Goal: Task Accomplishment & Management: Complete application form

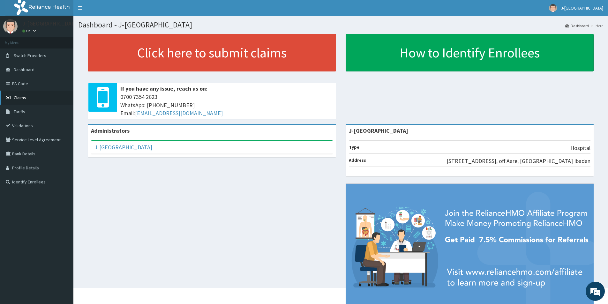
click at [29, 101] on link "Claims" at bounding box center [36, 98] width 73 height 14
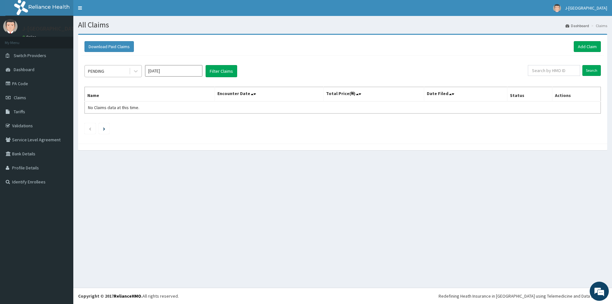
click at [115, 69] on div "PENDING" at bounding box center [107, 71] width 44 height 10
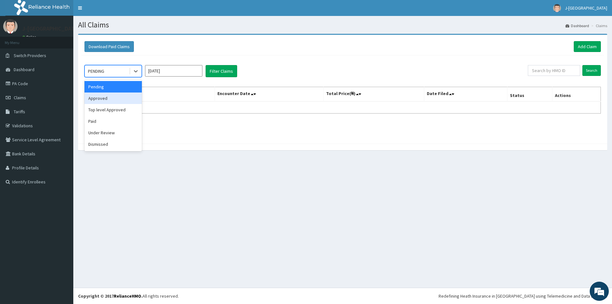
click at [115, 96] on div "Approved" at bounding box center [113, 97] width 57 height 11
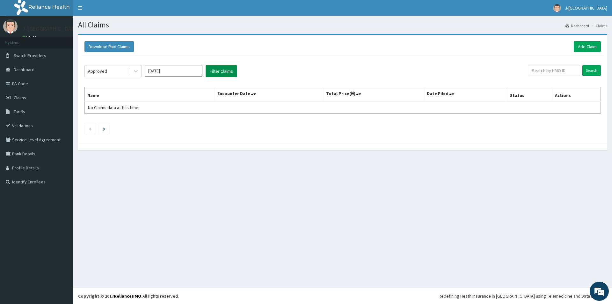
click at [225, 69] on button "Filter Claims" at bounding box center [222, 71] width 32 height 12
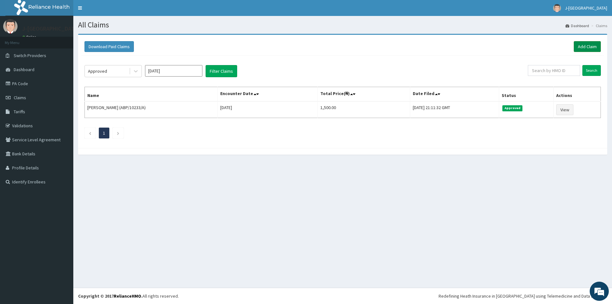
click at [583, 42] on link "Add Claim" at bounding box center [587, 46] width 27 height 11
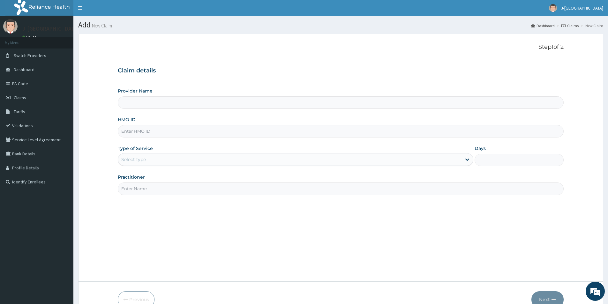
click at [276, 100] on input "Provider Name" at bounding box center [341, 102] width 446 height 12
type input "J-[GEOGRAPHIC_DATA]"
click at [177, 132] on input "HMO ID" at bounding box center [341, 131] width 446 height 12
paste input "NTM/10003/A"
type input "NTM/10003/A"
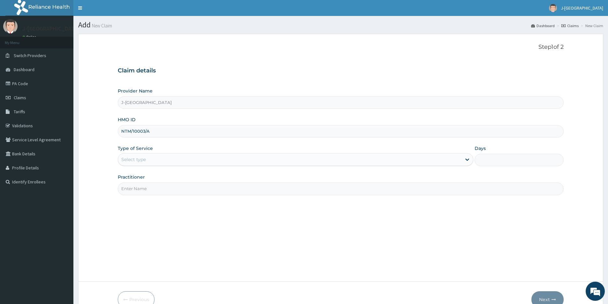
click at [169, 163] on div "Select type" at bounding box center [289, 159] width 343 height 10
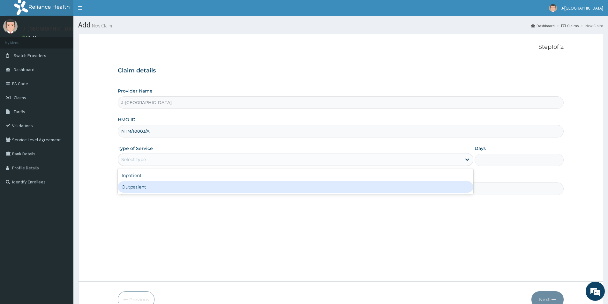
click at [164, 182] on div "Outpatient" at bounding box center [295, 186] width 355 height 11
type input "1"
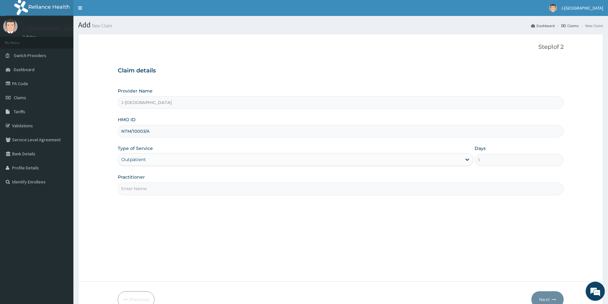
click at [270, 189] on input "Practitioner" at bounding box center [341, 188] width 446 height 12
drag, startPoint x: 145, startPoint y: 191, endPoint x: 144, endPoint y: 215, distance: 23.6
click at [145, 191] on input "Practitioner" at bounding box center [341, 188] width 446 height 12
type input "DR ANITA"
click at [553, 299] on icon "button" at bounding box center [553, 299] width 4 height 4
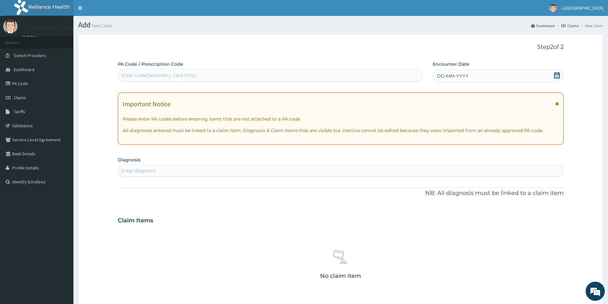
drag, startPoint x: 516, startPoint y: 71, endPoint x: 517, endPoint y: 84, distance: 12.8
click at [517, 72] on div "DD-MM-YYYY" at bounding box center [498, 76] width 130 height 13
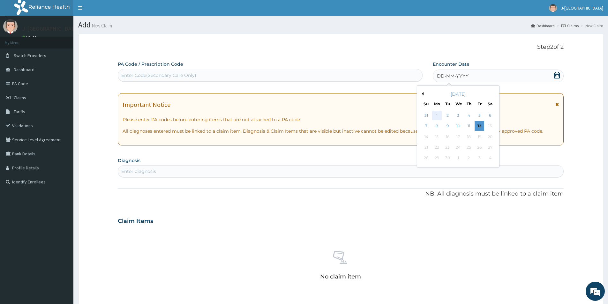
click at [437, 116] on div "1" at bounding box center [437, 116] width 10 height 10
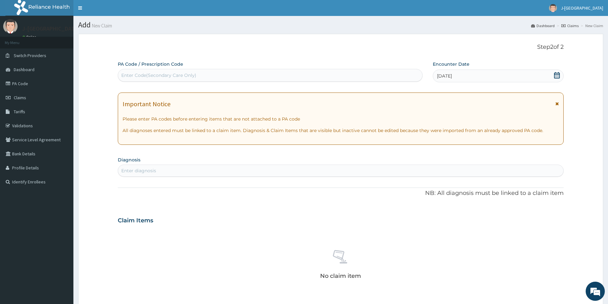
click at [318, 171] on div "Enter diagnosis" at bounding box center [340, 171] width 445 height 10
type input "MALARIA"
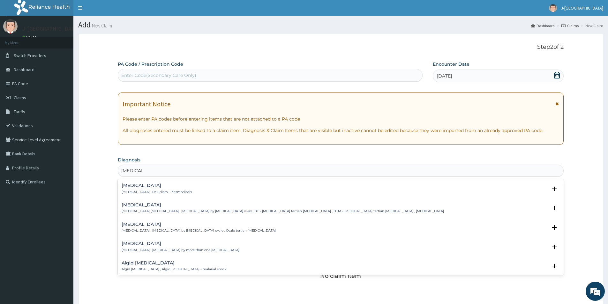
click at [134, 189] on div "Malaria Malaria , Paludism , Plasmodiosis" at bounding box center [157, 188] width 70 height 11
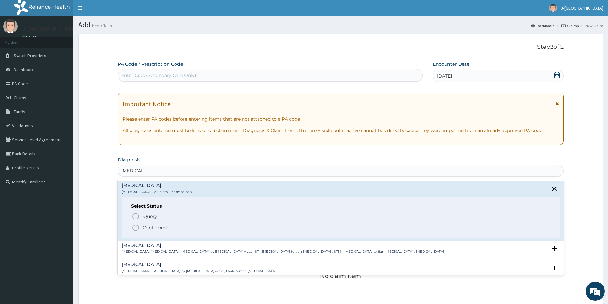
click at [151, 224] on span "Confirmed" at bounding box center [341, 228] width 418 height 8
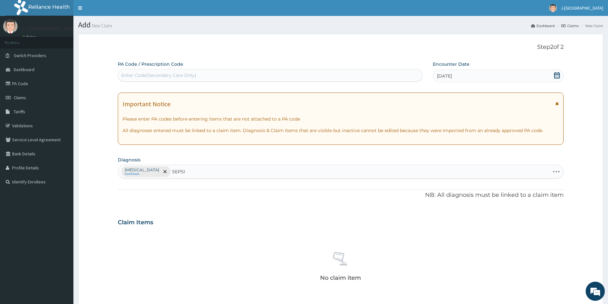
type input "SEPSIS"
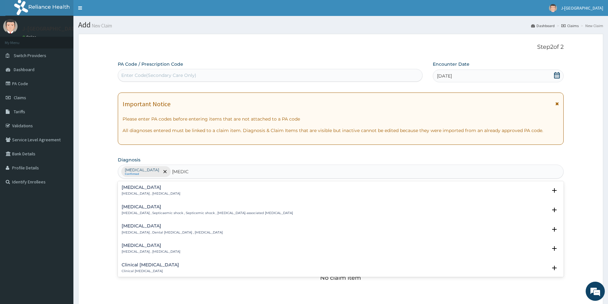
click at [140, 191] on div "Sepsis Systemic infection , Sepsis" at bounding box center [151, 190] width 59 height 11
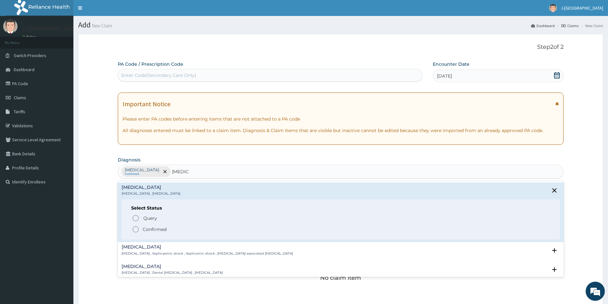
click at [173, 227] on span "Confirmed" at bounding box center [341, 230] width 418 height 8
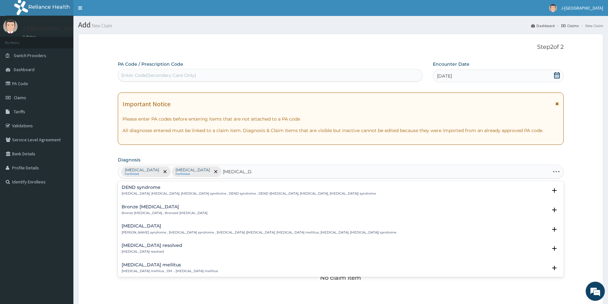
type input "DIABETES ME"
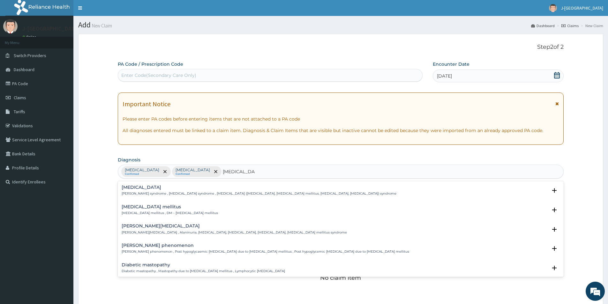
click at [159, 212] on p "Diabetes mellitus , DM - Diabetes mellitus" at bounding box center [170, 213] width 96 height 4
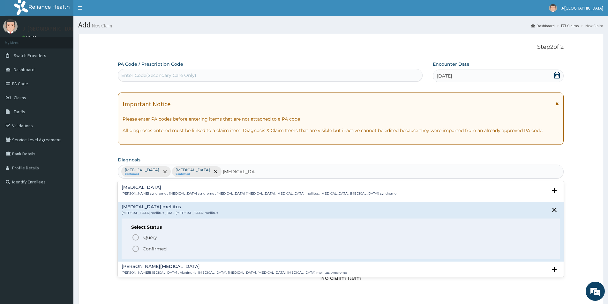
click at [162, 248] on p "Confirmed" at bounding box center [155, 249] width 24 height 6
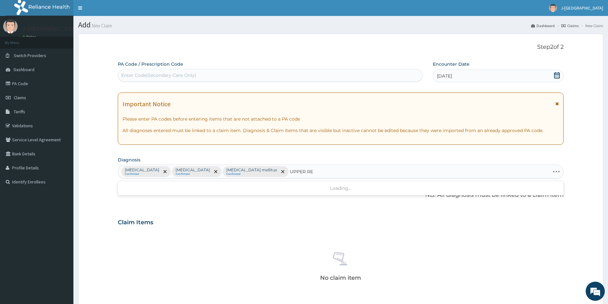
type input "UPPER RES"
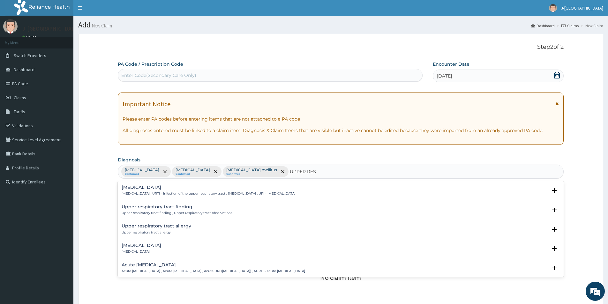
click at [168, 191] on div "Upper respiratory infection Upper respiratory infection , URTI - Infection of t…" at bounding box center [209, 190] width 174 height 11
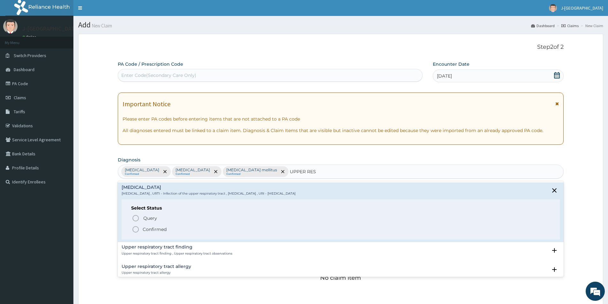
click at [160, 229] on p "Confirmed" at bounding box center [155, 229] width 24 height 6
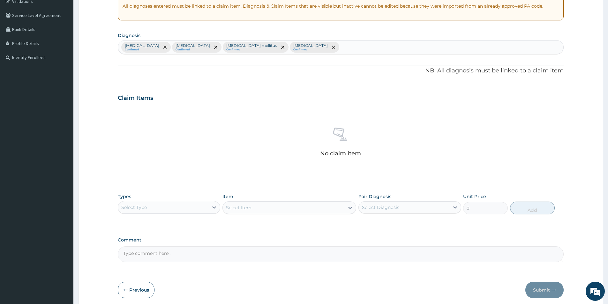
scroll to position [128, 0]
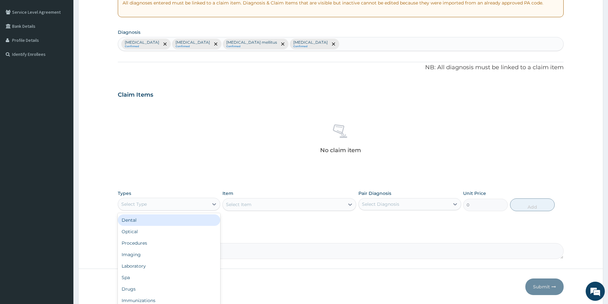
click at [199, 204] on div "Select Type" at bounding box center [163, 204] width 90 height 10
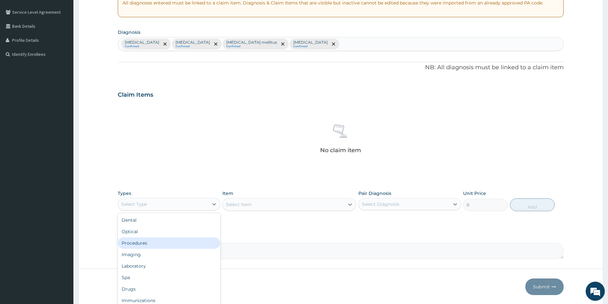
click at [189, 239] on div "Procedures" at bounding box center [169, 242] width 102 height 11
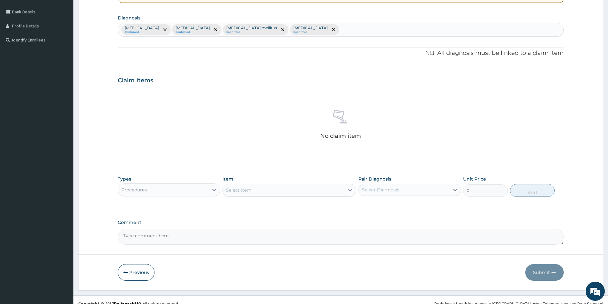
scroll to position [150, 0]
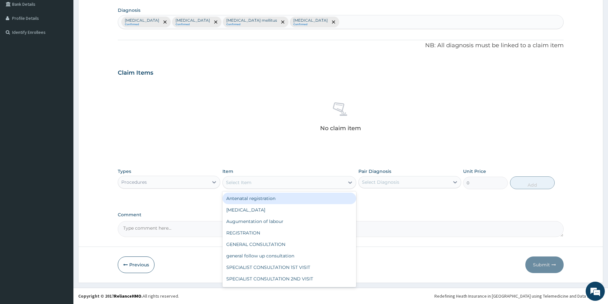
click at [296, 183] on div "Select Item" at bounding box center [284, 182] width 122 height 10
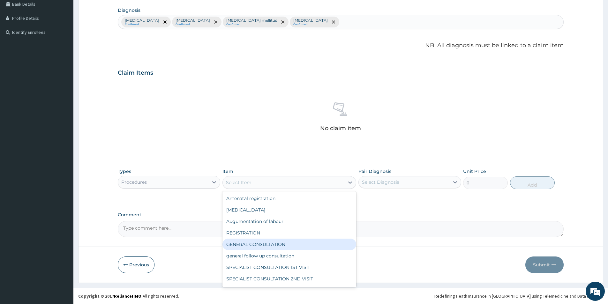
click at [285, 248] on div "GENERAL CONSULTATION" at bounding box center [289, 244] width 134 height 11
type input "1500"
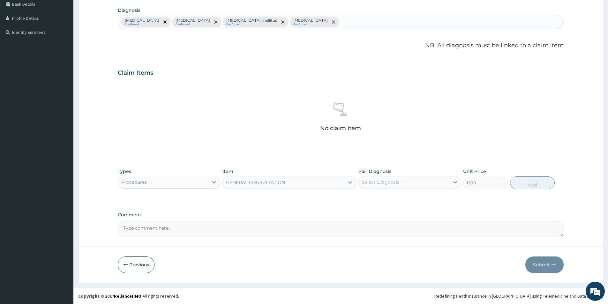
click at [375, 183] on div "Select Diagnosis" at bounding box center [380, 182] width 37 height 6
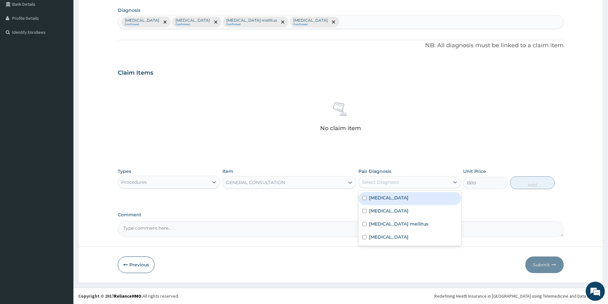
click at [383, 198] on label "[MEDICAL_DATA]" at bounding box center [389, 198] width 40 height 6
checkbox input "true"
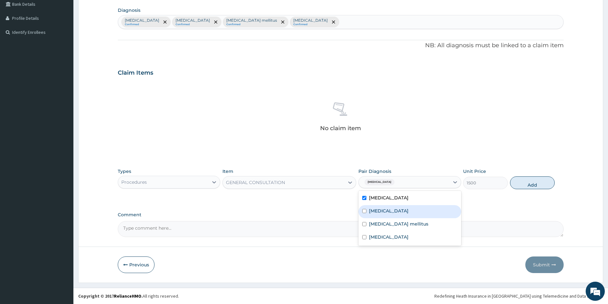
click at [384, 207] on div "[MEDICAL_DATA]" at bounding box center [409, 211] width 102 height 13
checkbox input "true"
click at [398, 228] on div "[MEDICAL_DATA] mellitus" at bounding box center [409, 224] width 102 height 13
checkbox input "true"
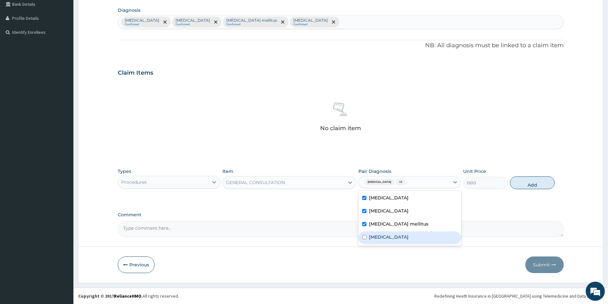
click at [404, 241] on div "[MEDICAL_DATA]" at bounding box center [409, 237] width 102 height 13
checkbox input "true"
click at [516, 185] on button "Add" at bounding box center [532, 182] width 45 height 13
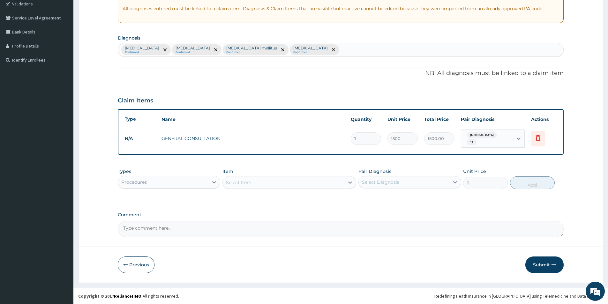
scroll to position [119, 0]
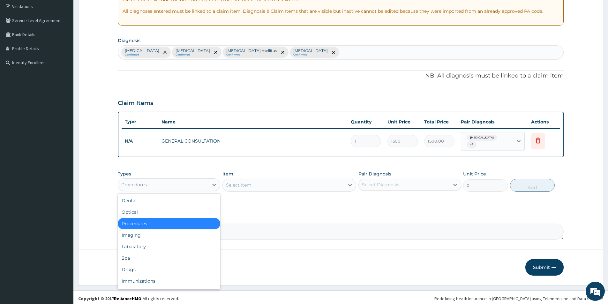
click at [192, 180] on div "Procedures" at bounding box center [163, 185] width 90 height 10
click at [163, 246] on div "Laboratory" at bounding box center [169, 246] width 102 height 11
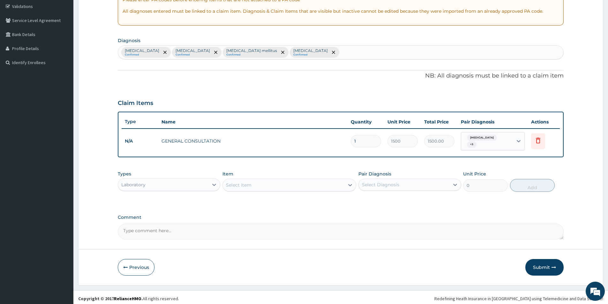
click at [263, 183] on div "Select Item" at bounding box center [284, 185] width 122 height 10
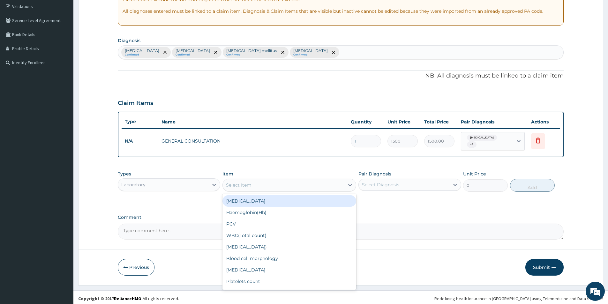
click at [270, 201] on div "[MEDICAL_DATA]" at bounding box center [289, 200] width 134 height 11
type input "2500"
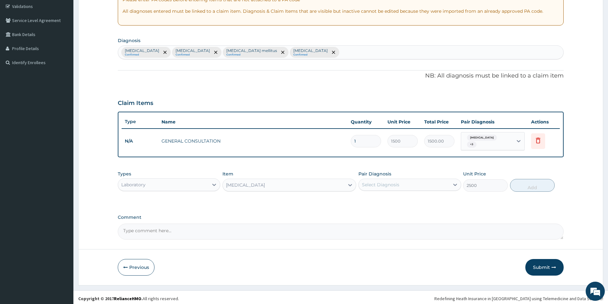
click at [384, 182] on div "Select Diagnosis" at bounding box center [380, 184] width 37 height 6
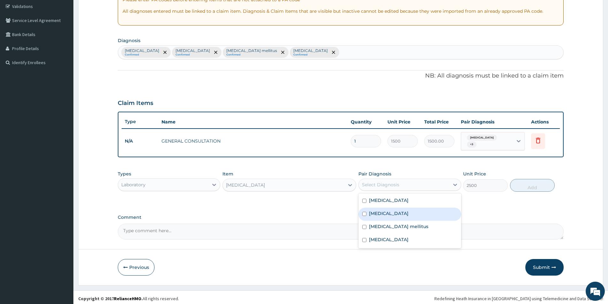
click at [392, 208] on div "[MEDICAL_DATA]" at bounding box center [409, 214] width 102 height 13
checkbox input "true"
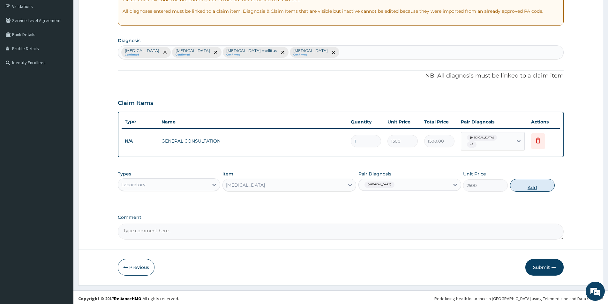
click at [530, 184] on button "Add" at bounding box center [532, 185] width 45 height 13
type input "0"
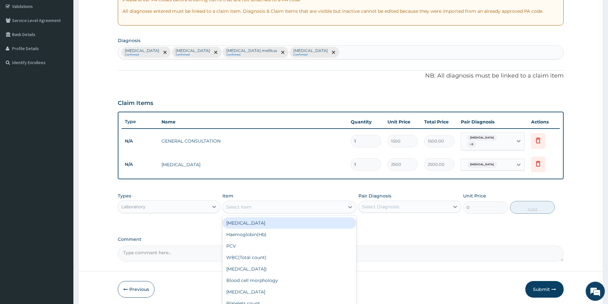
click at [263, 204] on div "Select Item" at bounding box center [284, 207] width 122 height 10
type input "MALARI"
click at [275, 218] on div "Blood [MEDICAL_DATA] [MEDICAL_DATA] Test" at bounding box center [289, 222] width 134 height 11
type input "1500"
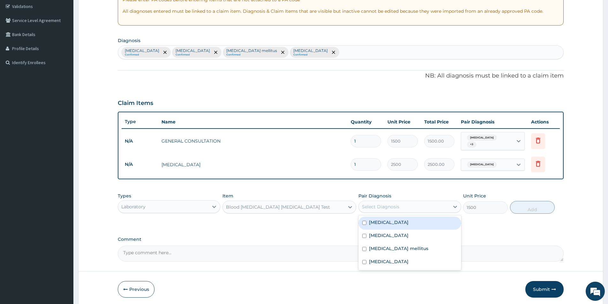
click at [430, 206] on div "Select Diagnosis" at bounding box center [404, 207] width 90 height 10
click at [423, 226] on div "[MEDICAL_DATA]" at bounding box center [409, 223] width 102 height 13
checkbox input "true"
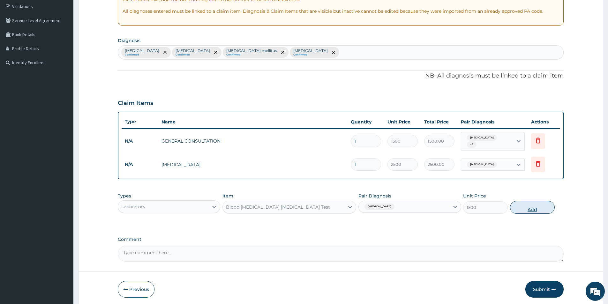
click at [545, 205] on button "Add" at bounding box center [532, 207] width 45 height 13
type input "0"
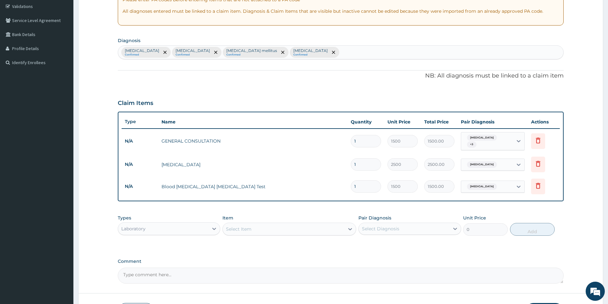
click at [248, 223] on div "Select Item" at bounding box center [289, 229] width 134 height 13
type input "RANDOM"
click at [245, 240] on div "Random Blood Glucose" at bounding box center [289, 244] width 134 height 11
type input "1500"
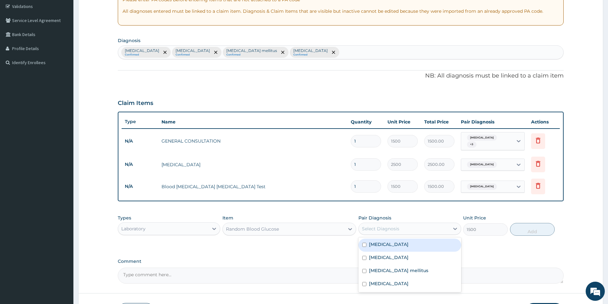
click at [399, 227] on div "Select Diagnosis" at bounding box center [404, 229] width 90 height 10
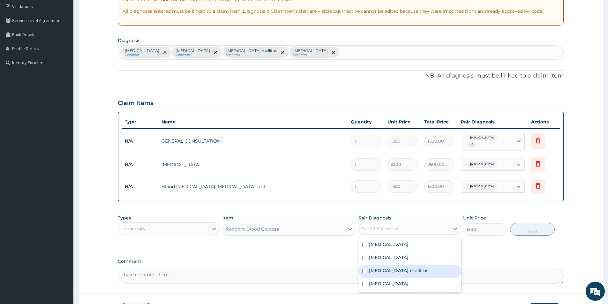
click at [408, 267] on label "[MEDICAL_DATA] mellitus" at bounding box center [398, 270] width 59 height 6
checkbox input "true"
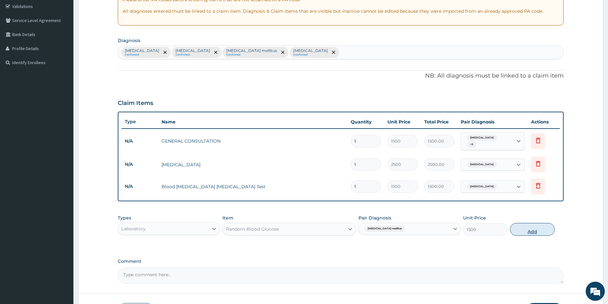
click at [530, 227] on button "Add" at bounding box center [532, 229] width 45 height 13
type input "0"
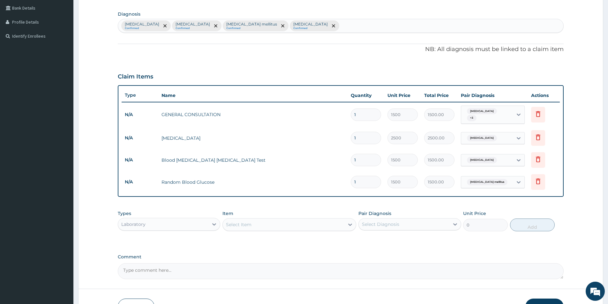
scroll to position [90, 0]
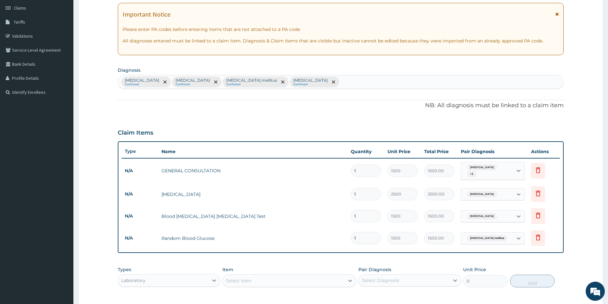
click at [349, 82] on div "Malaria Confirmed Sepsis Confirmed Diabetes mellitus Confirmed Upper respirator…" at bounding box center [340, 81] width 445 height 13
type input "MUSCLE"
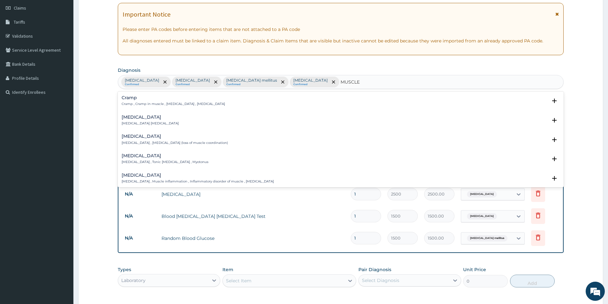
click at [149, 118] on h4 "Spasm" at bounding box center [150, 117] width 57 height 5
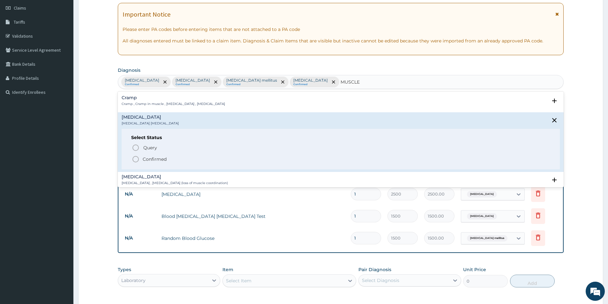
click at [157, 154] on div "Query Query covers suspected (?), Keep in view (kiv), Ruled out (r/o) Confirmed" at bounding box center [340, 153] width 419 height 19
click at [157, 156] on p "Confirmed" at bounding box center [155, 159] width 24 height 6
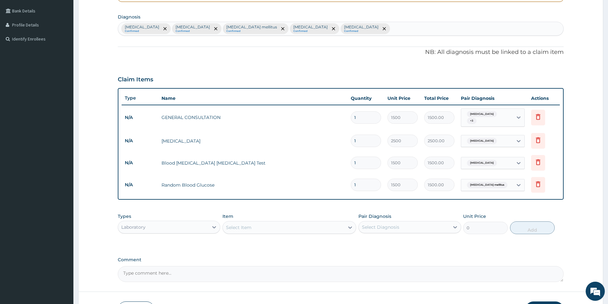
scroll to position [185, 0]
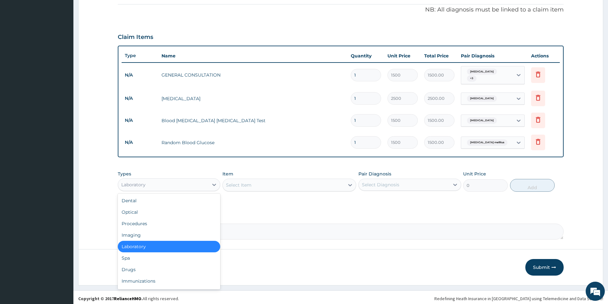
click at [195, 181] on div "Laboratory" at bounding box center [163, 185] width 90 height 10
click at [157, 271] on div "Drugs" at bounding box center [169, 269] width 102 height 11
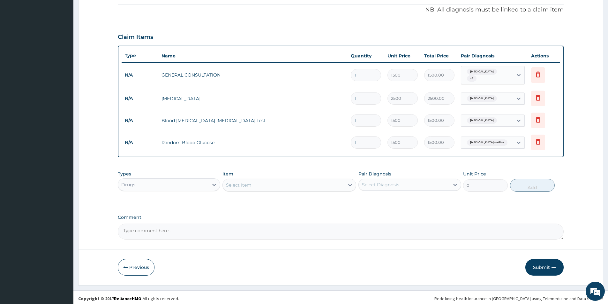
click at [275, 180] on div "Select Item" at bounding box center [284, 185] width 122 height 10
type input "ANORO"
click at [274, 197] on div "Anorol Tab" at bounding box center [289, 200] width 134 height 11
type input "70"
click at [400, 184] on div "Select Diagnosis" at bounding box center [404, 185] width 90 height 10
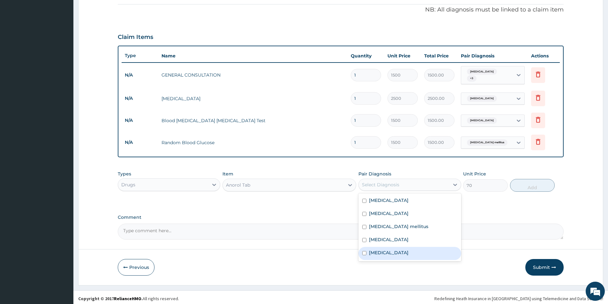
click at [397, 250] on div "Spasm" at bounding box center [409, 253] width 102 height 13
checkbox input "true"
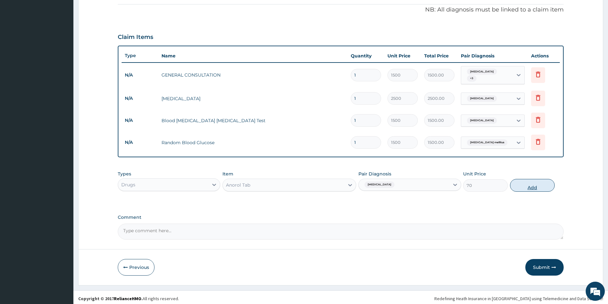
click at [523, 183] on button "Add" at bounding box center [532, 185] width 45 height 13
type input "0"
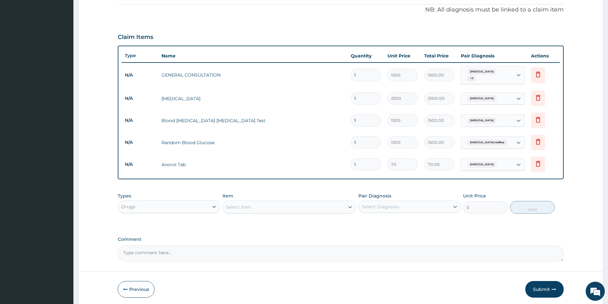
click at [371, 158] on input "1" at bounding box center [366, 164] width 30 height 12
drag, startPoint x: 371, startPoint y: 159, endPoint x: 326, endPoint y: 158, distance: 45.0
click at [328, 162] on tr "N/A Anorol Tab 1 70 70.00 Spasm Delete" at bounding box center [341, 164] width 438 height 22
type input "0"
type input "0.00"
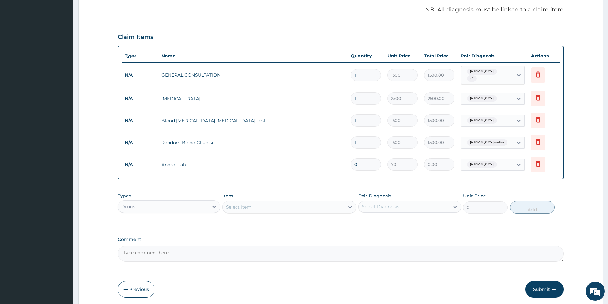
type input "1"
type input "70.00"
type input "0.00"
type input "1"
type input "70.00"
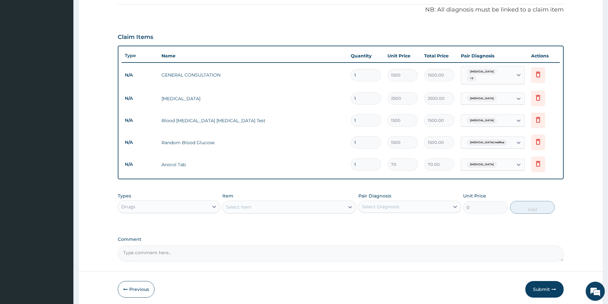
type input "2"
type input "140.00"
type input "0.00"
type input "1"
type input "70.00"
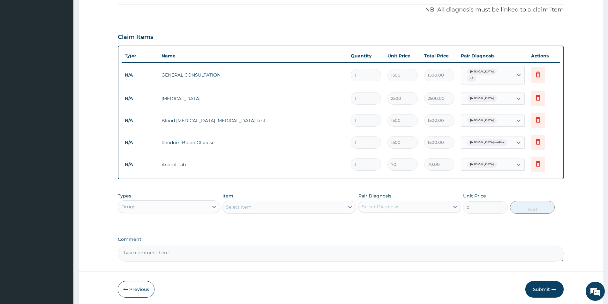
type input "0"
type input "0.00"
type input "1"
type input "70.00"
type input "2"
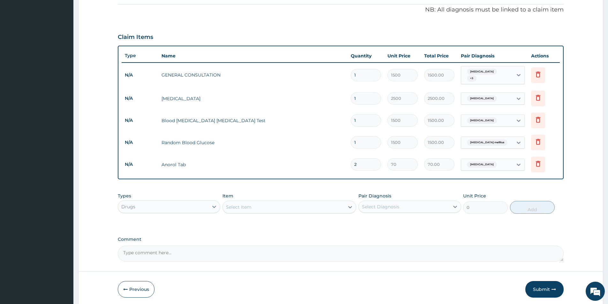
type input "140.00"
type input "0.00"
type input "2"
type input "140.00"
type input "28"
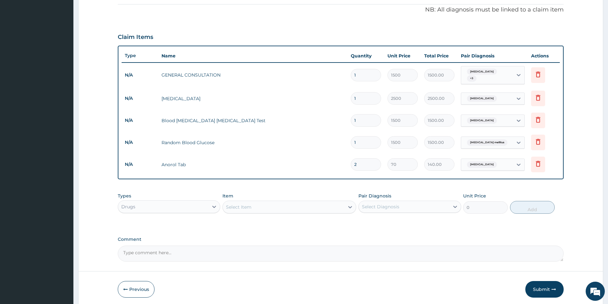
type input "1960.00"
type input "28"
click at [242, 204] on div "Select Item" at bounding box center [239, 207] width 26 height 6
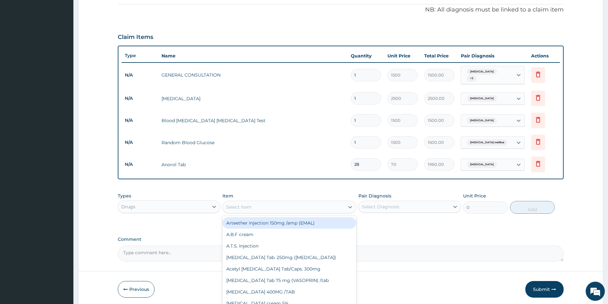
type input "1500"
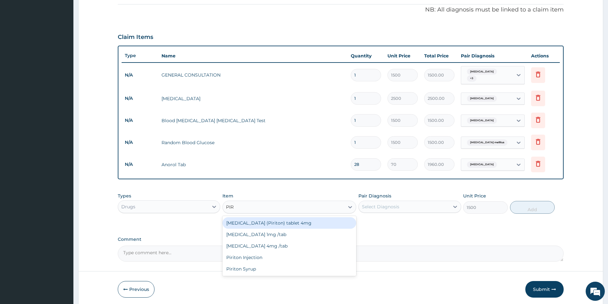
type input "PIRI"
click at [269, 222] on div "Chlorpheniramine (Piriton) tablet 4mg" at bounding box center [289, 222] width 134 height 11
type input "20"
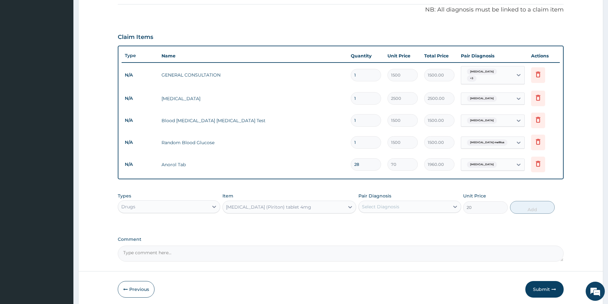
click at [400, 203] on div "Select Diagnosis" at bounding box center [404, 207] width 90 height 10
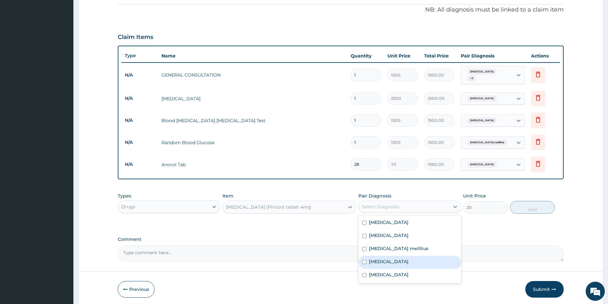
click at [403, 258] on label "Upper respiratory infection" at bounding box center [389, 261] width 40 height 6
checkbox input "true"
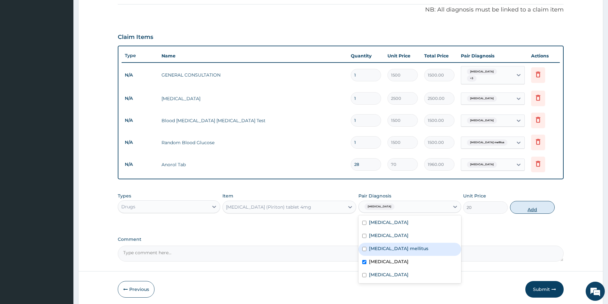
click at [524, 207] on button "Add" at bounding box center [532, 207] width 45 height 13
type input "0"
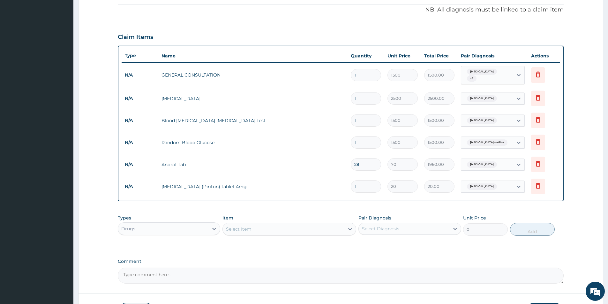
drag, startPoint x: 363, startPoint y: 184, endPoint x: 333, endPoint y: 180, distance: 30.5
click at [336, 181] on tr "N/A Chlorpheniramine (Piriton) tablet 4mg 1 20 20.00 Upper respiratory infectio…" at bounding box center [341, 186] width 438 height 22
type input "5"
type input "100.00"
type input "5"
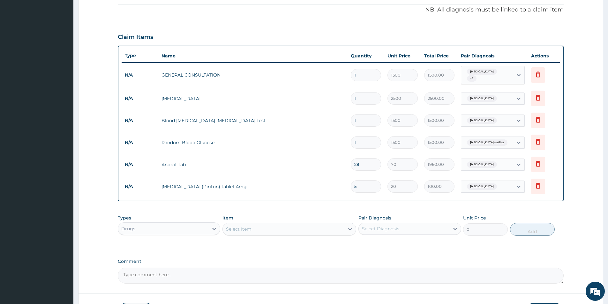
click at [243, 228] on div "Select Item" at bounding box center [239, 229] width 26 height 6
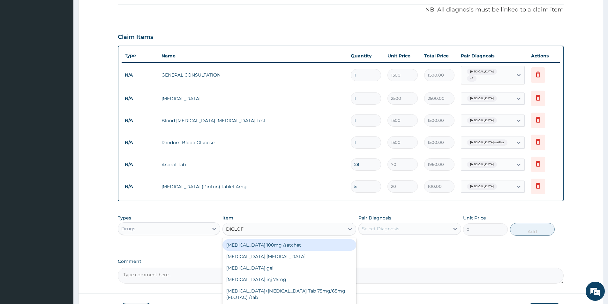
type input "DICLOFE"
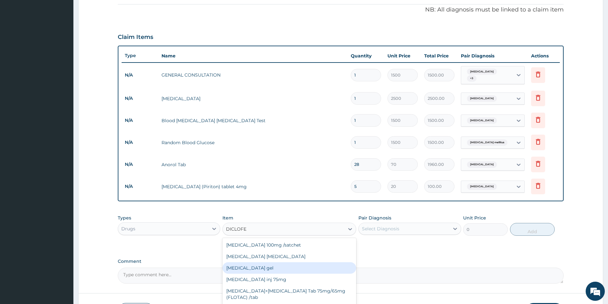
click at [250, 266] on div "[MEDICAL_DATA] gel" at bounding box center [289, 267] width 134 height 11
type input "800"
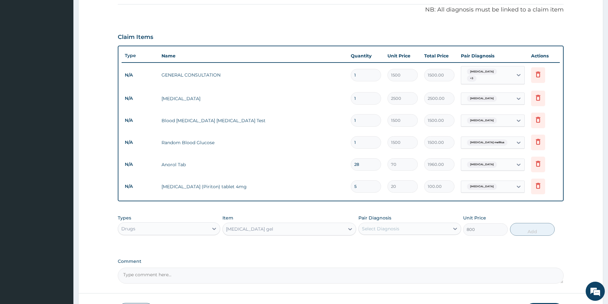
click at [434, 225] on div "Select Diagnosis" at bounding box center [404, 229] width 90 height 10
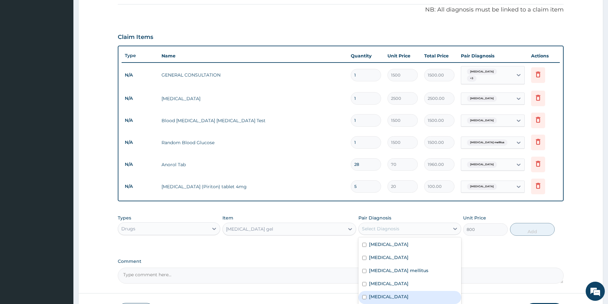
click at [392, 293] on div "Spasm" at bounding box center [409, 297] width 102 height 13
checkbox input "true"
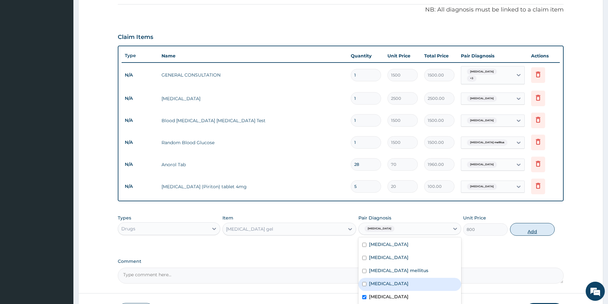
click at [534, 225] on button "Add" at bounding box center [532, 229] width 45 height 13
type input "0"
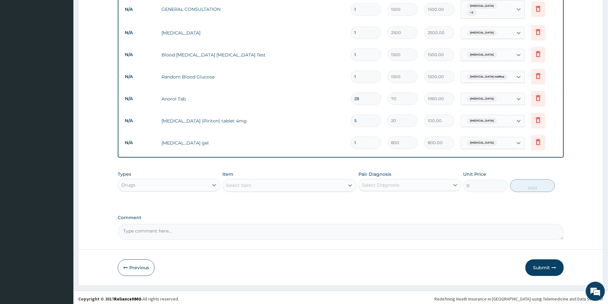
scroll to position [251, 0]
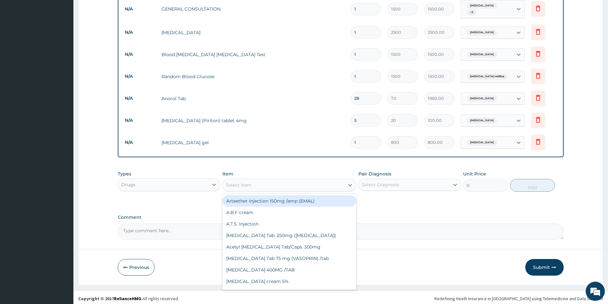
click at [297, 183] on div "Select Item" at bounding box center [284, 185] width 122 height 10
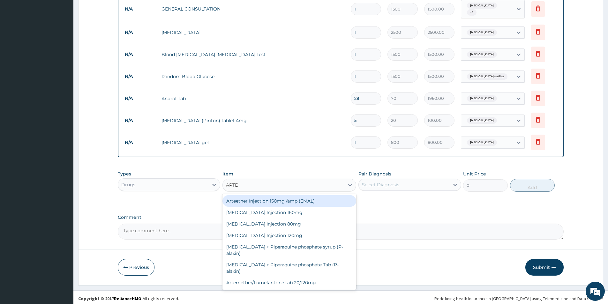
type input "ARTEM"
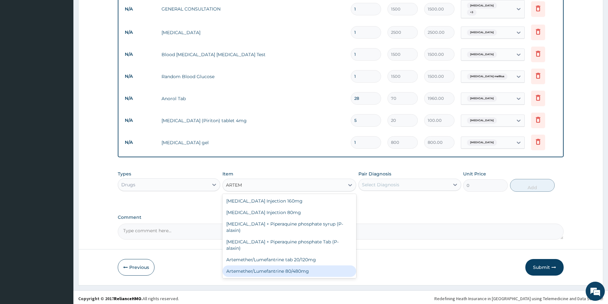
click at [299, 268] on div "Artemether/Lumefantrine 80/480mg" at bounding box center [289, 270] width 134 height 11
type input "2500"
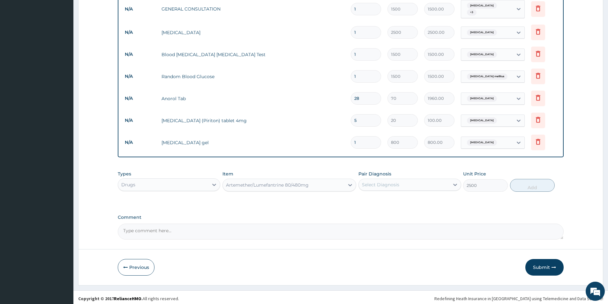
click at [417, 187] on div "Select Diagnosis" at bounding box center [409, 185] width 102 height 12
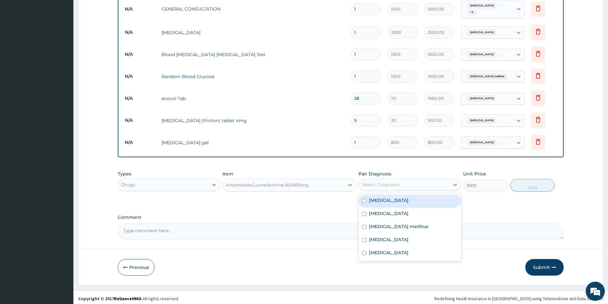
click at [413, 200] on div "Malaria" at bounding box center [409, 201] width 102 height 13
checkbox input "true"
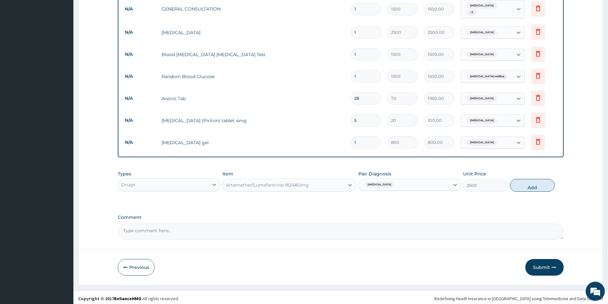
click at [509, 185] on div "Types Drugs Item Artemether/Lumefantrine 80/480mg Pair Diagnosis Malaria Unit P…" at bounding box center [341, 180] width 446 height 27
click at [522, 183] on button "Add" at bounding box center [532, 185] width 45 height 13
type input "0"
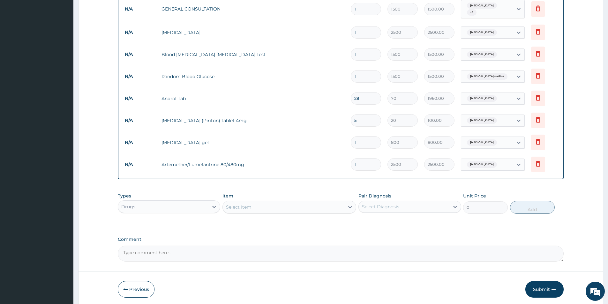
scroll to position [273, 0]
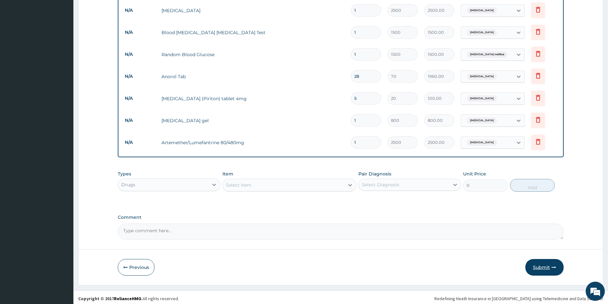
click at [539, 259] on button "Submit" at bounding box center [544, 267] width 38 height 17
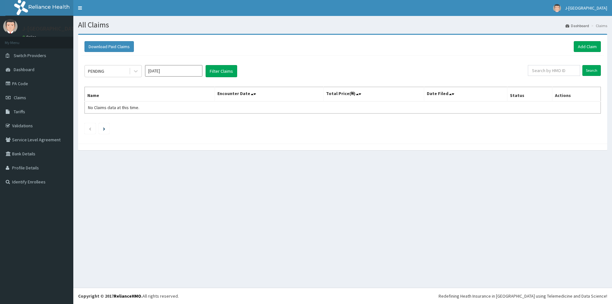
click at [130, 72] on span at bounding box center [130, 71] width 0 height 6
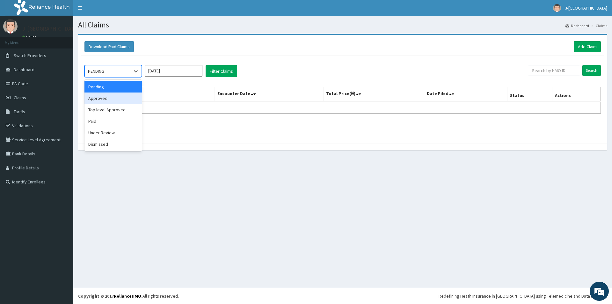
click at [129, 95] on div "Approved" at bounding box center [113, 97] width 57 height 11
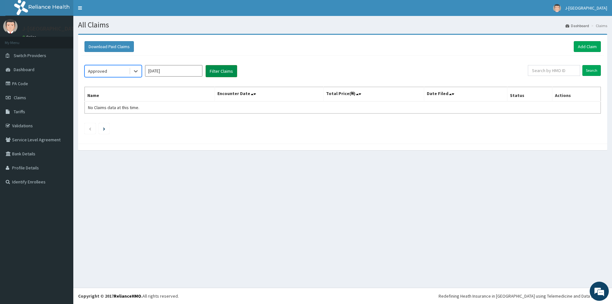
click at [216, 71] on button "Filter Claims" at bounding box center [222, 71] width 32 height 12
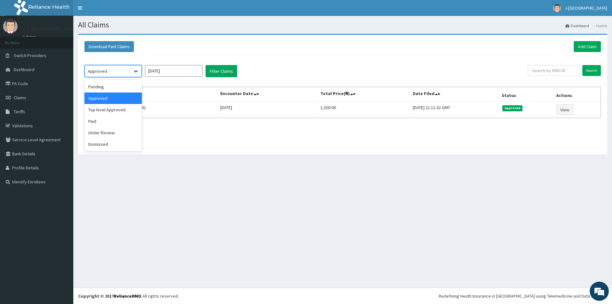
click at [136, 71] on icon at bounding box center [136, 71] width 4 height 2
click at [126, 87] on div "Pending" at bounding box center [113, 86] width 57 height 11
click at [219, 71] on button "Filter Claims" at bounding box center [222, 71] width 32 height 12
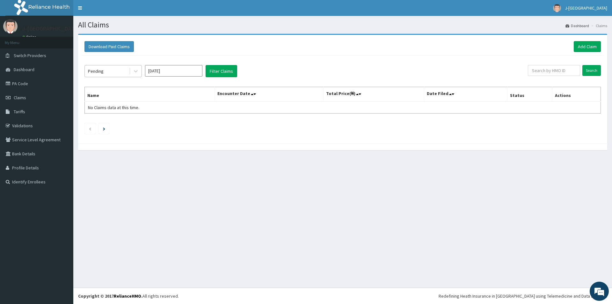
click at [128, 70] on div "Pending" at bounding box center [107, 71] width 44 height 10
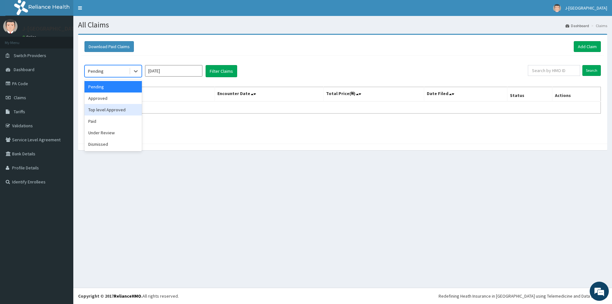
click at [120, 108] on div "Top level Approved" at bounding box center [113, 109] width 57 height 11
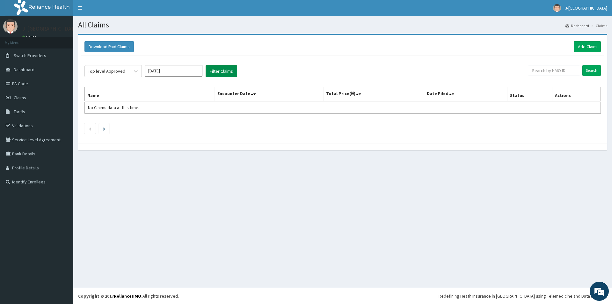
click at [219, 67] on button "Filter Claims" at bounding box center [222, 71] width 32 height 12
click at [226, 72] on button "Filter Claims" at bounding box center [222, 71] width 32 height 12
click at [592, 46] on link "Add Claim" at bounding box center [587, 46] width 27 height 11
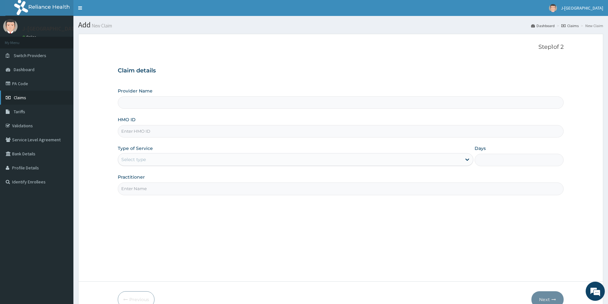
click at [24, 96] on span "Claims" at bounding box center [20, 98] width 12 height 6
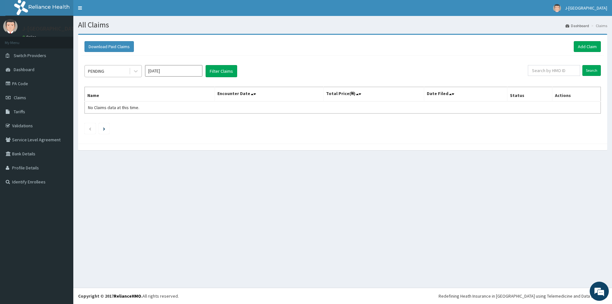
click at [118, 68] on div "PENDING" at bounding box center [107, 71] width 44 height 10
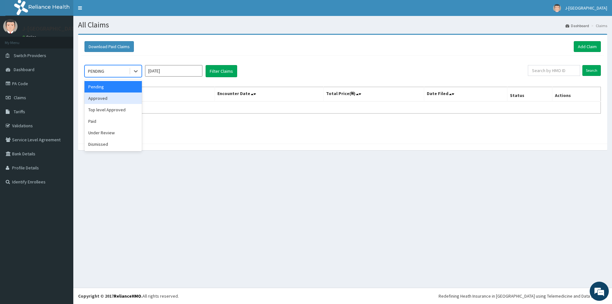
click at [107, 99] on div "Approved" at bounding box center [113, 97] width 57 height 11
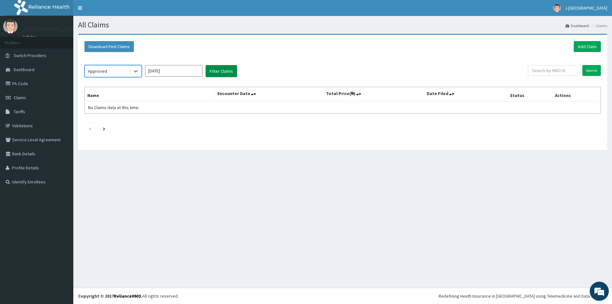
click at [218, 73] on button "Filter Claims" at bounding box center [222, 71] width 32 height 12
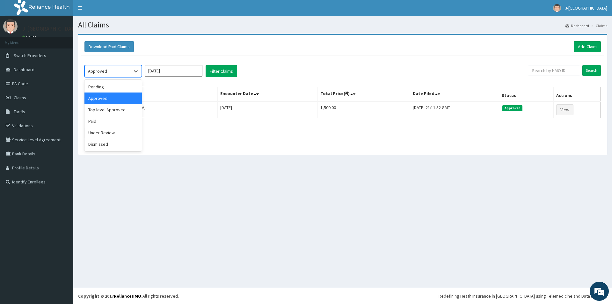
click at [100, 67] on div "Approved" at bounding box center [107, 71] width 44 height 10
click at [100, 121] on div "Paid" at bounding box center [113, 120] width 57 height 11
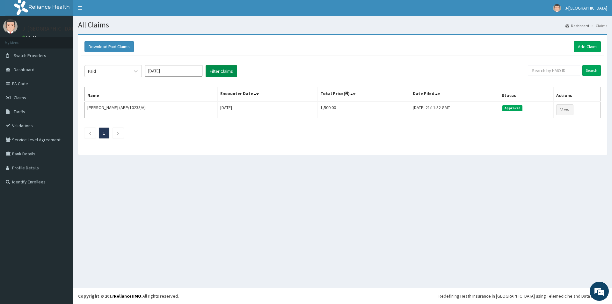
click at [223, 71] on button "Filter Claims" at bounding box center [222, 71] width 32 height 12
click at [115, 74] on div "Paid" at bounding box center [107, 71] width 44 height 10
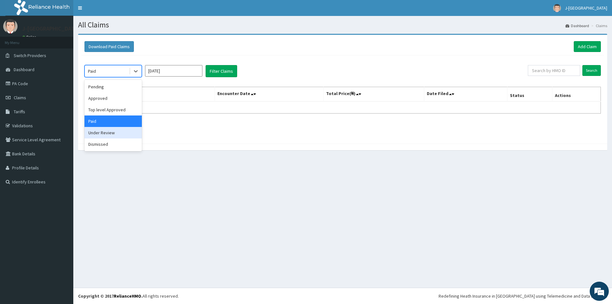
click at [108, 132] on div "Under Review" at bounding box center [113, 132] width 57 height 11
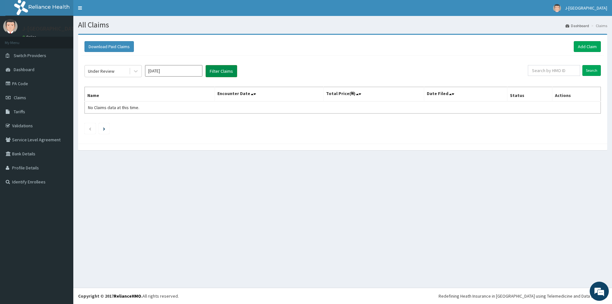
click at [220, 69] on button "Filter Claims" at bounding box center [222, 71] width 32 height 12
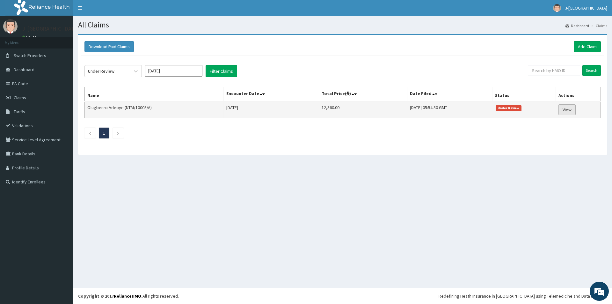
click at [573, 107] on link "View" at bounding box center [567, 109] width 17 height 11
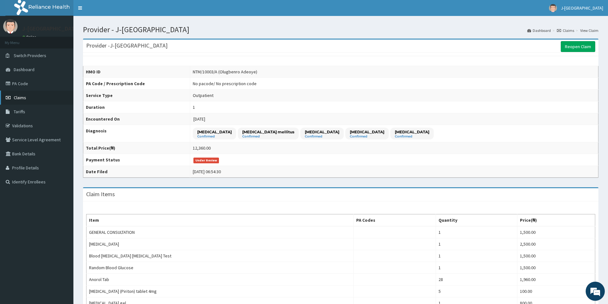
click at [10, 100] on icon at bounding box center [9, 97] width 6 height 4
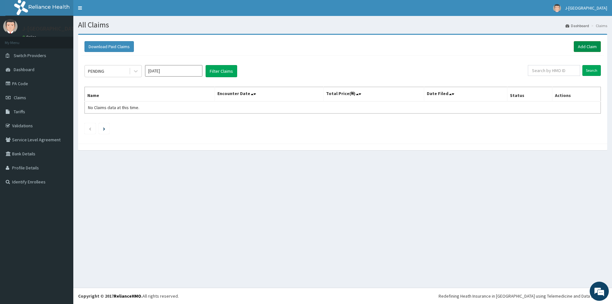
click at [579, 47] on link "Add Claim" at bounding box center [587, 46] width 27 height 11
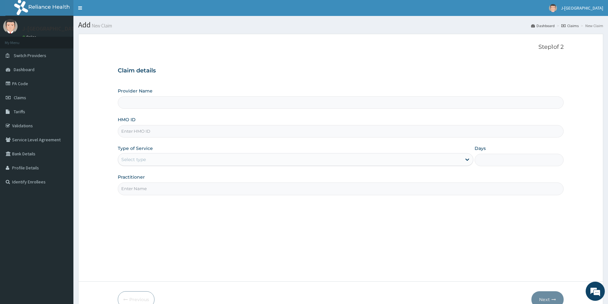
type input "J-[GEOGRAPHIC_DATA]"
click at [154, 133] on input "HMO ID" at bounding box center [341, 131] width 446 height 12
paste input "MSA/10018/B"
type input "MSA/10018/B"
click at [170, 160] on div "Select type" at bounding box center [289, 159] width 343 height 10
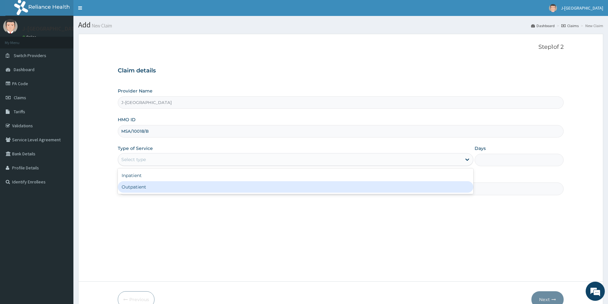
click at [171, 184] on div "Outpatient" at bounding box center [295, 186] width 355 height 11
type input "1"
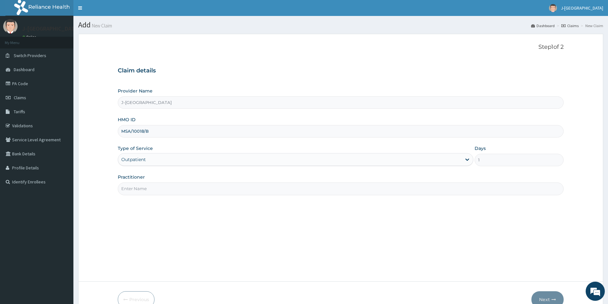
click at [183, 191] on input "Practitioner" at bounding box center [341, 188] width 446 height 12
type input "DR ANITA"
click at [550, 302] on button "Next" at bounding box center [547, 299] width 32 height 17
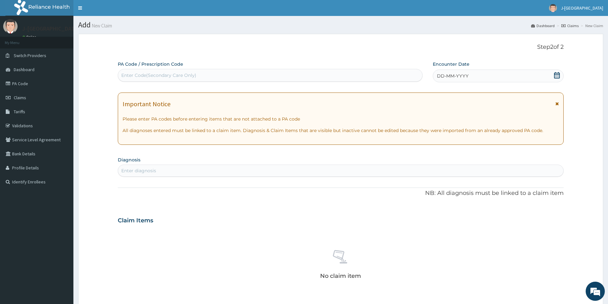
click at [479, 72] on div "DD-MM-YYYY" at bounding box center [498, 76] width 130 height 13
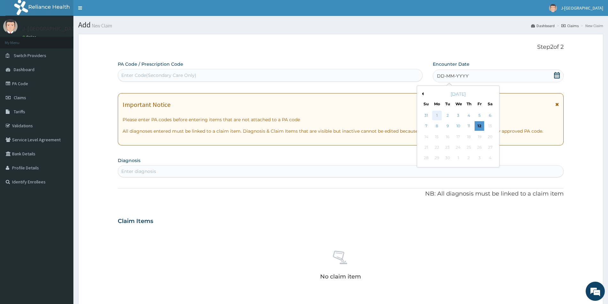
click at [438, 116] on div "1" at bounding box center [437, 116] width 10 height 10
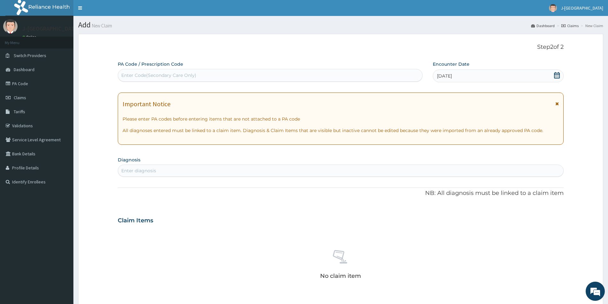
click at [180, 172] on div "Enter diagnosis" at bounding box center [340, 171] width 445 height 10
type input "MALARIA"
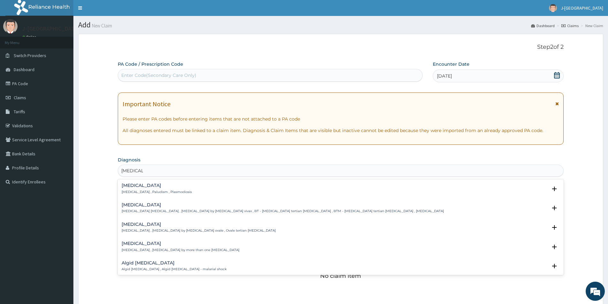
click at [152, 193] on p "Malaria , Paludism , Plasmodiosis" at bounding box center [157, 192] width 70 height 4
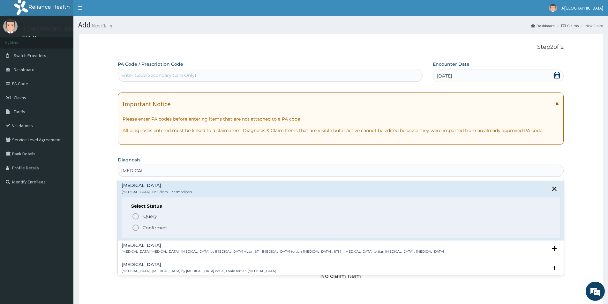
click at [155, 226] on p "Confirmed" at bounding box center [155, 228] width 24 height 6
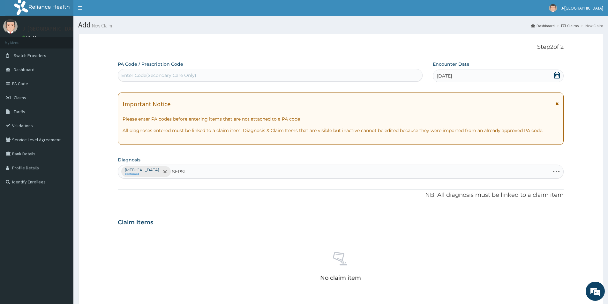
type input "SEPSIS"
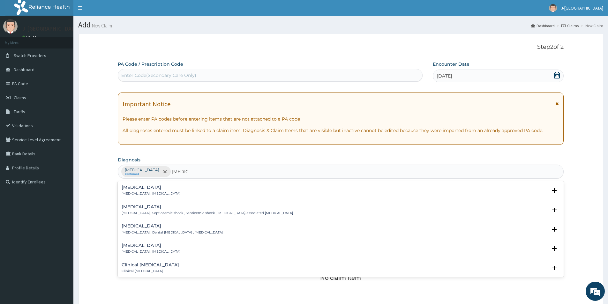
click at [147, 194] on p "Systemic infection , Sepsis" at bounding box center [151, 193] width 59 height 4
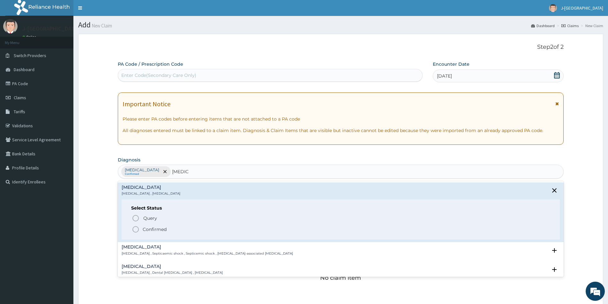
click at [160, 227] on p "Confirmed" at bounding box center [155, 229] width 24 height 6
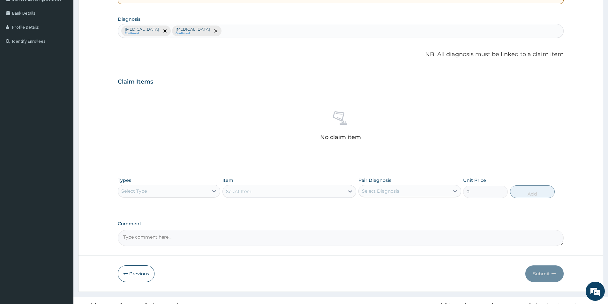
scroll to position [150, 0]
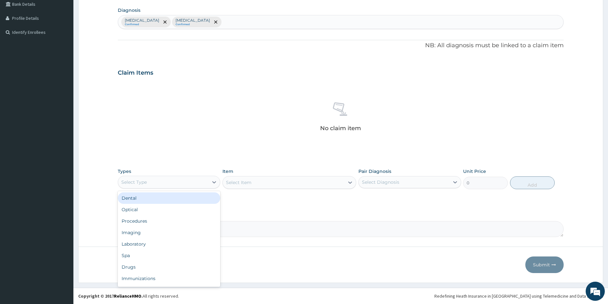
click at [199, 181] on div "Select Type" at bounding box center [163, 182] width 90 height 10
click at [175, 216] on div "Procedures" at bounding box center [169, 220] width 102 height 11
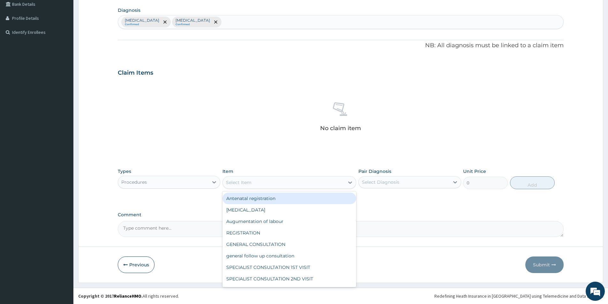
click at [275, 181] on div "Select Item" at bounding box center [284, 182] width 122 height 10
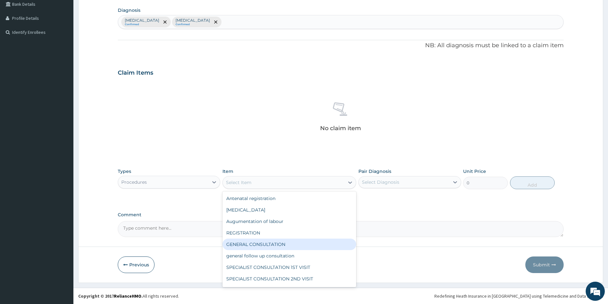
click at [273, 241] on div "GENERAL CONSULTATION" at bounding box center [289, 244] width 134 height 11
type input "1500"
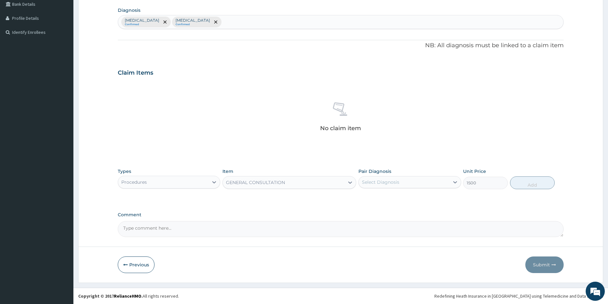
click at [429, 179] on div "Select Diagnosis" at bounding box center [404, 182] width 90 height 10
click at [429, 201] on div "Malaria" at bounding box center [409, 198] width 102 height 13
checkbox input "true"
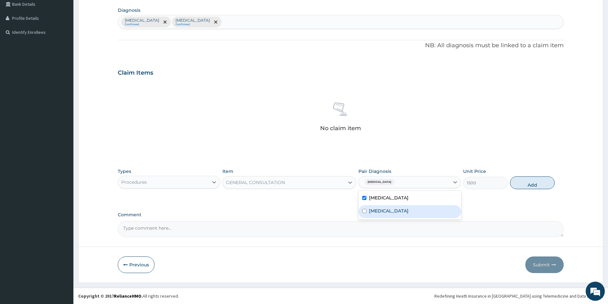
click at [411, 215] on div "Sepsis" at bounding box center [409, 211] width 102 height 13
checkbox input "true"
click at [533, 188] on button "Add" at bounding box center [532, 182] width 45 height 13
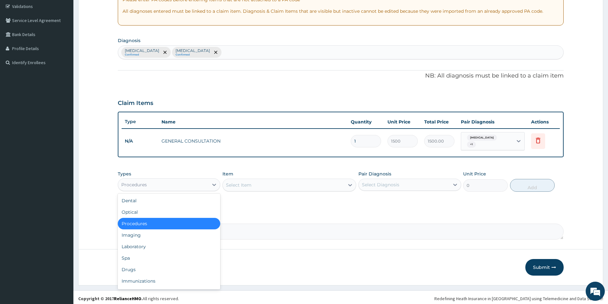
click at [197, 182] on div "Procedures" at bounding box center [163, 185] width 90 height 10
click at [166, 241] on div "Laboratory" at bounding box center [169, 246] width 102 height 11
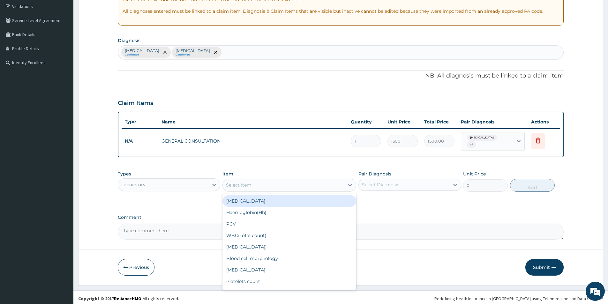
click at [252, 181] on div "Select Item" at bounding box center [284, 185] width 122 height 10
click at [255, 198] on div "Full Blood Count" at bounding box center [289, 200] width 134 height 11
type input "2500"
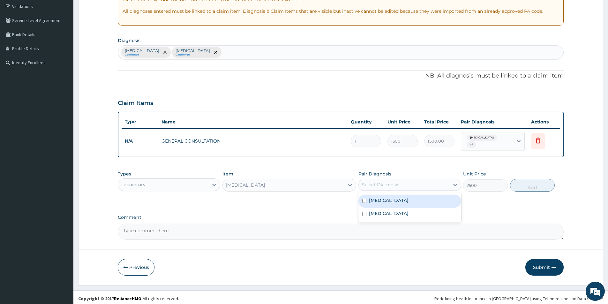
click at [410, 180] on div "Select Diagnosis" at bounding box center [404, 185] width 90 height 10
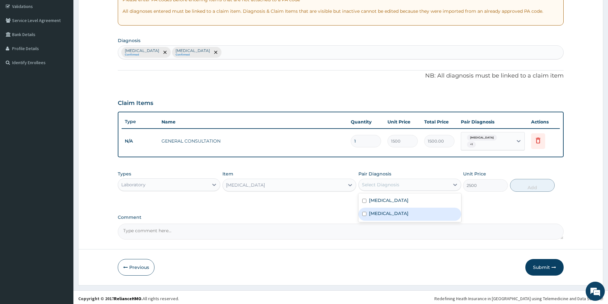
click at [400, 210] on div "Sepsis" at bounding box center [409, 214] width 102 height 13
checkbox input "true"
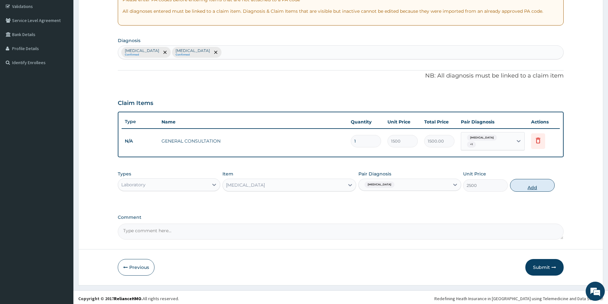
click at [531, 185] on button "Add" at bounding box center [532, 185] width 45 height 13
type input "0"
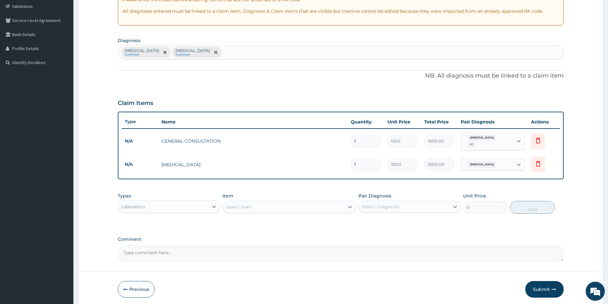
click at [234, 204] on div "Select Item" at bounding box center [239, 207] width 26 height 6
type input "MALARI"
click at [244, 219] on div "Blood Malaria Parasite Test" at bounding box center [289, 222] width 134 height 11
type input "1500"
click at [379, 203] on div "Select Diagnosis" at bounding box center [380, 206] width 37 height 6
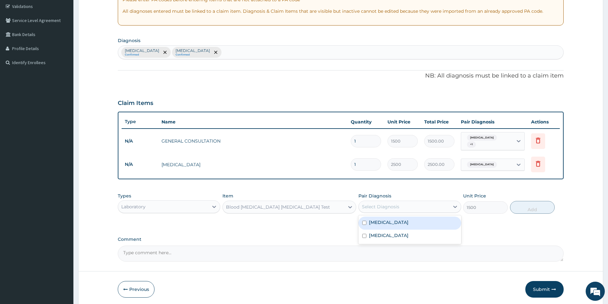
click at [381, 219] on label "Malaria" at bounding box center [389, 222] width 40 height 6
checkbox input "true"
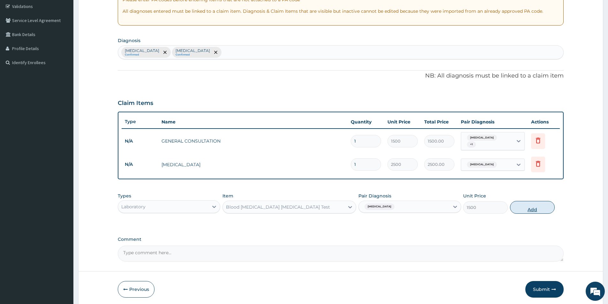
click at [529, 204] on button "Add" at bounding box center [532, 207] width 45 height 13
type input "0"
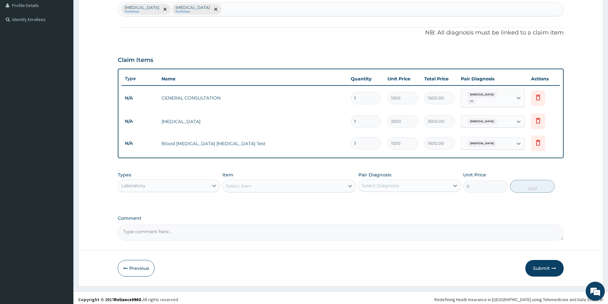
scroll to position [163, 0]
click at [196, 180] on div "Laboratory" at bounding box center [163, 185] width 90 height 10
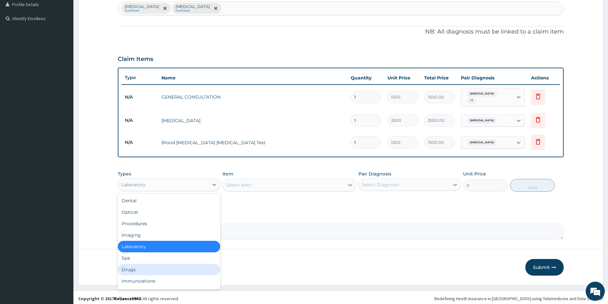
click at [140, 270] on div "Drugs" at bounding box center [169, 269] width 102 height 11
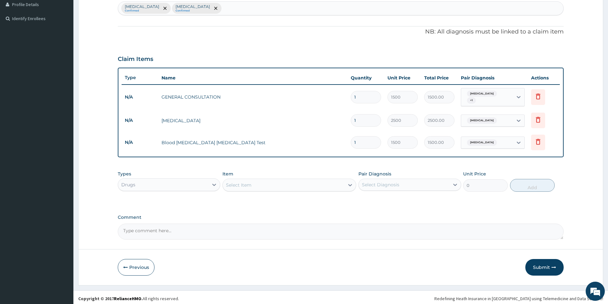
click at [294, 184] on div "Select Item" at bounding box center [284, 185] width 122 height 10
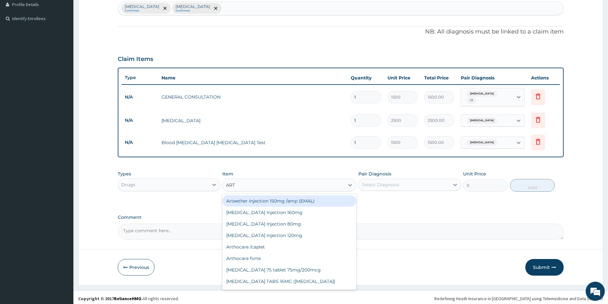
type input "ARTE"
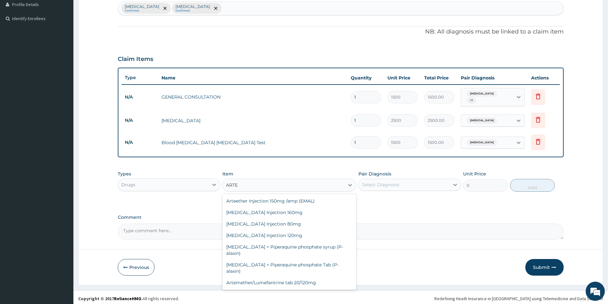
scroll to position [34, 0]
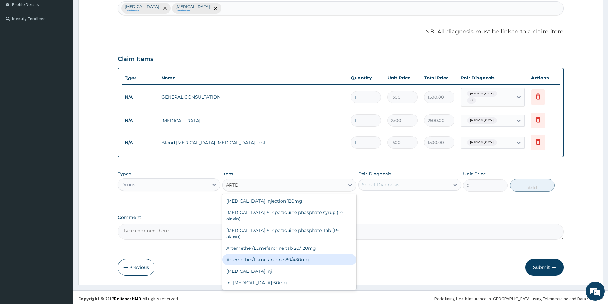
click at [286, 257] on div "Artemether/Lumefantrine 80/480mg" at bounding box center [289, 259] width 134 height 11
type input "2500"
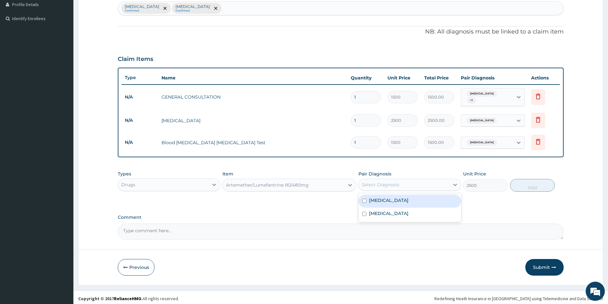
click at [391, 180] on div "Select Diagnosis" at bounding box center [404, 185] width 90 height 10
click at [386, 197] on div "Malaria" at bounding box center [409, 201] width 102 height 13
checkbox input "true"
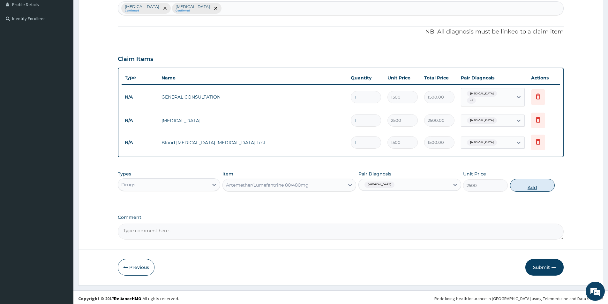
click at [530, 183] on button "Add" at bounding box center [532, 185] width 45 height 13
type input "0"
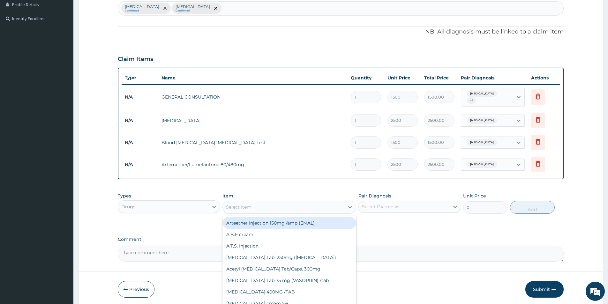
click at [240, 205] on div "Select Item" at bounding box center [239, 207] width 26 height 6
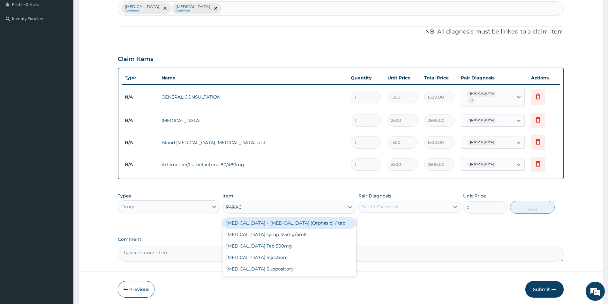
type input "PARACE"
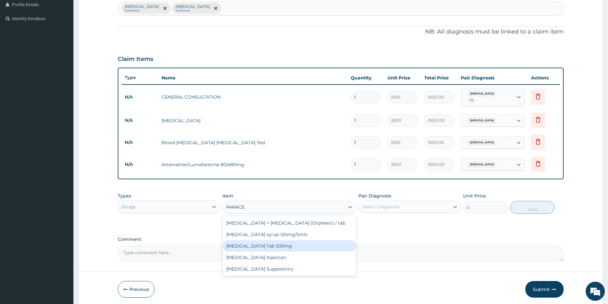
click at [255, 242] on div "Paracetamol Tab 500mg" at bounding box center [289, 245] width 134 height 11
type input "20"
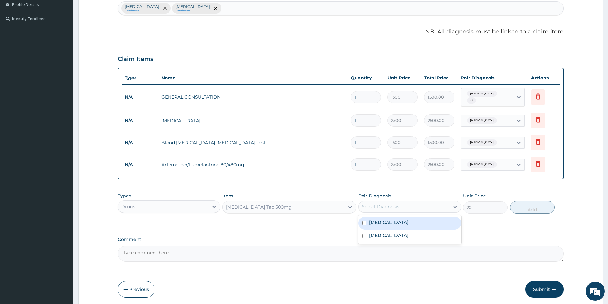
click at [409, 202] on div "Select Diagnosis" at bounding box center [404, 207] width 90 height 10
click at [414, 217] on div "Malaria" at bounding box center [409, 223] width 102 height 13
checkbox input "true"
click at [545, 204] on button "Add" at bounding box center [532, 207] width 45 height 13
type input "0"
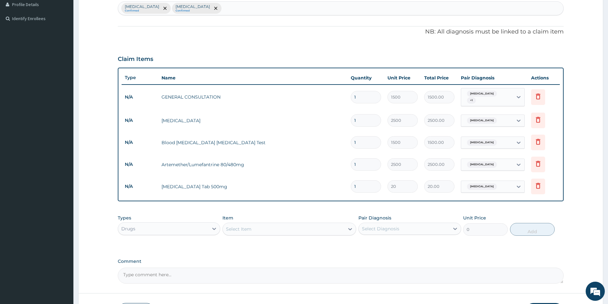
type input "18"
type input "360.00"
type input "18"
click at [411, 259] on label "Comment" at bounding box center [341, 261] width 446 height 5
click at [411, 268] on textarea "Comment" at bounding box center [341, 276] width 446 height 16
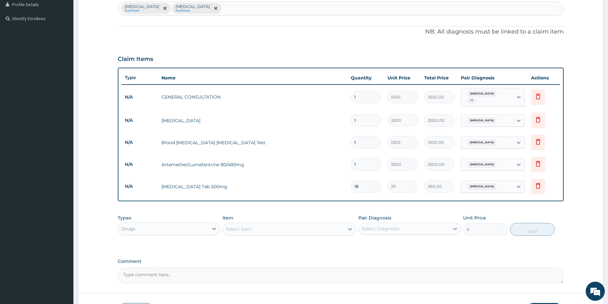
scroll to position [207, 0]
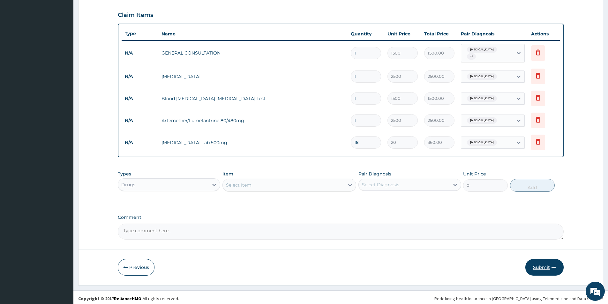
click at [543, 265] on button "Submit" at bounding box center [544, 267] width 38 height 17
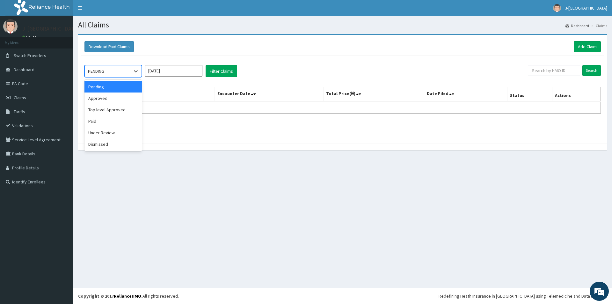
drag, startPoint x: 101, startPoint y: 72, endPoint x: 106, endPoint y: 79, distance: 8.4
click at [101, 72] on div "PENDING" at bounding box center [96, 71] width 16 height 6
click at [115, 101] on div "Approved" at bounding box center [113, 97] width 57 height 11
click at [223, 73] on button "Filter Claims" at bounding box center [222, 71] width 32 height 12
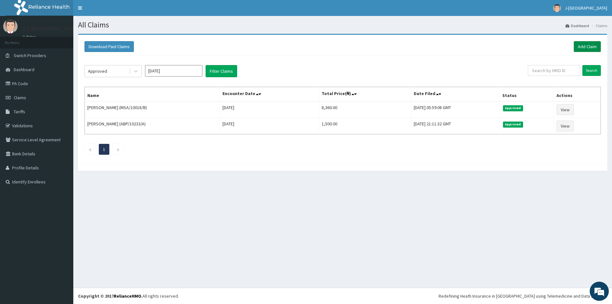
click at [595, 45] on link "Add Claim" at bounding box center [587, 46] width 27 height 11
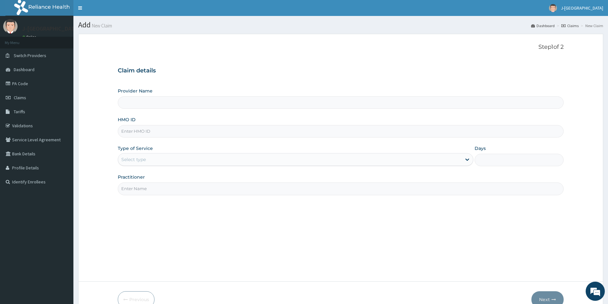
type input "J-[GEOGRAPHIC_DATA]"
click at [161, 131] on input "HMO ID" at bounding box center [341, 131] width 446 height 12
paste input "CHL/11426/B"
type input "CHL/11426/B"
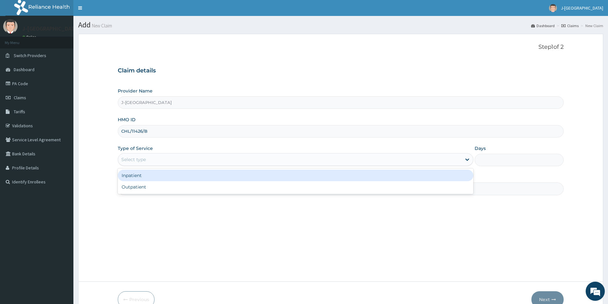
click at [152, 159] on div "Select type" at bounding box center [289, 159] width 343 height 10
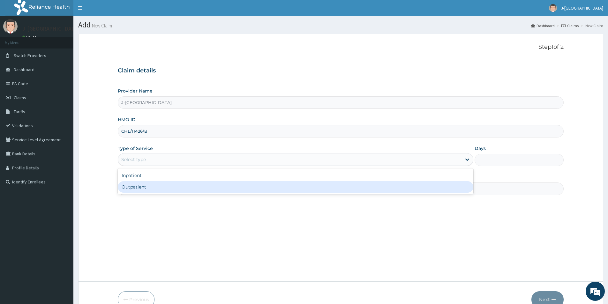
click at [156, 185] on div "Outpatient" at bounding box center [295, 186] width 355 height 11
type input "1"
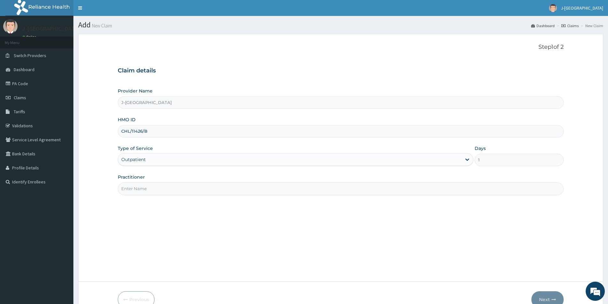
click at [144, 189] on input "Practitioner" at bounding box center [341, 188] width 446 height 12
type input "[PERSON_NAME][GEOGRAPHIC_DATA]"
click at [551, 294] on button "Next" at bounding box center [547, 299] width 32 height 17
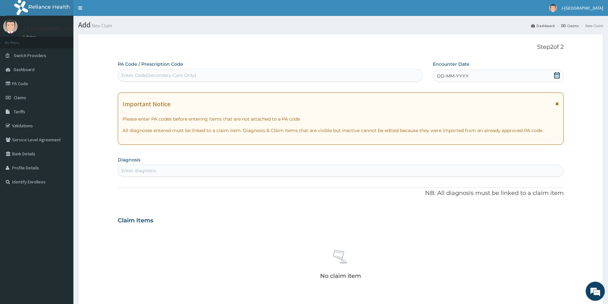
click at [488, 77] on div "DD-MM-YYYY" at bounding box center [498, 76] width 130 height 13
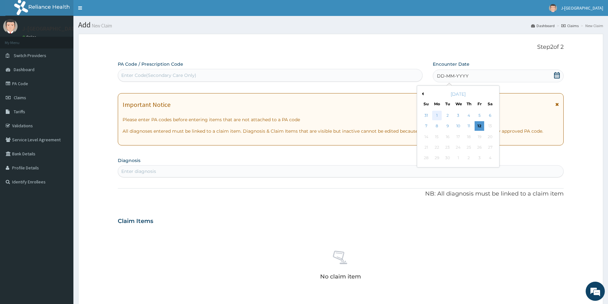
click at [438, 114] on div "1" at bounding box center [437, 116] width 10 height 10
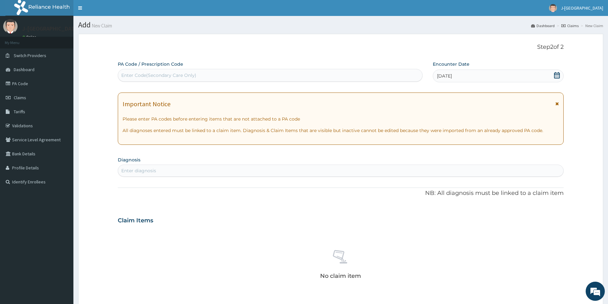
click at [339, 172] on div "Enter diagnosis" at bounding box center [340, 171] width 445 height 10
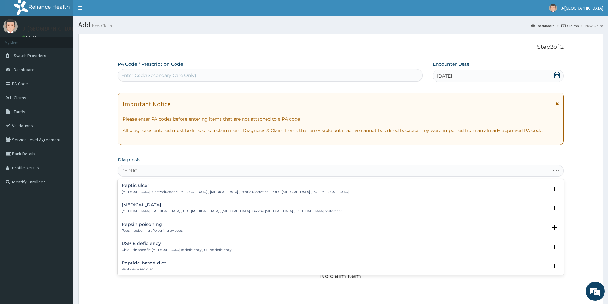
type input "PEPTIC"
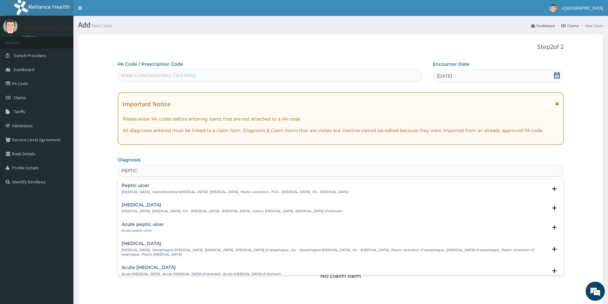
click at [288, 189] on div "[MEDICAL_DATA] [MEDICAL_DATA] , Gastroduodenal [MEDICAL_DATA] , [MEDICAL_DATA] …" at bounding box center [235, 188] width 227 height 11
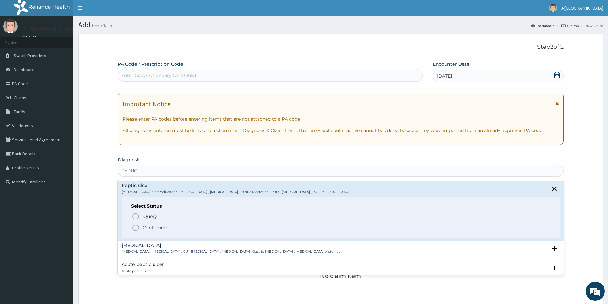
click at [176, 226] on span "Confirmed" at bounding box center [341, 228] width 418 height 8
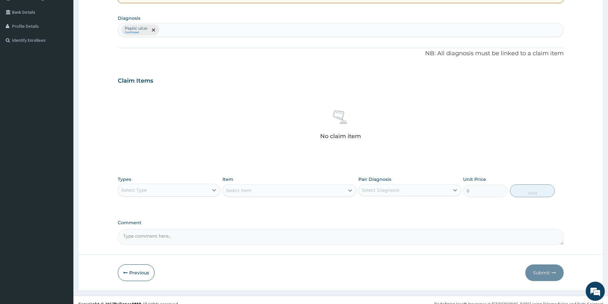
scroll to position [150, 0]
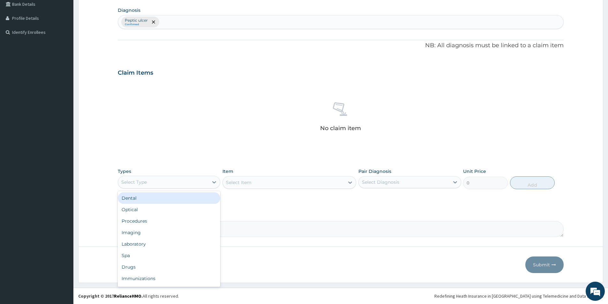
click at [191, 184] on div "Select Type" at bounding box center [163, 182] width 90 height 10
click at [157, 265] on div "Drugs" at bounding box center [169, 266] width 102 height 11
click at [327, 182] on div "Select Item" at bounding box center [284, 182] width 122 height 10
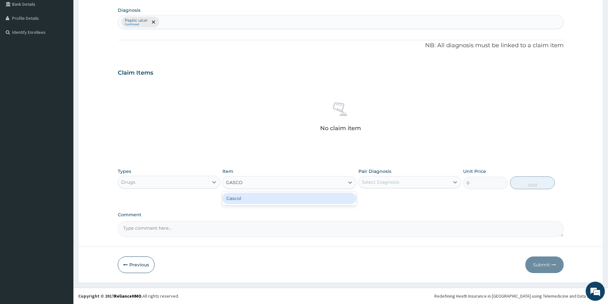
type input "GASCOL"
drag, startPoint x: 330, startPoint y: 201, endPoint x: 396, endPoint y: 187, distance: 68.3
click at [330, 201] on div "Gascol" at bounding box center [289, 198] width 134 height 11
type input "1500"
click at [396, 186] on div "Select Diagnosis" at bounding box center [404, 182] width 90 height 10
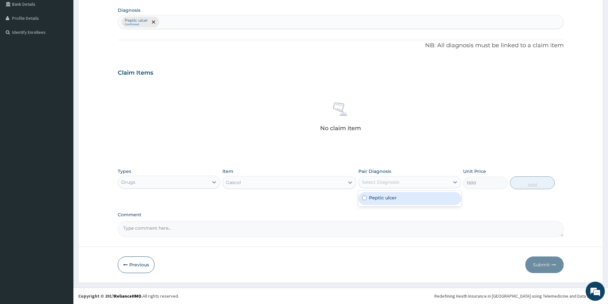
click at [400, 202] on div "Peptic ulcer" at bounding box center [409, 198] width 102 height 13
checkbox input "true"
click at [520, 184] on button "Add" at bounding box center [532, 182] width 45 height 13
type input "0"
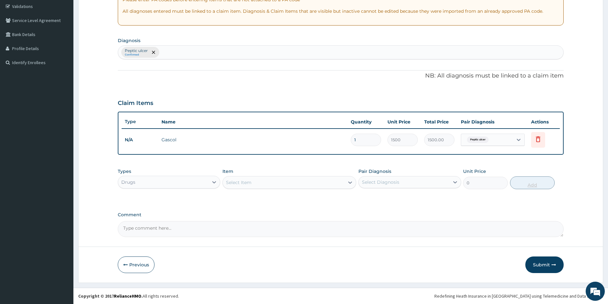
scroll to position [119, 0]
click at [540, 261] on button "Submit" at bounding box center [544, 264] width 38 height 17
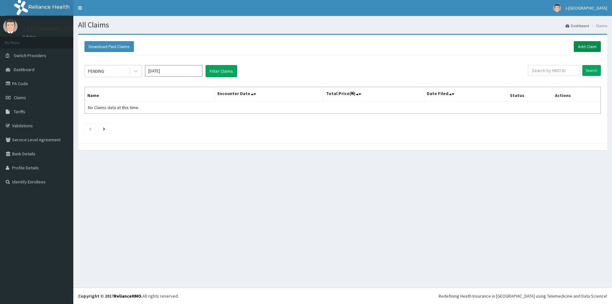
click at [583, 46] on link "Add Claim" at bounding box center [587, 46] width 27 height 11
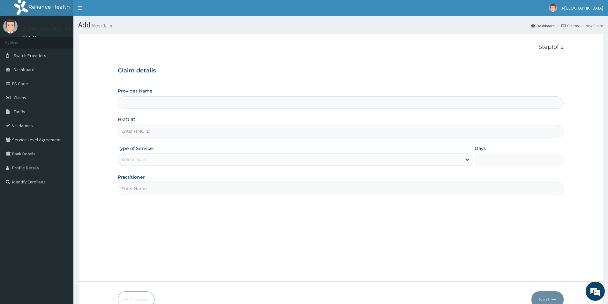
type input "J-[GEOGRAPHIC_DATA]"
click at [168, 131] on input "HMO ID" at bounding box center [341, 131] width 446 height 12
paste input "SFA/14775/A"
type input "SFA/14775/A"
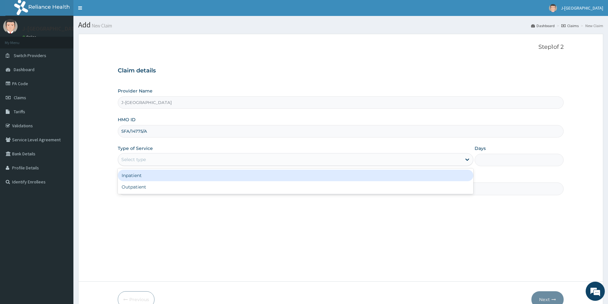
click at [188, 156] on div "Select type" at bounding box center [289, 159] width 343 height 10
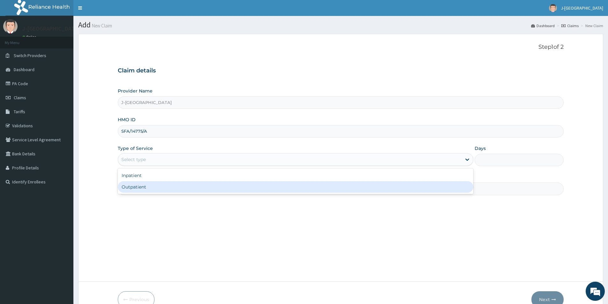
click at [174, 183] on div "Outpatient" at bounding box center [295, 186] width 355 height 11
type input "1"
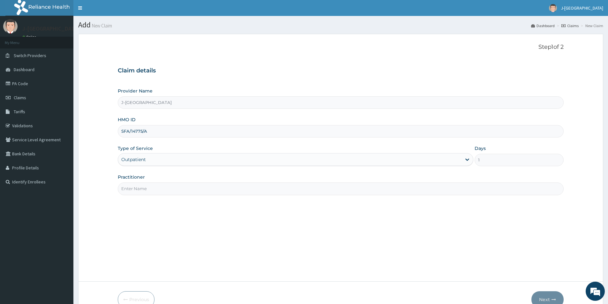
click at [175, 186] on input "Practitioner" at bounding box center [341, 188] width 446 height 12
type input "DR. LOVETH"
click at [551, 300] on icon "button" at bounding box center [553, 299] width 4 height 4
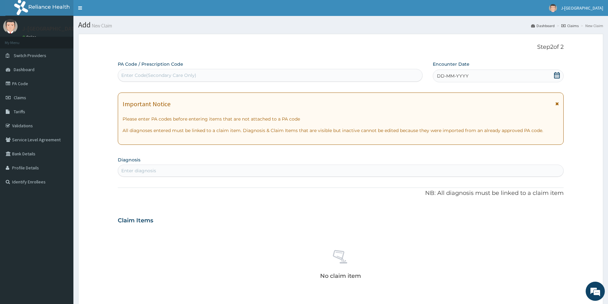
click at [145, 75] on div "Enter Code(Secondary Care Only)" at bounding box center [158, 75] width 75 height 6
paste input "PA/D3C1B5"
type input "PA/D3C1B5"
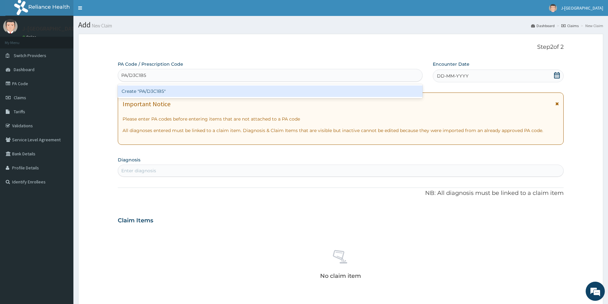
click at [172, 87] on div "Create "PA/D3C1B5"" at bounding box center [270, 90] width 305 height 11
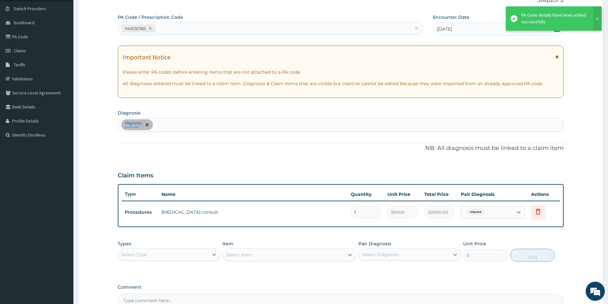
scroll to position [32, 0]
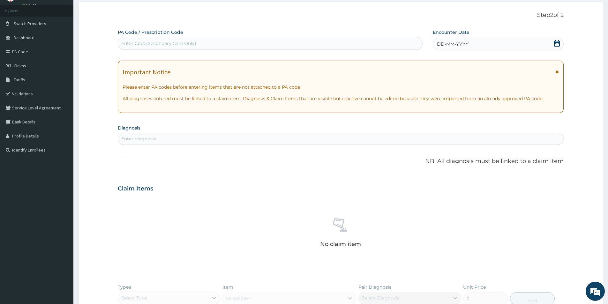
click at [499, 48] on div "DD-MM-YYYY" at bounding box center [498, 44] width 130 height 13
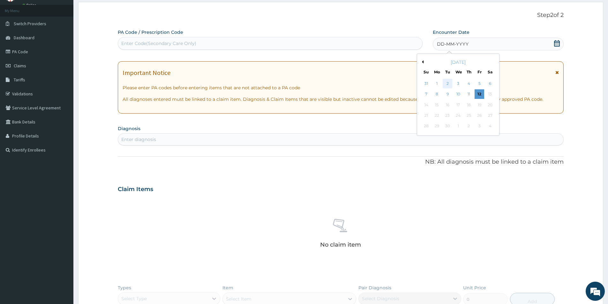
click at [446, 85] on div "2" at bounding box center [448, 84] width 10 height 10
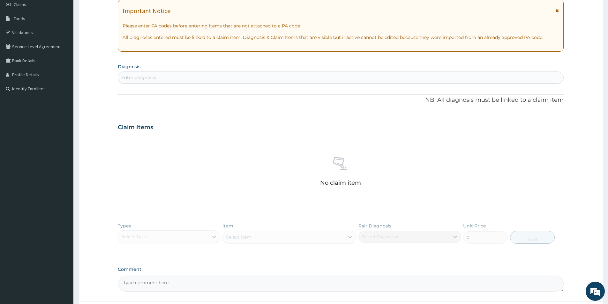
scroll to position [96, 0]
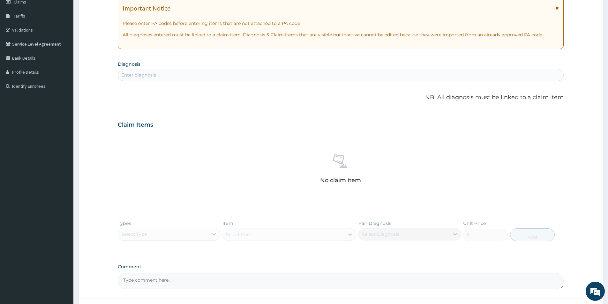
click at [262, 75] on div "Enter diagnosis" at bounding box center [340, 75] width 445 height 10
type input "HEADAC"
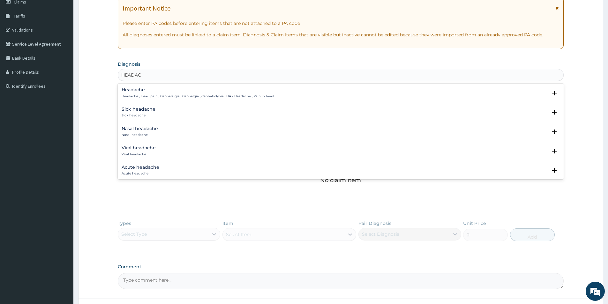
click at [259, 96] on p "Headache , Head pain , Cephalalgia , Cephalgia , Cephalodynia , HA - Headache ,…" at bounding box center [198, 96] width 152 height 4
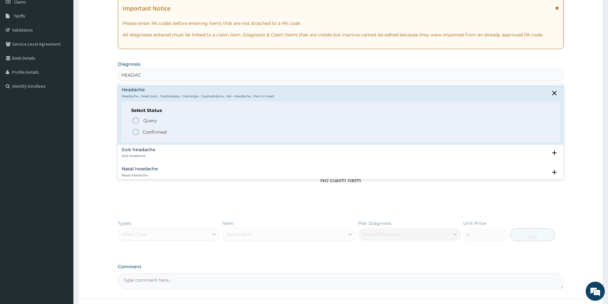
click at [215, 136] on div "Select Status Query Query covers suspected (?), Keep in view (kiv), Ruled out (…" at bounding box center [341, 122] width 438 height 41
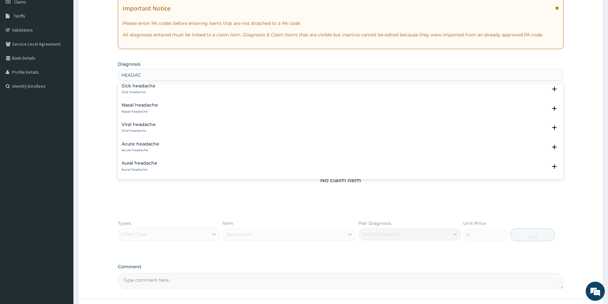
scroll to position [0, 0]
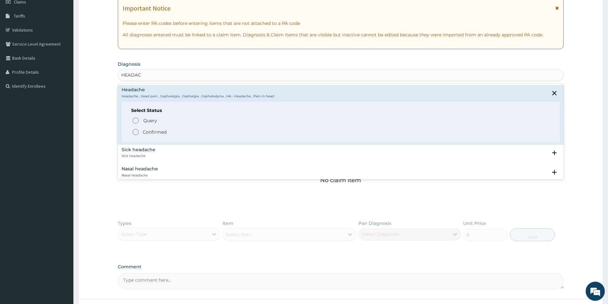
click at [148, 131] on p "Confirmed" at bounding box center [155, 132] width 24 height 6
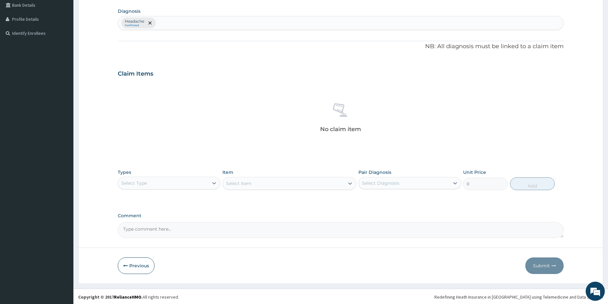
scroll to position [150, 0]
click at [214, 182] on icon at bounding box center [214, 182] width 6 height 6
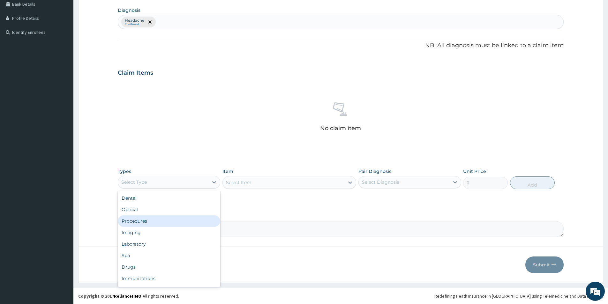
drag, startPoint x: 190, startPoint y: 225, endPoint x: 254, endPoint y: 218, distance: 63.5
click at [192, 224] on div "Procedures" at bounding box center [169, 220] width 102 height 11
click at [327, 186] on div "Select Item" at bounding box center [284, 182] width 122 height 10
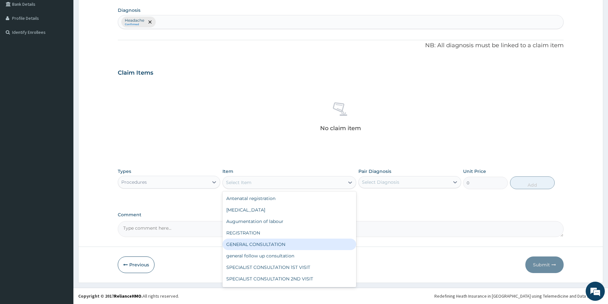
drag, startPoint x: 307, startPoint y: 242, endPoint x: 431, endPoint y: 191, distance: 134.0
click at [307, 242] on div "GENERAL CONSULTATION" at bounding box center [289, 244] width 134 height 11
type input "1500"
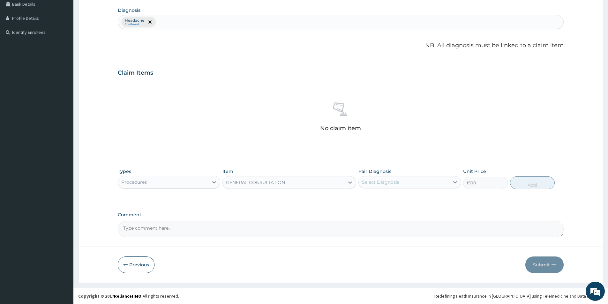
click at [456, 175] on div "Pair Diagnosis Select Diagnosis" at bounding box center [409, 178] width 102 height 21
click at [446, 183] on div "Select Diagnosis" at bounding box center [404, 182] width 90 height 10
drag, startPoint x: 436, startPoint y: 202, endPoint x: 516, endPoint y: 178, distance: 83.4
click at [444, 199] on div "Headache" at bounding box center [409, 198] width 102 height 13
checkbox input "true"
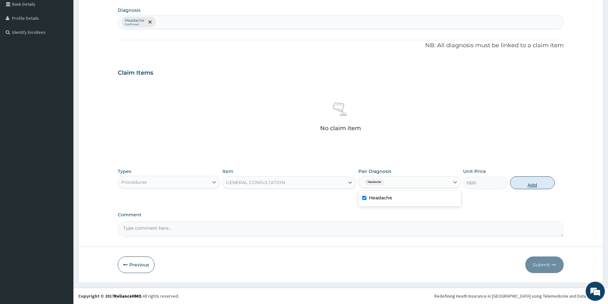
click at [529, 178] on button "Add" at bounding box center [532, 182] width 45 height 13
type input "0"
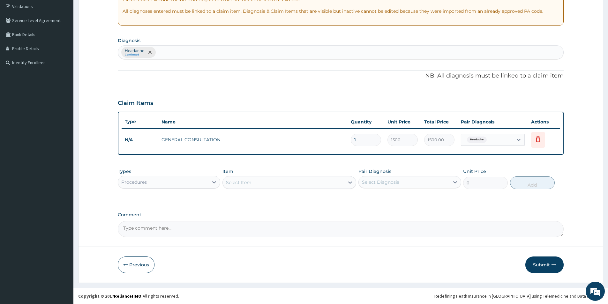
scroll to position [119, 0]
click at [548, 263] on button "Submit" at bounding box center [544, 264] width 38 height 17
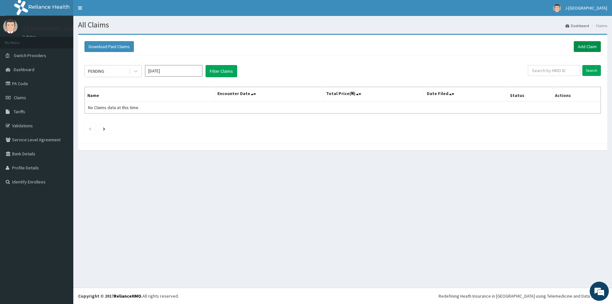
click at [583, 46] on link "Add Claim" at bounding box center [587, 46] width 27 height 11
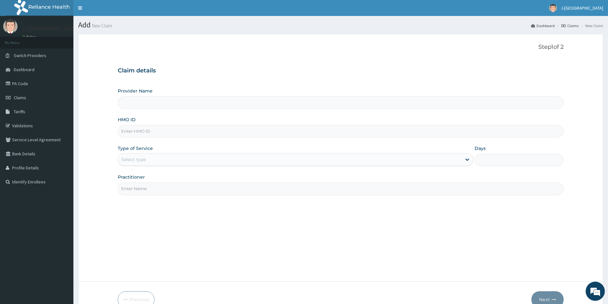
type input "J-[GEOGRAPHIC_DATA]"
click at [150, 130] on input "HMO ID" at bounding box center [341, 131] width 446 height 12
paste input "OKR/10050/A"
type input "OKR/10050/A"
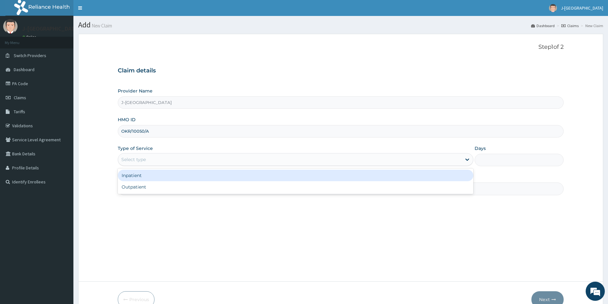
click at [155, 158] on div "Select type" at bounding box center [289, 159] width 343 height 10
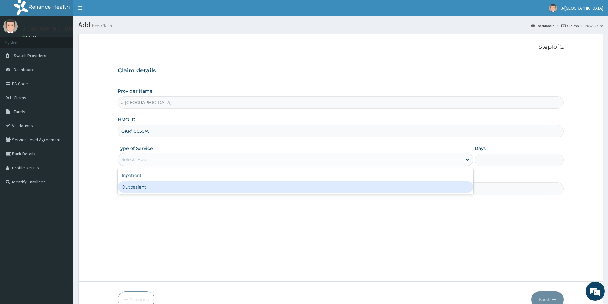
click at [155, 188] on div "Outpatient" at bounding box center [295, 186] width 355 height 11
type input "1"
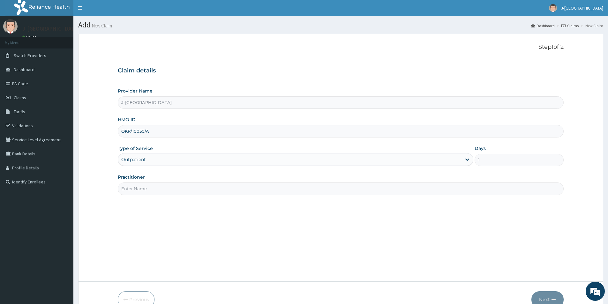
click at [268, 188] on input "Practitioner" at bounding box center [341, 188] width 446 height 12
click at [167, 187] on input "Practitioner" at bounding box center [341, 188] width 446 height 12
type input "DR. LOVETH"
click at [548, 296] on button "Next" at bounding box center [547, 299] width 32 height 17
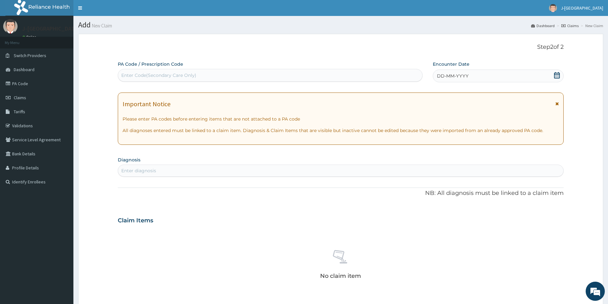
click at [160, 76] on div "Enter Code(Secondary Care Only)" at bounding box center [158, 75] width 75 height 6
paste input "PA/AFADFE"
type input "PA/AFADFE"
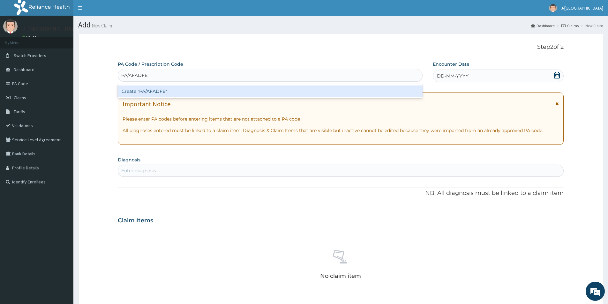
click at [205, 93] on div "Create "PA/AFADFE"" at bounding box center [270, 90] width 305 height 11
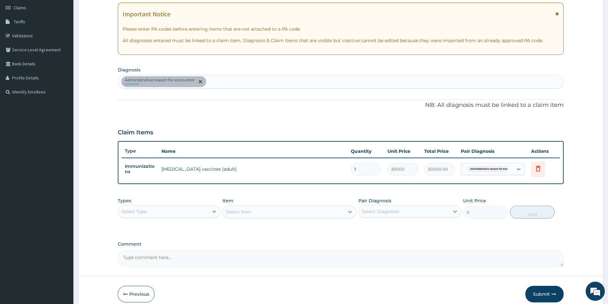
scroll to position [96, 0]
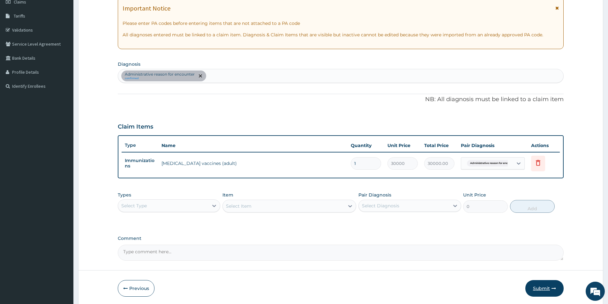
click at [548, 289] on button "Submit" at bounding box center [544, 288] width 38 height 17
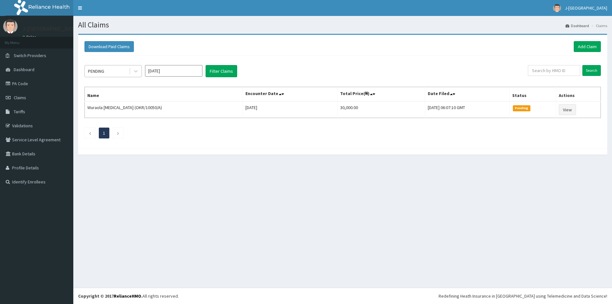
click at [125, 69] on div "PENDING" at bounding box center [107, 71] width 44 height 10
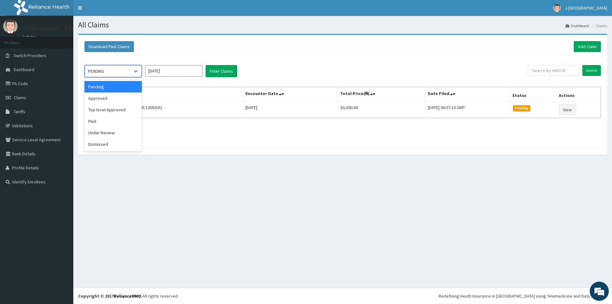
click at [297, 58] on div "option Pending focused, 1 of 6. 6 results available. Use Up and Down to choose …" at bounding box center [342, 99] width 523 height 89
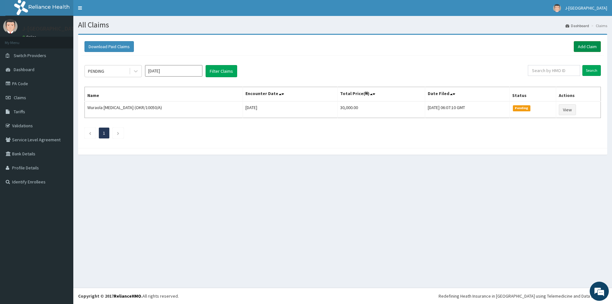
click at [588, 47] on link "Add Claim" at bounding box center [587, 46] width 27 height 11
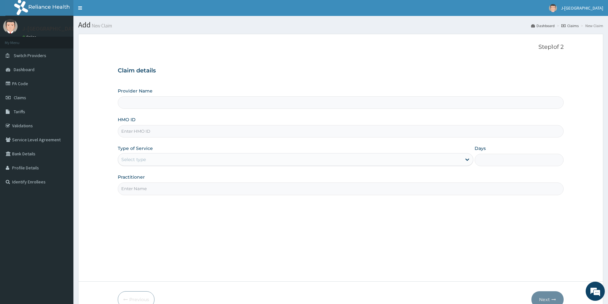
click at [152, 133] on input "HMO ID" at bounding box center [341, 131] width 446 height 12
paste input "OKR/10050/A"
type input "OKR/10050/A"
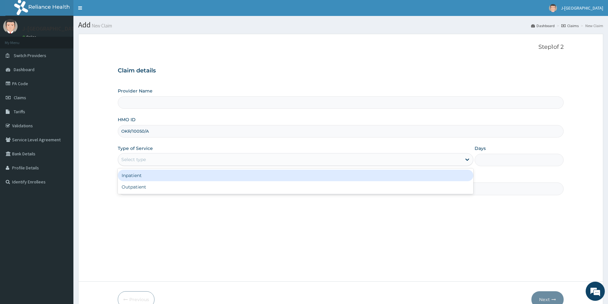
click at [159, 160] on div "Select type" at bounding box center [289, 159] width 343 height 10
type input "J-[GEOGRAPHIC_DATA]"
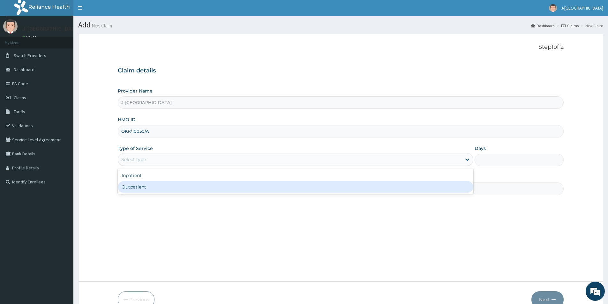
click at [155, 189] on div "Outpatient" at bounding box center [295, 186] width 355 height 11
type input "1"
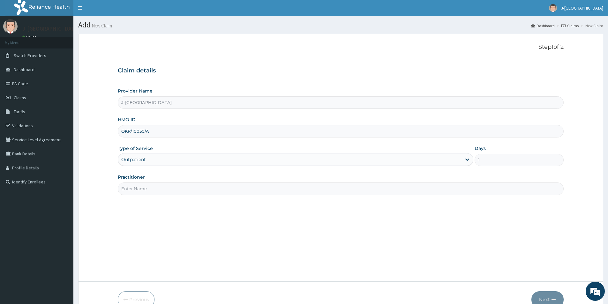
click at [155, 189] on input "Practitioner" at bounding box center [341, 188] width 446 height 12
type input "DR. LOVETH"
click at [544, 297] on button "Next" at bounding box center [547, 299] width 32 height 17
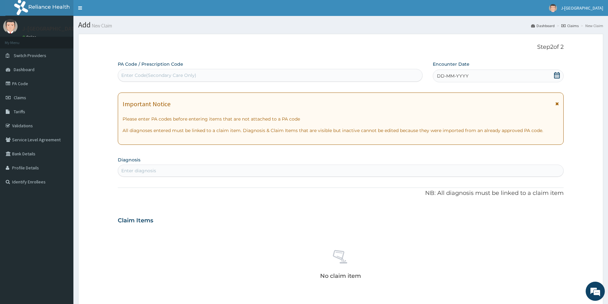
click at [475, 78] on div "DD-MM-YYYY" at bounding box center [498, 76] width 130 height 13
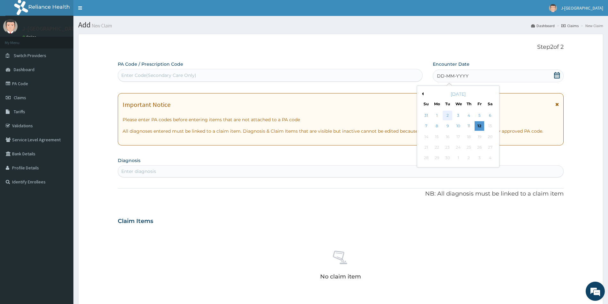
click at [449, 116] on div "2" at bounding box center [448, 116] width 10 height 10
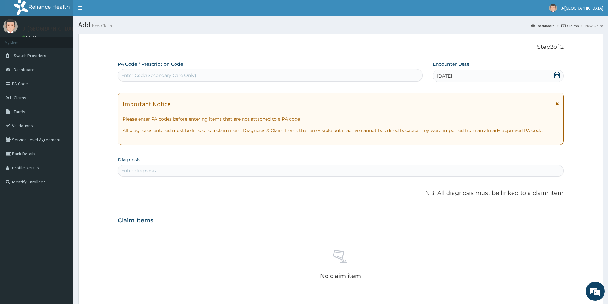
click at [229, 173] on div "Enter diagnosis" at bounding box center [340, 171] width 445 height 10
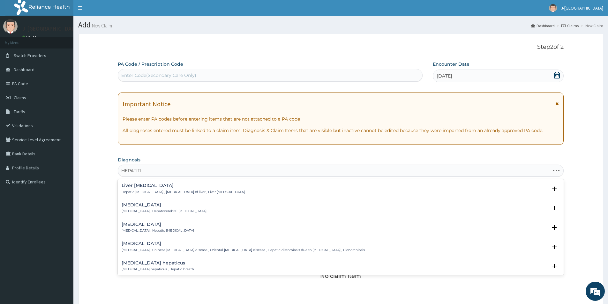
type input "HEPATITIS"
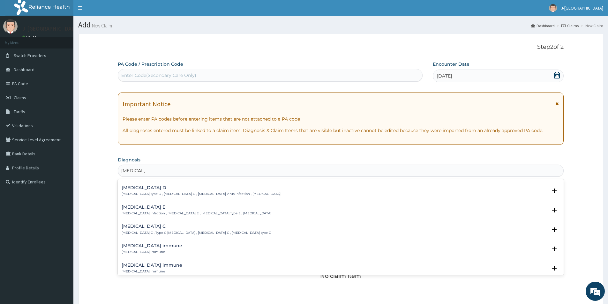
scroll to position [223, 0]
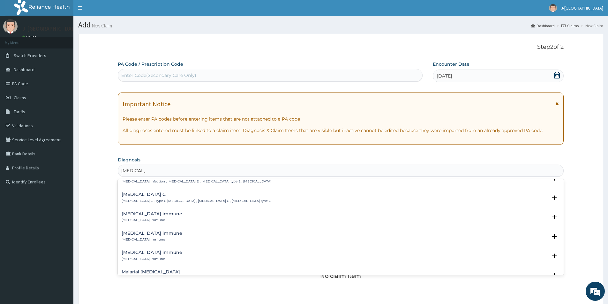
click at [149, 238] on p "Hepatitis B immune" at bounding box center [152, 239] width 61 height 4
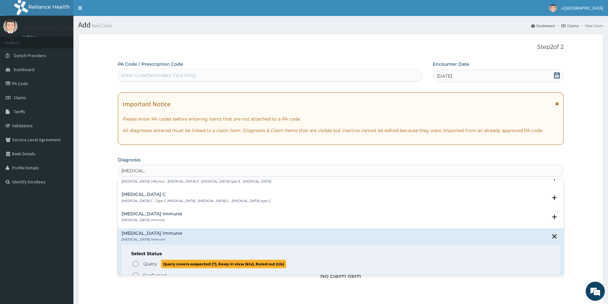
scroll to position [255, 0]
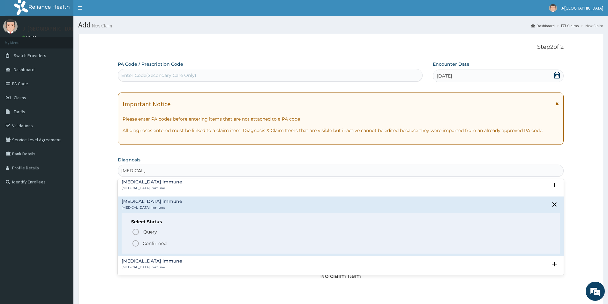
click at [144, 244] on p "Confirmed" at bounding box center [155, 243] width 24 height 6
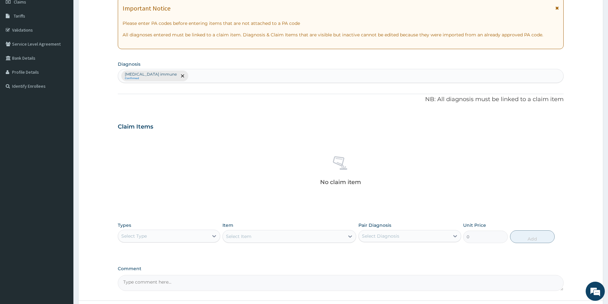
scroll to position [150, 0]
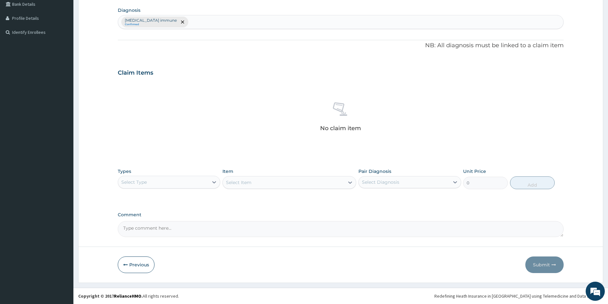
click at [199, 182] on div "Select Type" at bounding box center [163, 182] width 90 height 10
click at [186, 218] on div "Procedures" at bounding box center [169, 220] width 102 height 11
click at [261, 183] on div "Select Item" at bounding box center [284, 182] width 122 height 10
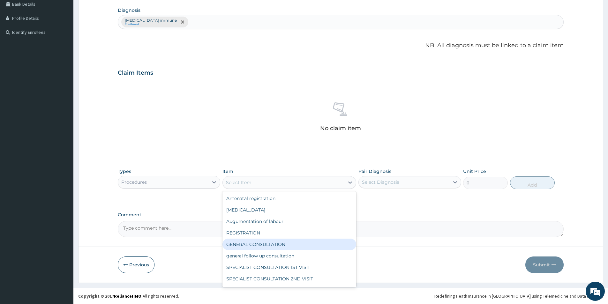
click at [261, 245] on div "GENERAL CONSULTATION" at bounding box center [289, 244] width 134 height 11
type input "1500"
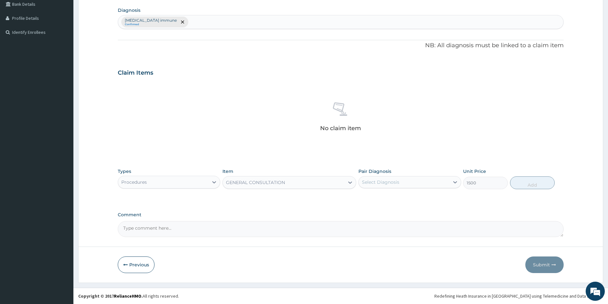
click at [418, 182] on div "Select Diagnosis" at bounding box center [404, 182] width 90 height 10
click at [419, 201] on div "Hepatitis B immune" at bounding box center [409, 198] width 102 height 13
checkbox input "true"
click at [529, 186] on button "Add" at bounding box center [532, 182] width 45 height 13
type input "0"
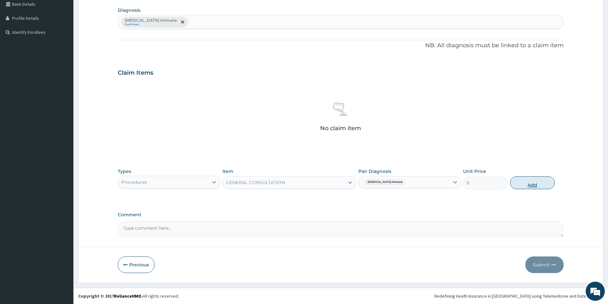
scroll to position [119, 0]
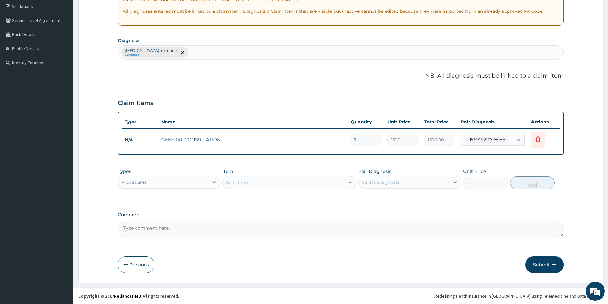
click at [547, 266] on button "Submit" at bounding box center [544, 264] width 38 height 17
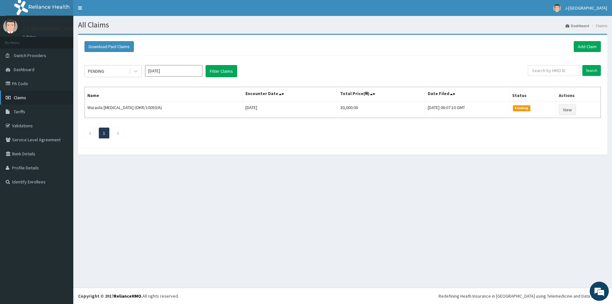
click at [21, 99] on span "Claims" at bounding box center [20, 98] width 12 height 6
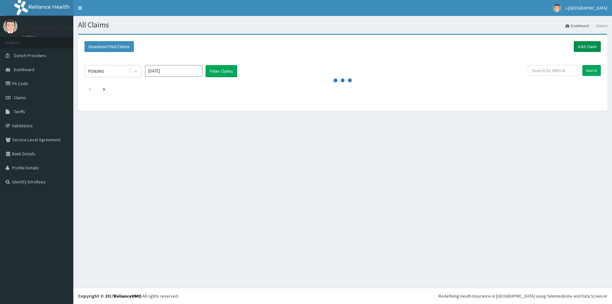
click at [586, 45] on link "Add Claim" at bounding box center [587, 46] width 27 height 11
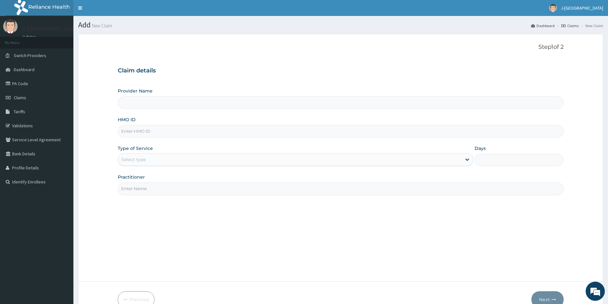
type input "J-[GEOGRAPHIC_DATA]"
paste input "ABP/10233/A"
drag, startPoint x: 148, startPoint y: 130, endPoint x: 310, endPoint y: 172, distance: 167.9
click at [148, 130] on input "ABP/10233/A" at bounding box center [341, 131] width 446 height 12
paste input "ABP/10233/A"
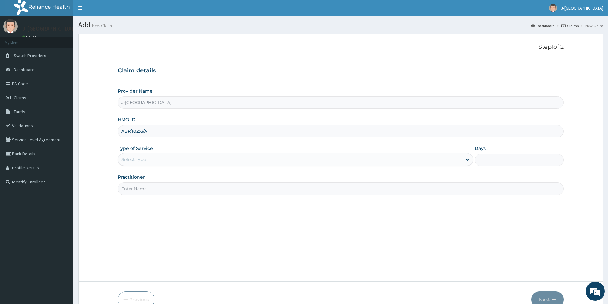
type input "ABP/10233/A"
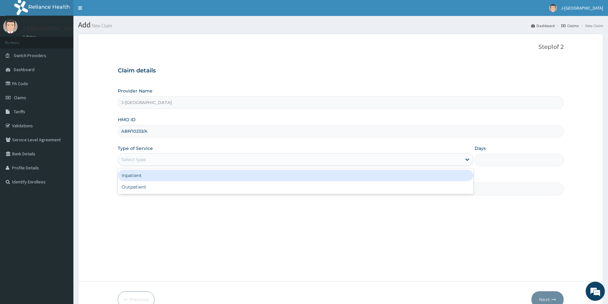
click at [195, 162] on div "Select type" at bounding box center [289, 159] width 343 height 10
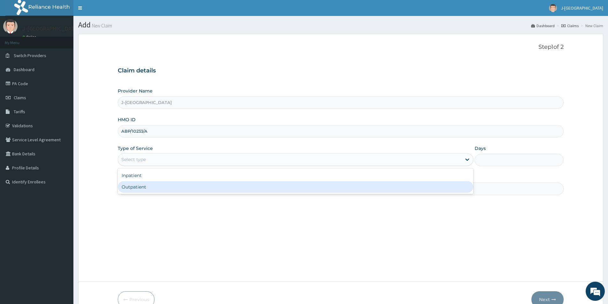
click at [194, 184] on div "Outpatient" at bounding box center [295, 186] width 355 height 11
type input "1"
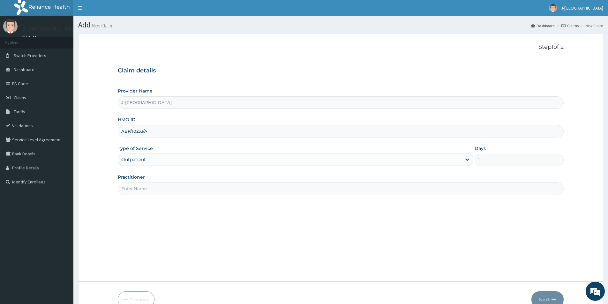
click at [189, 186] on input "Practitioner" at bounding box center [341, 188] width 446 height 12
click at [181, 191] on input "Practitioner" at bounding box center [341, 188] width 446 height 12
type input "DR ANITA"
click at [551, 298] on icon "button" at bounding box center [553, 299] width 4 height 4
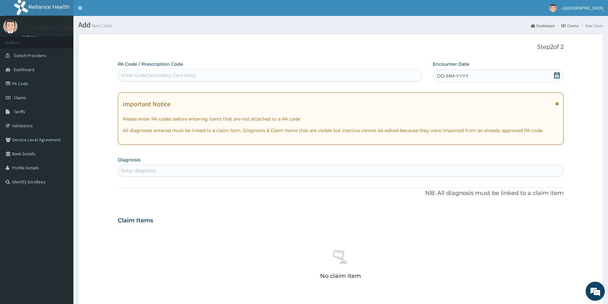
click at [447, 71] on div "DD-MM-YYYY" at bounding box center [498, 76] width 130 height 13
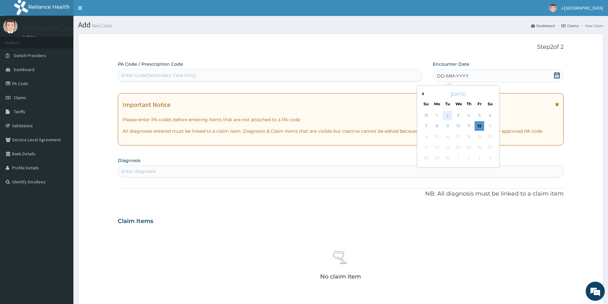
click at [450, 116] on div "2" at bounding box center [448, 116] width 10 height 10
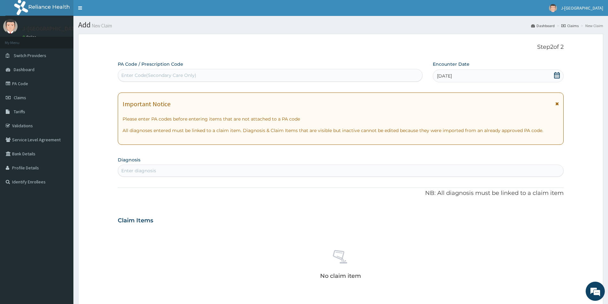
click at [228, 172] on div "Enter diagnosis" at bounding box center [340, 171] width 445 height 10
type input "MALARIA"
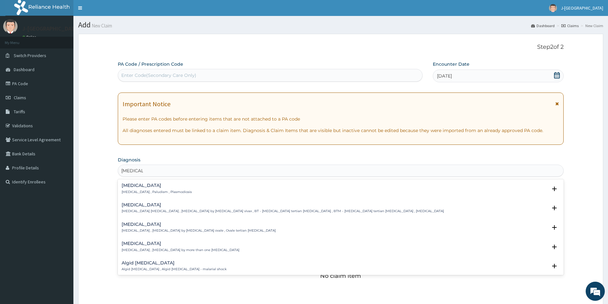
click at [148, 186] on h4 "Malaria" at bounding box center [157, 185] width 70 height 5
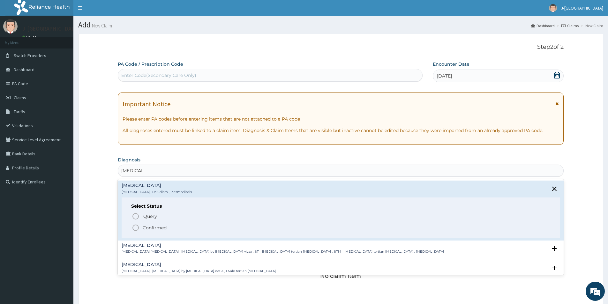
click at [155, 227] on p "Confirmed" at bounding box center [155, 228] width 24 height 6
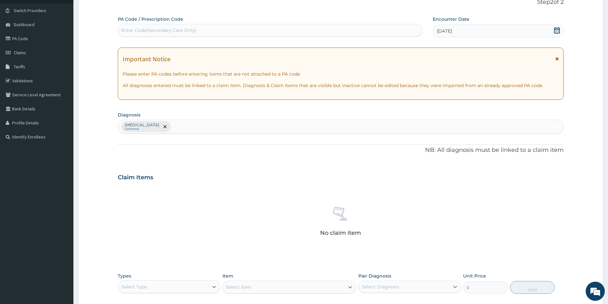
scroll to position [128, 0]
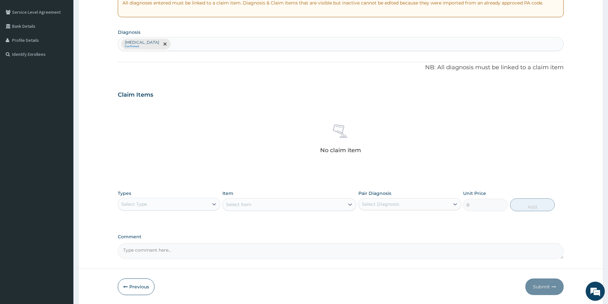
click at [161, 203] on div "Select Type" at bounding box center [163, 204] width 90 height 10
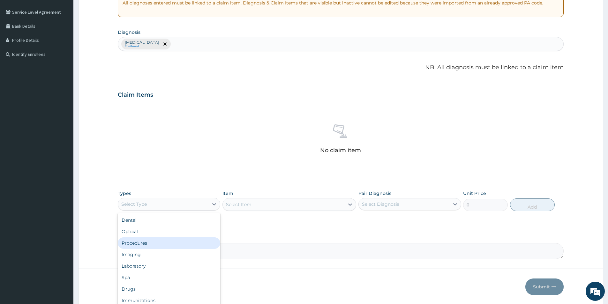
click at [166, 244] on div "Procedures" at bounding box center [169, 242] width 102 height 11
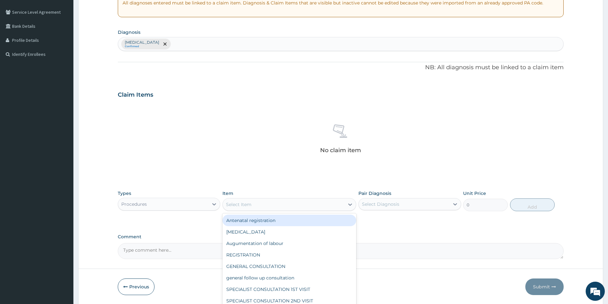
click at [269, 202] on div "Select Item" at bounding box center [284, 204] width 122 height 10
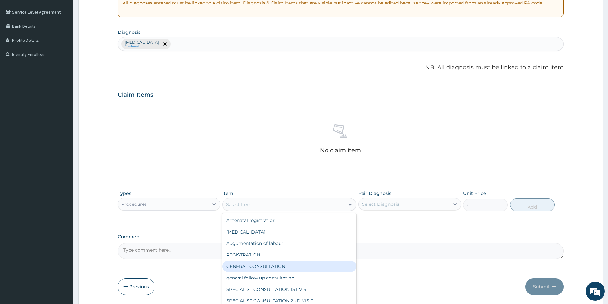
click at [261, 270] on div "GENERAL CONSULTATION" at bounding box center [289, 266] width 134 height 11
type input "1500"
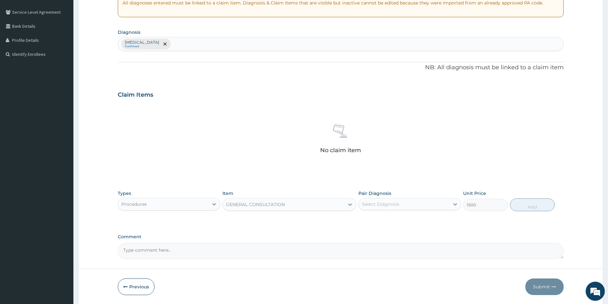
click at [444, 204] on div "Select Diagnosis" at bounding box center [404, 204] width 90 height 10
drag, startPoint x: 421, startPoint y: 218, endPoint x: 565, endPoint y: 231, distance: 143.8
click at [430, 219] on div "Malaria" at bounding box center [409, 220] width 102 height 13
checkbox input "true"
click at [528, 210] on button "Add" at bounding box center [532, 204] width 45 height 13
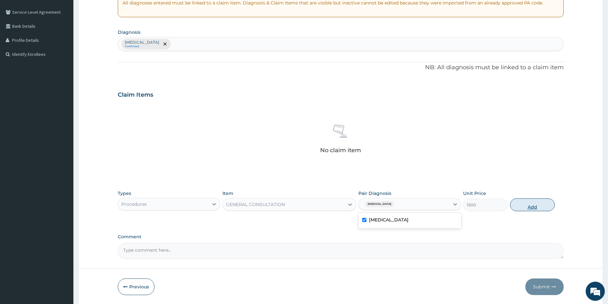
type input "0"
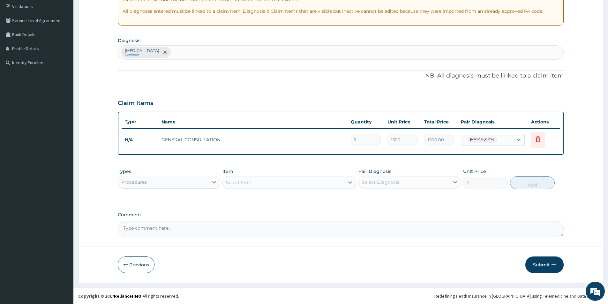
scroll to position [119, 0]
click at [546, 269] on button "Submit" at bounding box center [544, 264] width 38 height 17
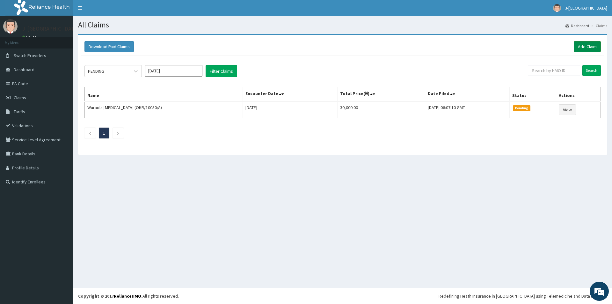
click at [587, 43] on link "Add Claim" at bounding box center [587, 46] width 27 height 11
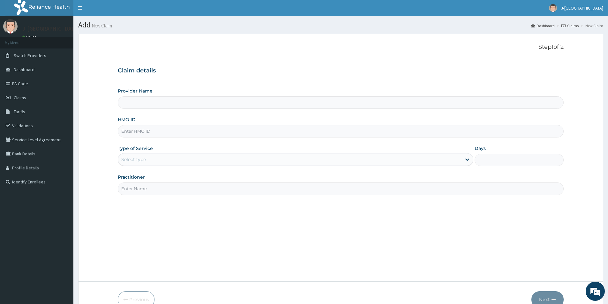
type input "J-[GEOGRAPHIC_DATA]"
click at [130, 133] on input "HMO ID" at bounding box center [341, 131] width 446 height 12
paste input "SFA/14522/A"
type input "SFA/14522/A"
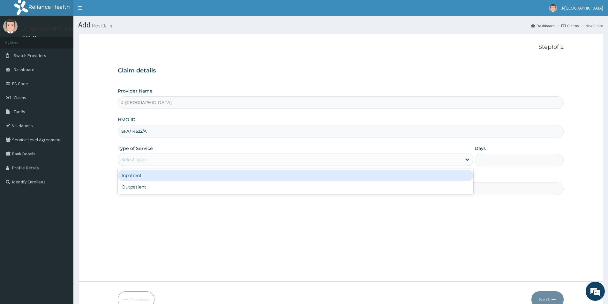
click at [125, 154] on div "Select type" at bounding box center [289, 159] width 343 height 10
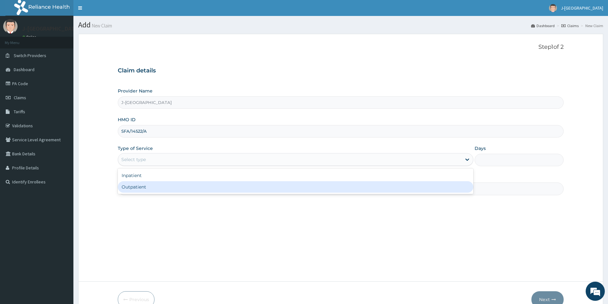
click at [139, 187] on div "Outpatient" at bounding box center [295, 186] width 355 height 11
type input "1"
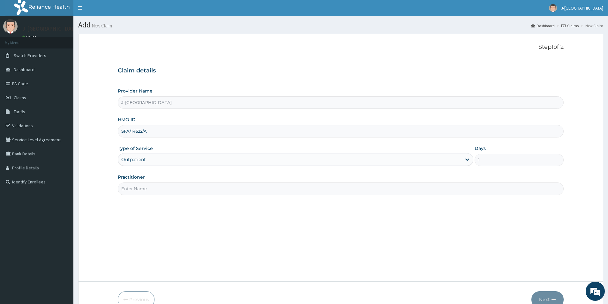
click at [140, 187] on input "Practitioner" at bounding box center [341, 188] width 446 height 12
drag, startPoint x: 146, startPoint y: 193, endPoint x: 153, endPoint y: 195, distance: 6.9
click at [146, 193] on input "Practitioner" at bounding box center [341, 188] width 446 height 12
type input "[PERSON_NAME][GEOGRAPHIC_DATA]"
click at [546, 300] on button "Next" at bounding box center [547, 299] width 32 height 17
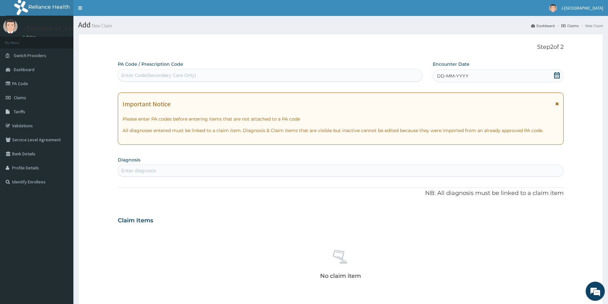
click at [505, 78] on div "DD-MM-YYYY" at bounding box center [498, 76] width 130 height 13
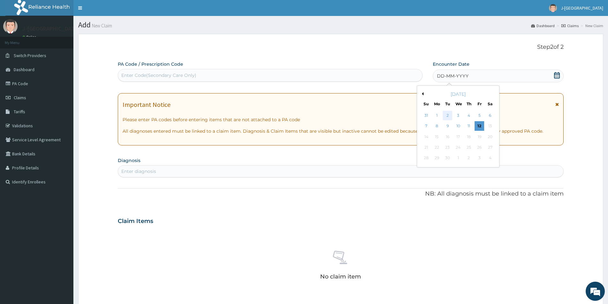
click at [448, 116] on div "2" at bounding box center [448, 116] width 10 height 10
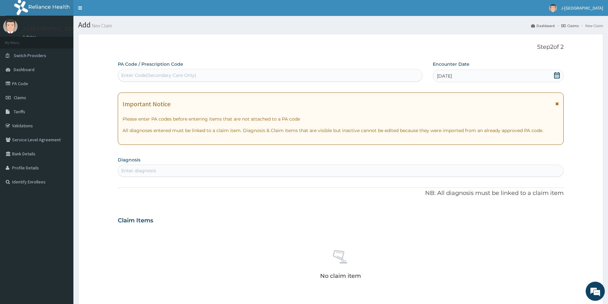
click at [166, 166] on div "Enter diagnosis" at bounding box center [340, 171] width 445 height 10
type input "[MEDICAL_DATA]"
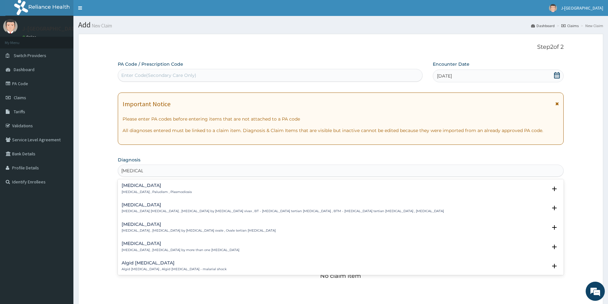
click at [158, 185] on h4 "[MEDICAL_DATA]" at bounding box center [157, 185] width 70 height 5
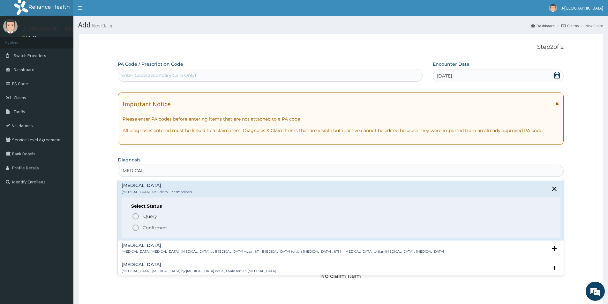
click at [161, 226] on p "Confirmed" at bounding box center [155, 228] width 24 height 6
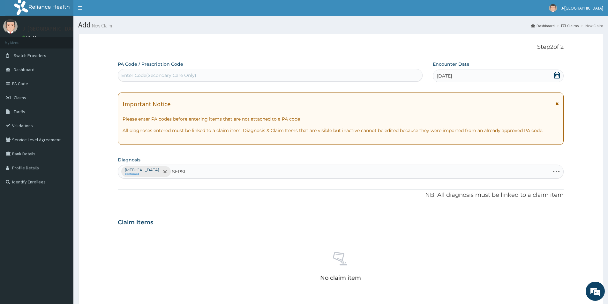
type input "[MEDICAL_DATA]"
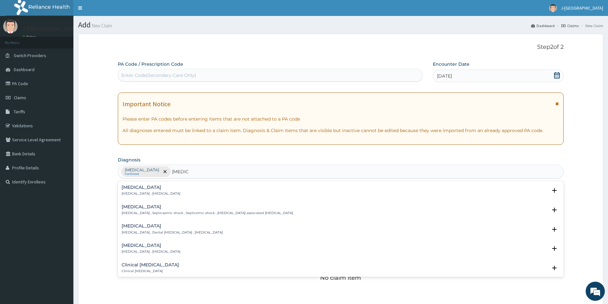
click at [141, 195] on p "[MEDICAL_DATA] , [MEDICAL_DATA]" at bounding box center [151, 193] width 59 height 4
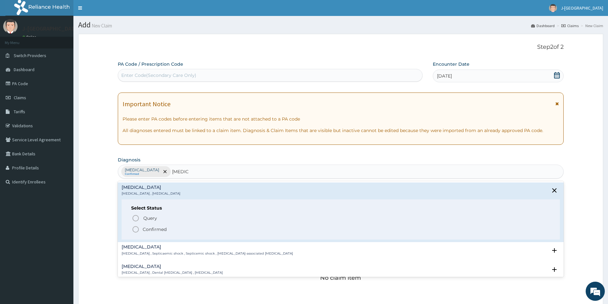
click at [152, 233] on p "Confirmed" at bounding box center [155, 229] width 24 height 6
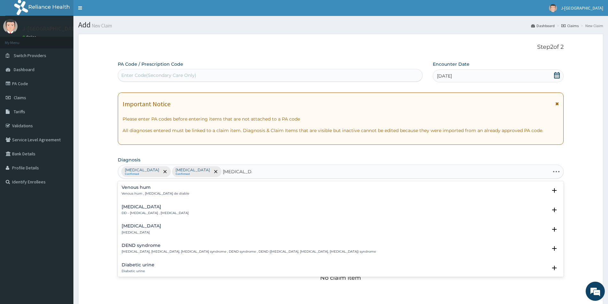
type input "[MEDICAL_DATA] ME"
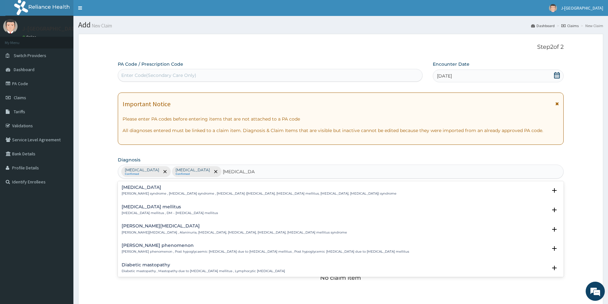
click at [157, 210] on div "[MEDICAL_DATA] mellitus [MEDICAL_DATA] mellitus , DM - [MEDICAL_DATA] mellitus" at bounding box center [170, 209] width 96 height 11
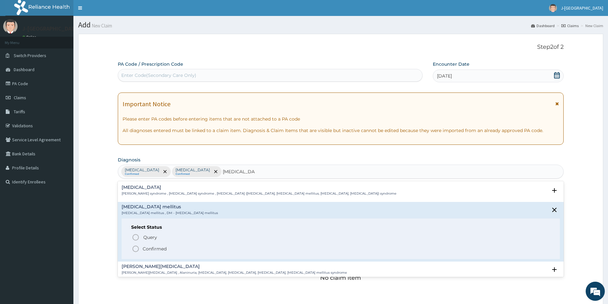
click at [165, 246] on p "Confirmed" at bounding box center [155, 249] width 24 height 6
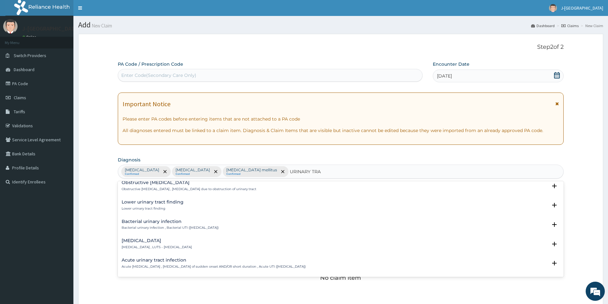
scroll to position [191, 0]
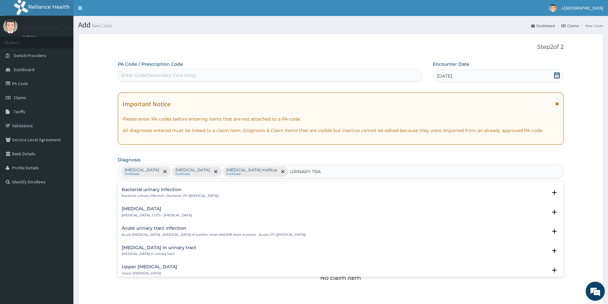
type input "URINARY TRA"
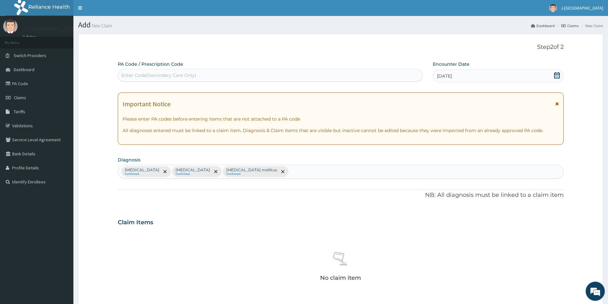
click at [278, 169] on div "[MEDICAL_DATA] Confirmed [MEDICAL_DATA] Confirmed [MEDICAL_DATA] mellitus Confi…" at bounding box center [340, 171] width 445 height 13
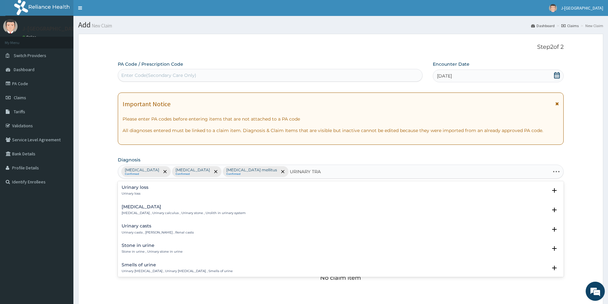
type input "URINARY TRAC"
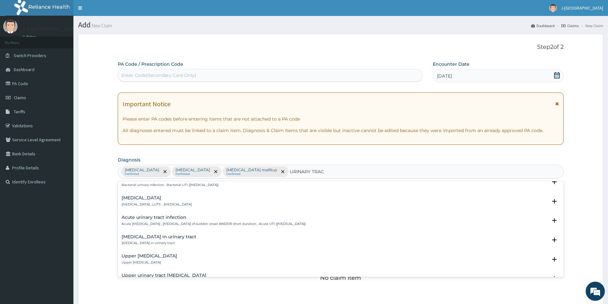
scroll to position [223, 0]
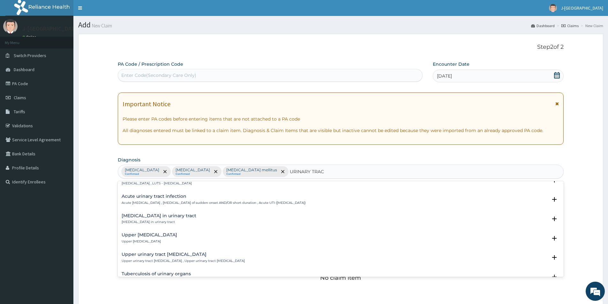
click at [182, 197] on h4 "Acute urinary tract infection" at bounding box center [214, 196] width 184 height 5
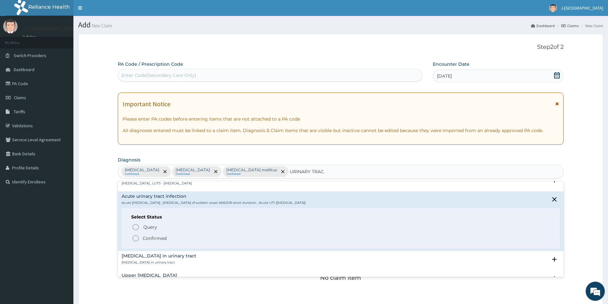
click at [163, 238] on p "Confirmed" at bounding box center [155, 238] width 24 height 6
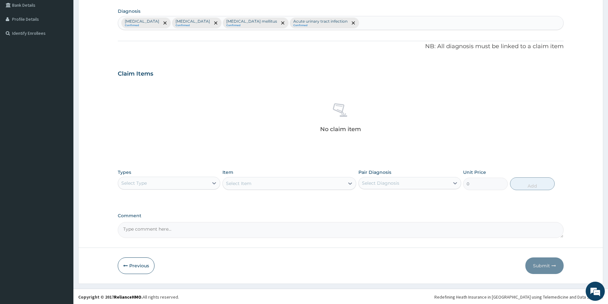
scroll to position [150, 0]
click at [197, 179] on div "Select Type" at bounding box center [163, 182] width 90 height 10
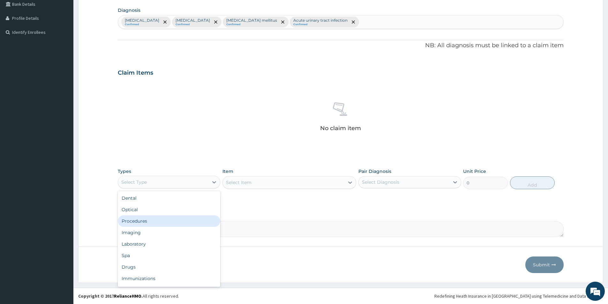
click at [147, 223] on div "Procedures" at bounding box center [169, 220] width 102 height 11
click at [278, 182] on div "Select Item" at bounding box center [284, 182] width 122 height 10
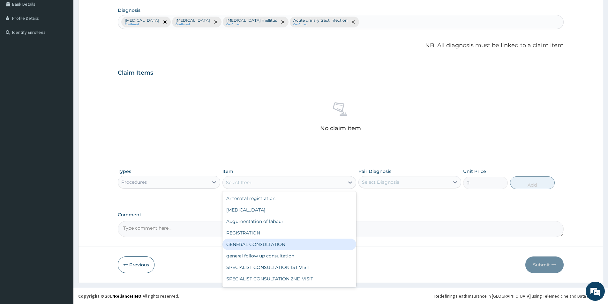
click at [276, 245] on div "GENERAL CONSULTATION" at bounding box center [289, 244] width 134 height 11
type input "1500"
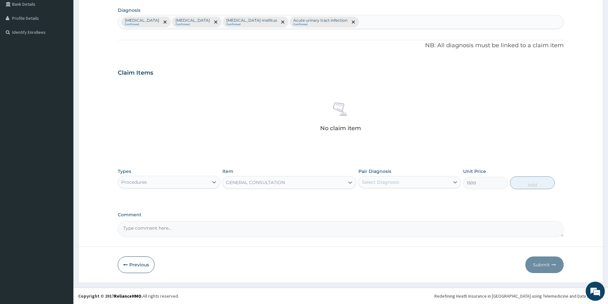
click at [395, 186] on div "Select Diagnosis" at bounding box center [404, 182] width 90 height 10
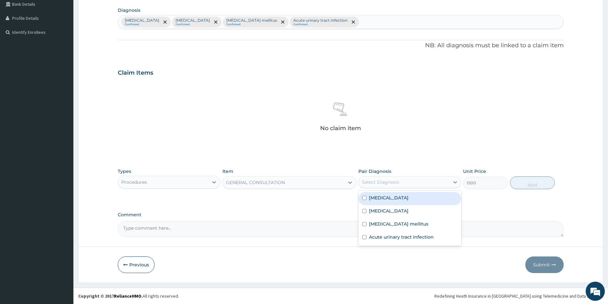
click at [394, 195] on div "[MEDICAL_DATA]" at bounding box center [409, 198] width 102 height 13
click at [393, 203] on div "[MEDICAL_DATA]" at bounding box center [409, 198] width 102 height 13
checkbox input "false"
click at [394, 216] on div "[MEDICAL_DATA]" at bounding box center [409, 211] width 102 height 13
checkbox input "true"
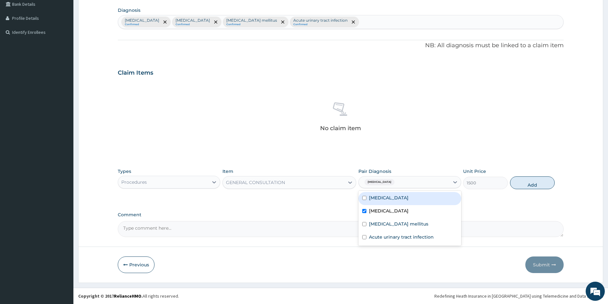
drag, startPoint x: 396, startPoint y: 196, endPoint x: 399, endPoint y: 213, distance: 17.0
click at [396, 196] on div "[MEDICAL_DATA]" at bounding box center [409, 198] width 102 height 13
checkbox input "true"
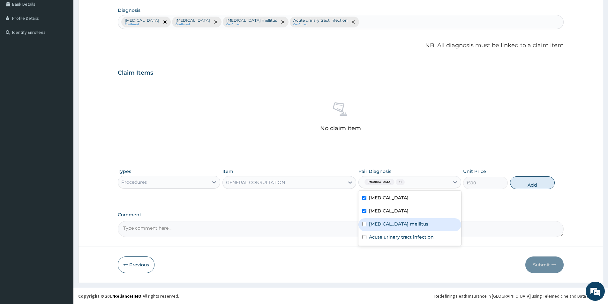
click at [401, 218] on div "[MEDICAL_DATA] mellitus" at bounding box center [409, 224] width 102 height 13
checkbox input "true"
click at [399, 233] on div "Acute urinary tract infection" at bounding box center [409, 237] width 102 height 13
checkbox input "true"
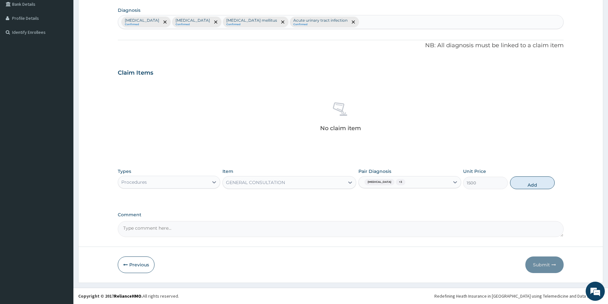
click at [532, 174] on div "Types Procedures Item GENERAL CONSULTATION Pair Diagnosis [MEDICAL_DATA] + 3 Un…" at bounding box center [341, 178] width 446 height 27
click at [532, 181] on button "Add" at bounding box center [532, 182] width 45 height 13
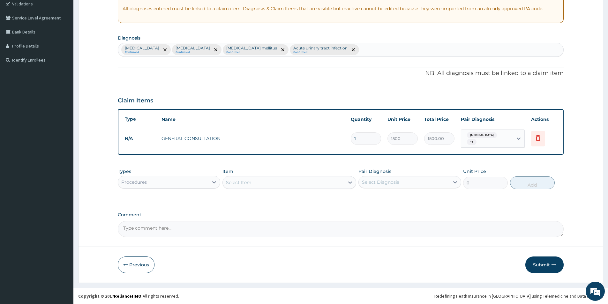
scroll to position [119, 0]
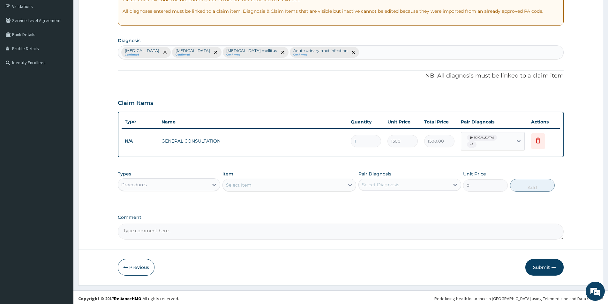
click at [196, 185] on div "Procedures" at bounding box center [163, 185] width 90 height 10
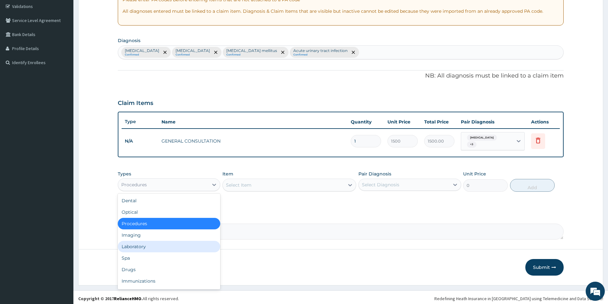
click at [167, 241] on div "Laboratory" at bounding box center [169, 246] width 102 height 11
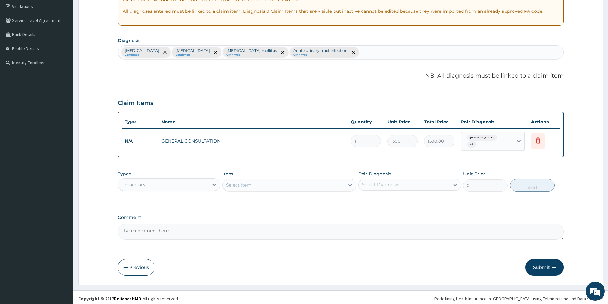
click at [269, 179] on div "Select Item" at bounding box center [289, 185] width 134 height 13
click at [269, 180] on div "Select Item" at bounding box center [284, 185] width 122 height 10
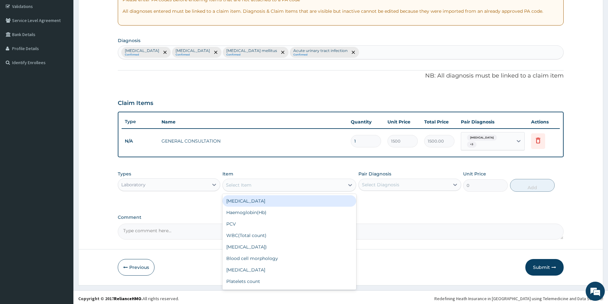
drag, startPoint x: 264, startPoint y: 199, endPoint x: 391, endPoint y: 194, distance: 127.1
click at [280, 198] on div "[MEDICAL_DATA]" at bounding box center [289, 200] width 134 height 11
type input "2500"
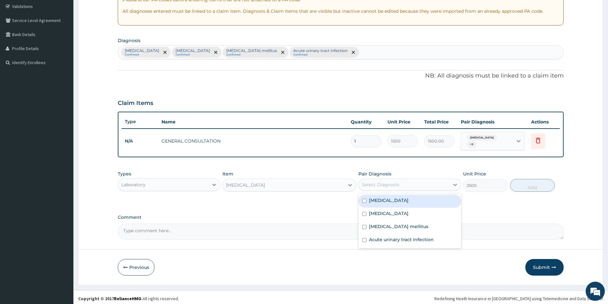
click at [392, 185] on div "Select Diagnosis" at bounding box center [404, 185] width 90 height 10
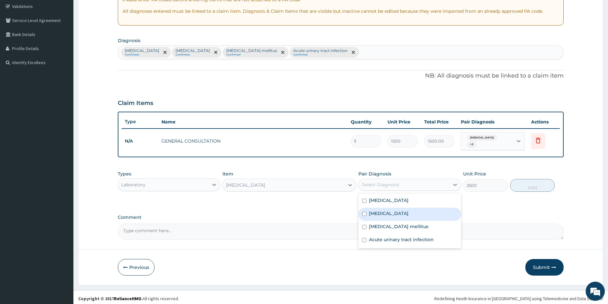
click at [393, 210] on div "[MEDICAL_DATA]" at bounding box center [409, 214] width 102 height 13
checkbox input "true"
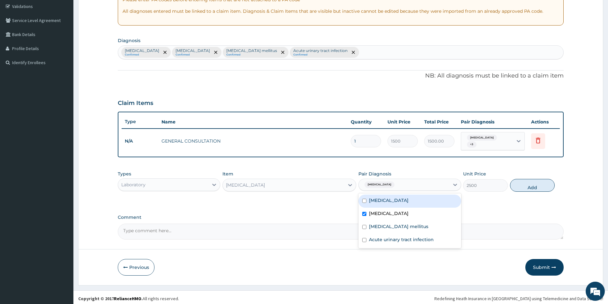
click at [509, 184] on div "Types Laboratory Item [MEDICAL_DATA] Pair Diagnosis option [MEDICAL_DATA], sele…" at bounding box center [341, 180] width 446 height 27
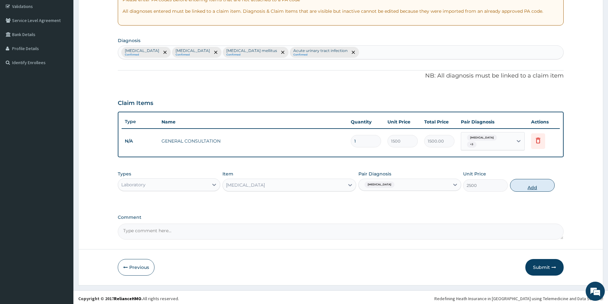
click at [525, 183] on button "Add" at bounding box center [532, 185] width 45 height 13
type input "0"
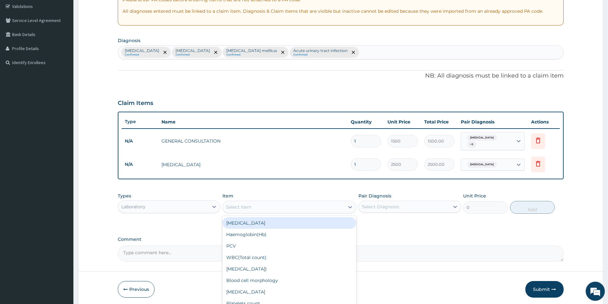
click at [263, 202] on div "Select Item" at bounding box center [284, 207] width 122 height 10
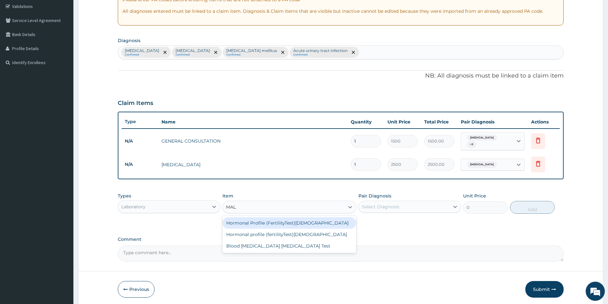
type input "MALA"
click at [271, 218] on div "Blood [MEDICAL_DATA] [MEDICAL_DATA] Test" at bounding box center [289, 222] width 134 height 11
type input "1500"
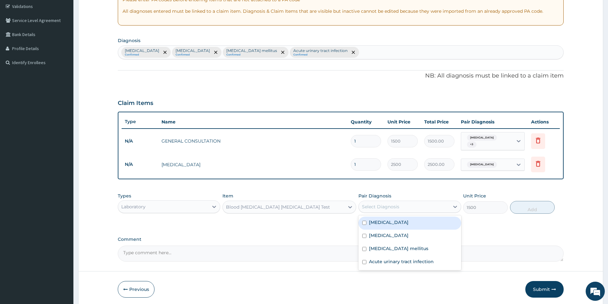
click at [379, 204] on div "Select Diagnosis" at bounding box center [380, 206] width 37 height 6
click at [385, 219] on label "[MEDICAL_DATA]" at bounding box center [389, 222] width 40 height 6
checkbox input "true"
click at [523, 204] on button "Add" at bounding box center [532, 207] width 45 height 13
type input "0"
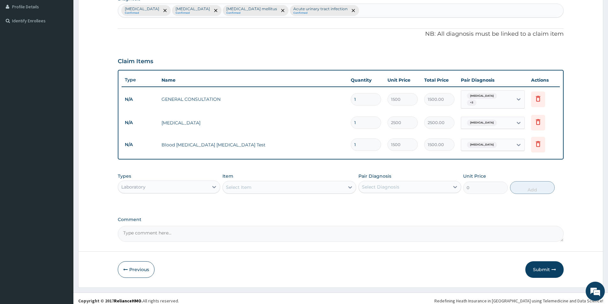
scroll to position [163, 0]
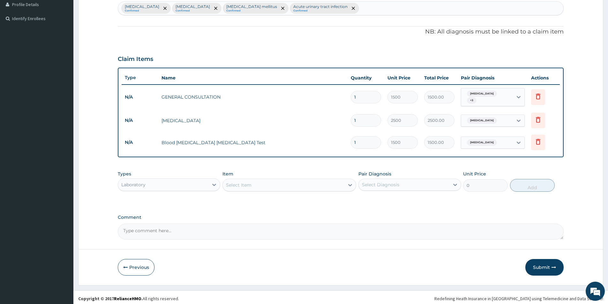
click at [271, 182] on div "Select Item" at bounding box center [284, 185] width 122 height 10
type input "RANDOM"
click at [263, 198] on div "Random Blood Glucose" at bounding box center [289, 200] width 134 height 11
type input "1500"
click at [414, 185] on div "Select Diagnosis" at bounding box center [404, 185] width 90 height 10
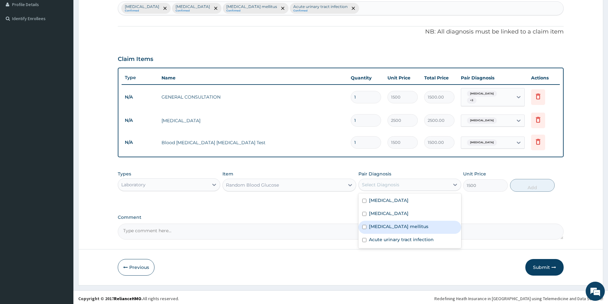
click at [409, 223] on div "[MEDICAL_DATA] mellitus" at bounding box center [409, 227] width 102 height 13
checkbox input "true"
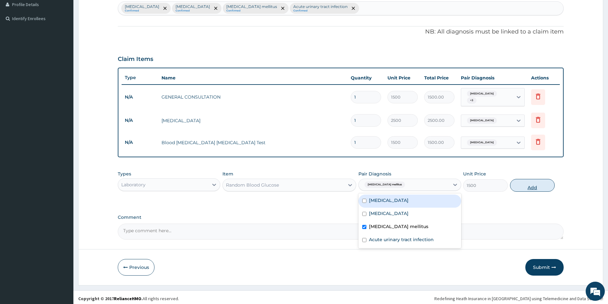
click at [535, 182] on button "Add" at bounding box center [532, 185] width 45 height 13
type input "0"
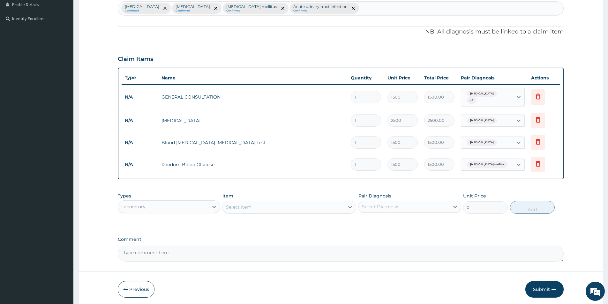
click at [254, 204] on div "Select Item" at bounding box center [284, 207] width 122 height 10
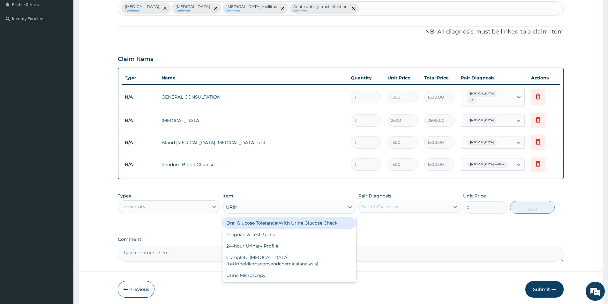
type input "URINA"
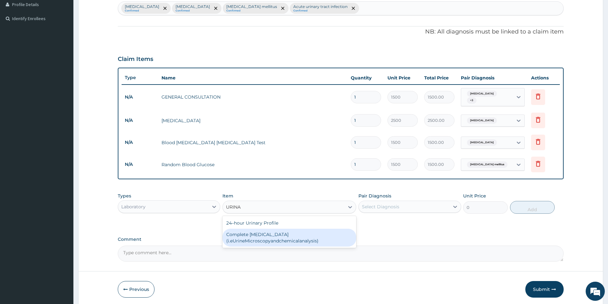
click at [264, 234] on div "Complete [MEDICAL_DATA] (i.eUrineMicroscopyandchemicalanalysis)" at bounding box center [289, 238] width 134 height 18
type input "1500"
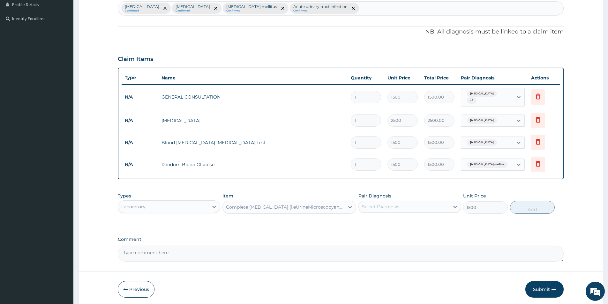
click at [433, 205] on div "Select Diagnosis" at bounding box center [404, 207] width 90 height 10
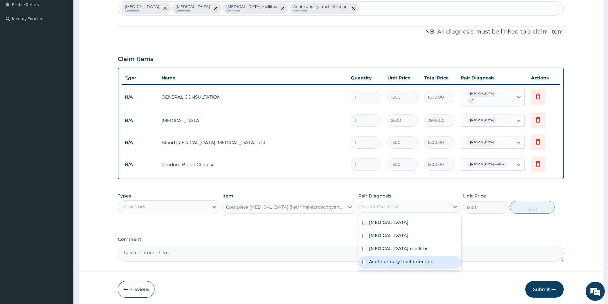
click at [417, 259] on label "Acute urinary tract infection" at bounding box center [401, 261] width 65 height 6
checkbox input "true"
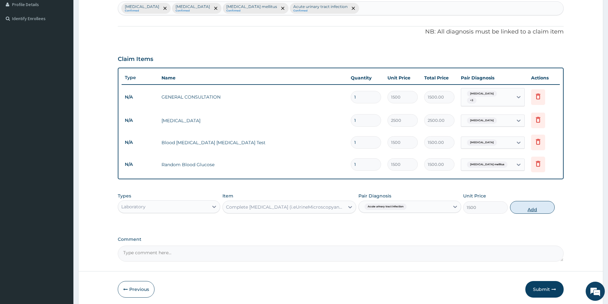
click at [529, 206] on button "Add" at bounding box center [532, 207] width 45 height 13
type input "0"
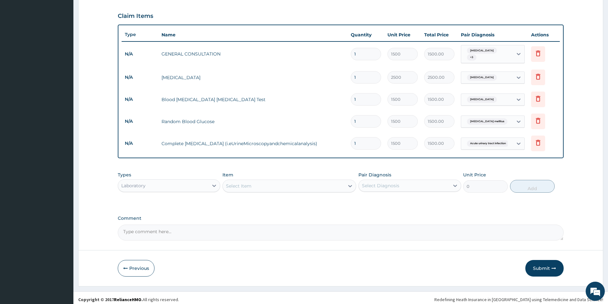
scroll to position [207, 0]
click at [195, 183] on div "Laboratory" at bounding box center [163, 185] width 90 height 10
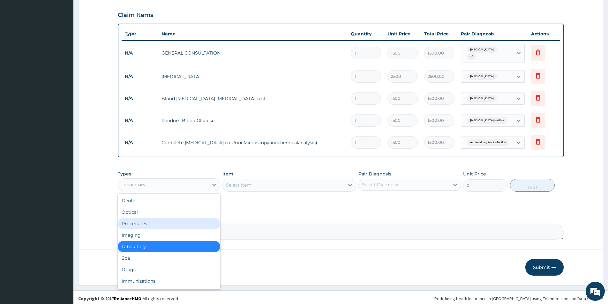
click at [170, 223] on div "Procedures" at bounding box center [169, 223] width 102 height 11
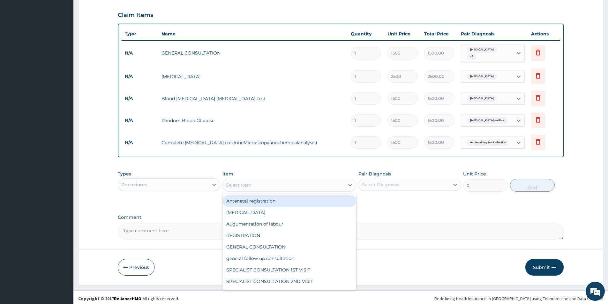
click at [231, 182] on div "Select Item" at bounding box center [239, 185] width 26 height 6
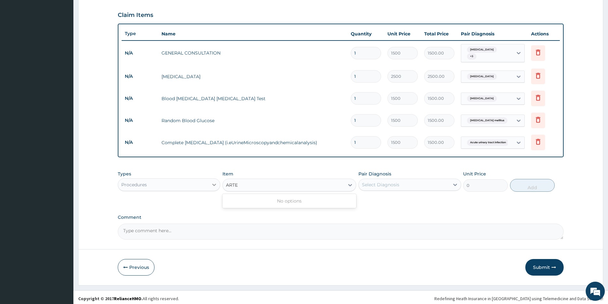
type input "ARTE"
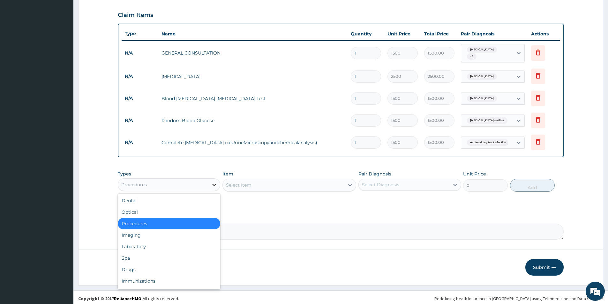
click at [214, 185] on icon at bounding box center [214, 184] width 6 height 6
click at [160, 269] on div "Drugs" at bounding box center [169, 269] width 102 height 11
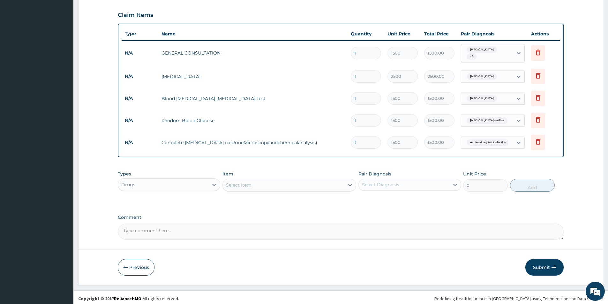
click at [252, 181] on div "Select Item" at bounding box center [284, 185] width 122 height 10
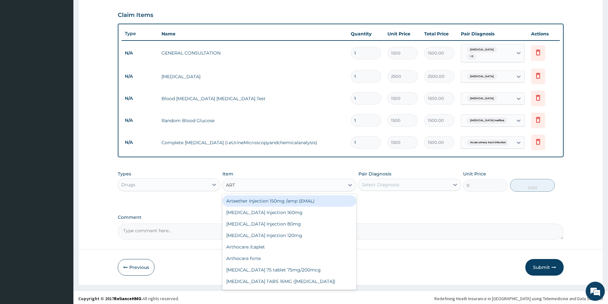
type input "ARTE"
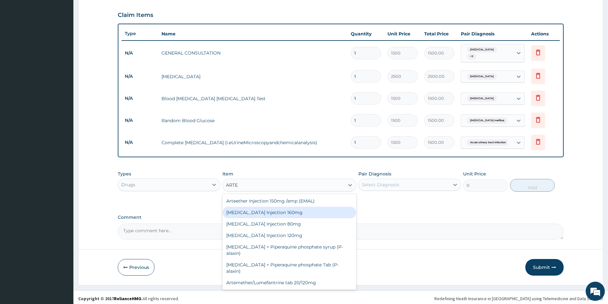
scroll to position [34, 0]
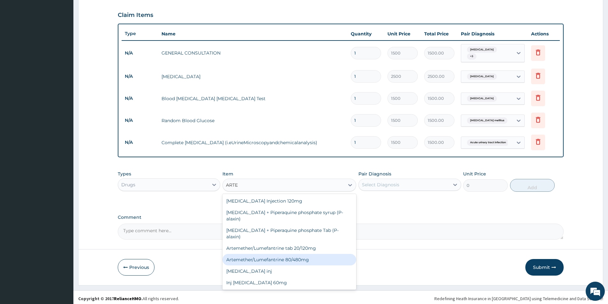
click at [305, 257] on div "Artemether/Lumefantrine 80/480mg" at bounding box center [289, 259] width 134 height 11
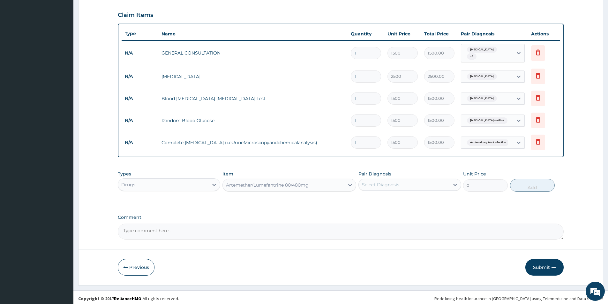
type input "2500"
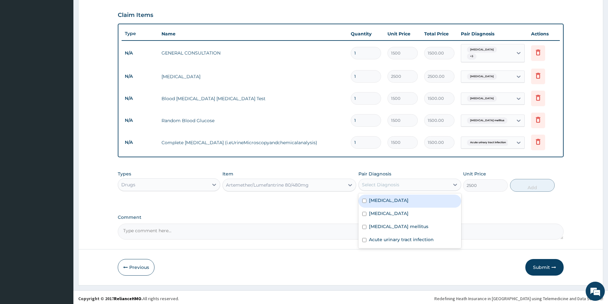
click at [405, 180] on div "Select Diagnosis" at bounding box center [404, 185] width 90 height 10
click at [409, 201] on div "[MEDICAL_DATA]" at bounding box center [409, 201] width 102 height 13
checkbox input "true"
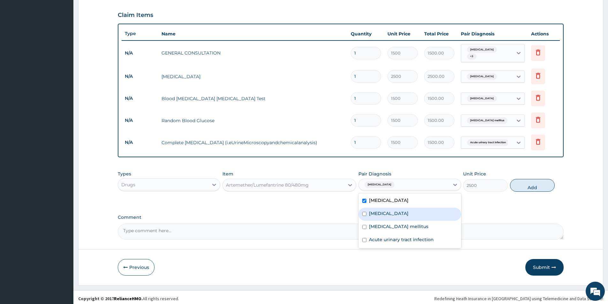
click at [551, 177] on div "Types Drugs Item Artemether/Lumefantrine 80/480mg Pair Diagnosis option [MEDICA…" at bounding box center [341, 180] width 446 height 27
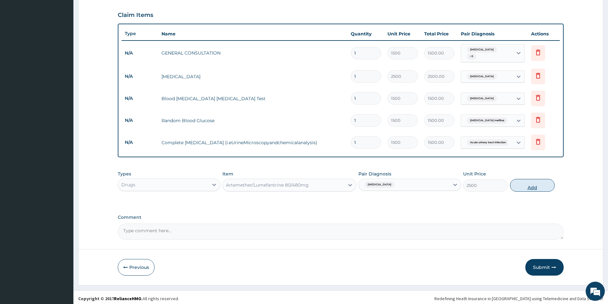
click at [544, 183] on button "Add" at bounding box center [532, 185] width 45 height 13
type input "0"
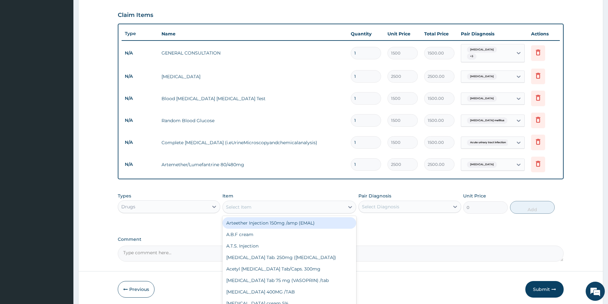
click at [334, 201] on div "Select Item" at bounding box center [289, 207] width 134 height 13
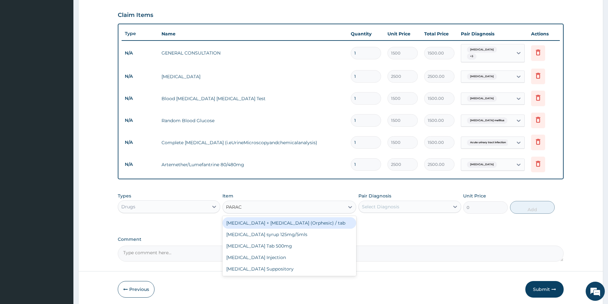
type input "PARACE"
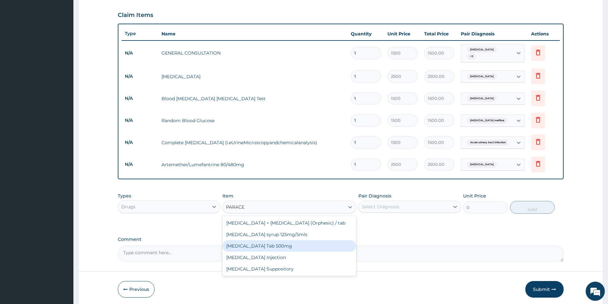
drag, startPoint x: 302, startPoint y: 247, endPoint x: 149, endPoint y: 211, distance: 157.3
click at [302, 246] on div "[MEDICAL_DATA] Tab 500mg" at bounding box center [289, 245] width 134 height 11
type input "20"
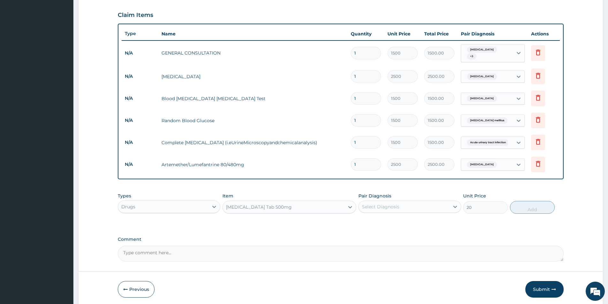
drag, startPoint x: 417, startPoint y: 199, endPoint x: 415, endPoint y: 211, distance: 12.3
click at [417, 202] on div "Select Diagnosis" at bounding box center [404, 207] width 90 height 10
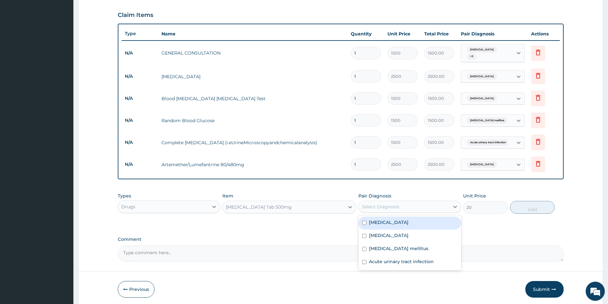
click at [412, 220] on div "[MEDICAL_DATA]" at bounding box center [409, 223] width 102 height 13
checkbox input "true"
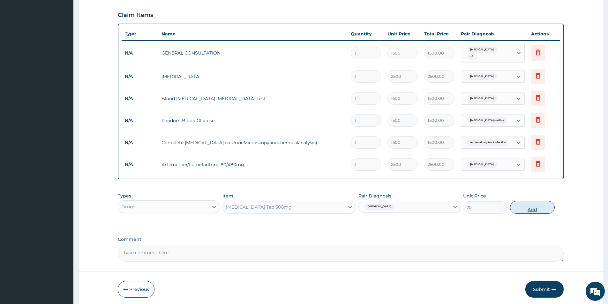
click at [537, 207] on button "Add" at bounding box center [532, 207] width 45 height 13
type input "0"
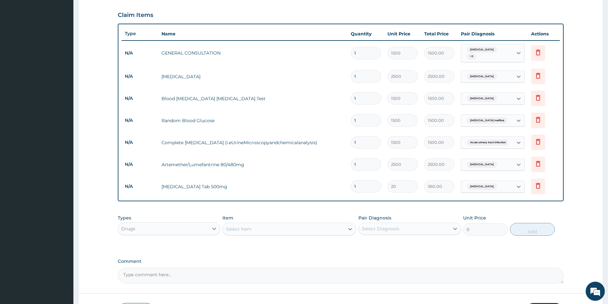
type input "18"
type input "360.00"
type input "18"
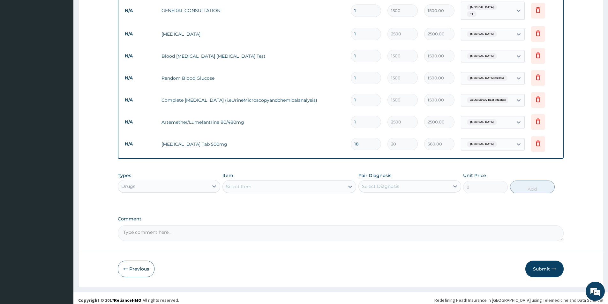
scroll to position [251, 0]
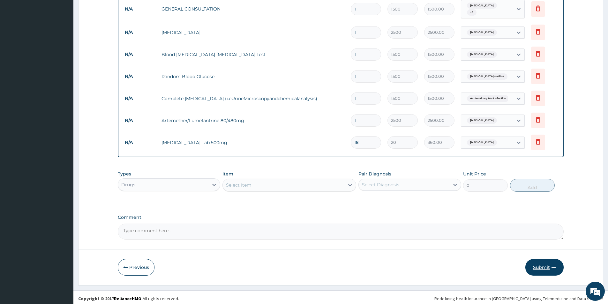
click at [546, 266] on button "Submit" at bounding box center [544, 267] width 38 height 17
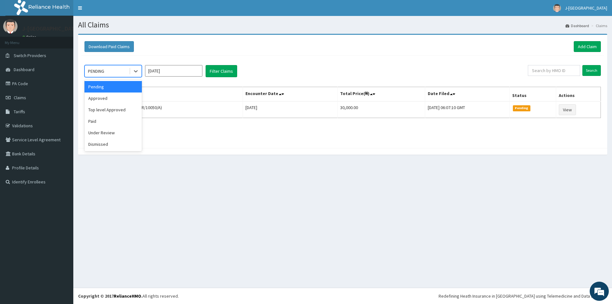
click at [100, 73] on div "PENDING" at bounding box center [96, 71] width 16 height 6
click at [114, 100] on div "Approved" at bounding box center [113, 97] width 57 height 11
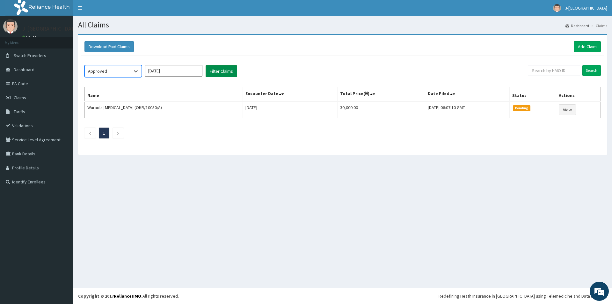
click at [221, 70] on button "Filter Claims" at bounding box center [222, 71] width 32 height 12
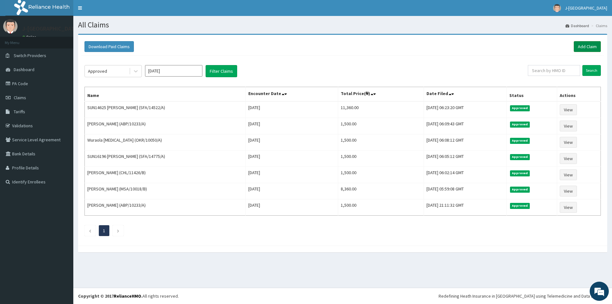
click at [592, 44] on link "Add Claim" at bounding box center [587, 46] width 27 height 11
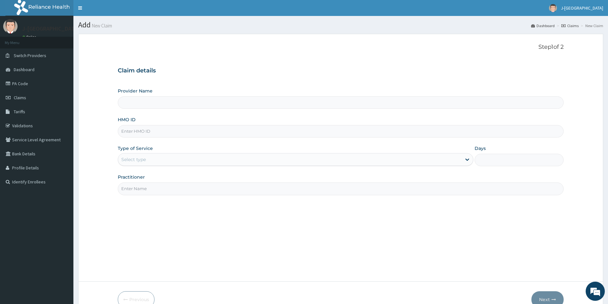
type input "J-[GEOGRAPHIC_DATA]"
click at [152, 129] on input "HMO ID" at bounding box center [341, 131] width 446 height 12
paste input "GCI/10012/A"
type input "GCI/10012/A"
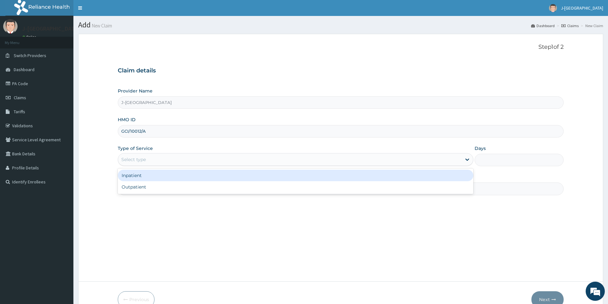
click at [144, 161] on div "Select type" at bounding box center [133, 159] width 25 height 6
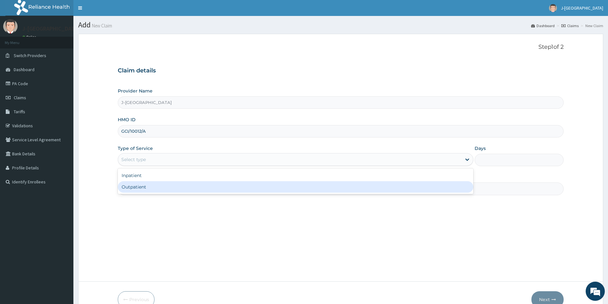
click at [150, 185] on div "Outpatient" at bounding box center [295, 186] width 355 height 11
type input "1"
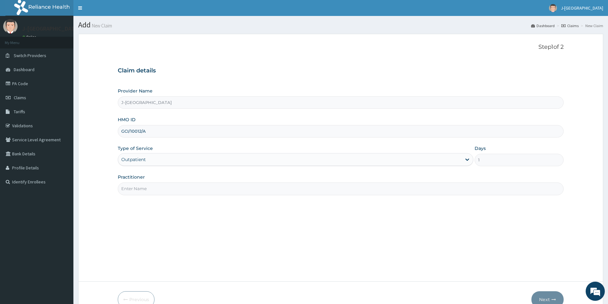
click at [172, 190] on input "Practitioner" at bounding box center [341, 188] width 446 height 12
type input "[PERSON_NAME]"
click at [549, 299] on button "Next" at bounding box center [547, 299] width 32 height 17
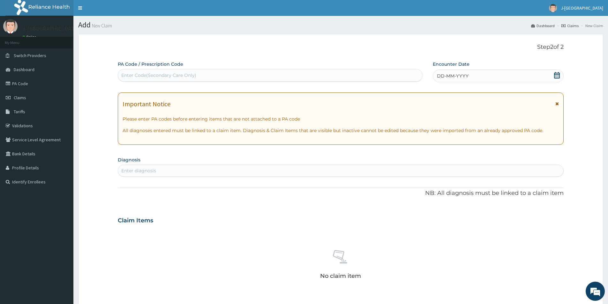
click at [225, 76] on div "Enter Code(Secondary Care Only)" at bounding box center [270, 75] width 304 height 10
paste input "PA/F889F0"
type input "PA/F889F0"
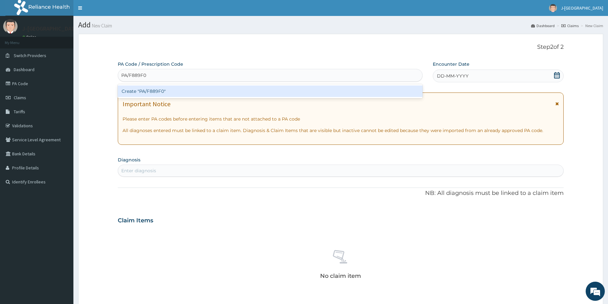
click at [195, 94] on div "Create "PA/F889F0"" at bounding box center [270, 90] width 305 height 11
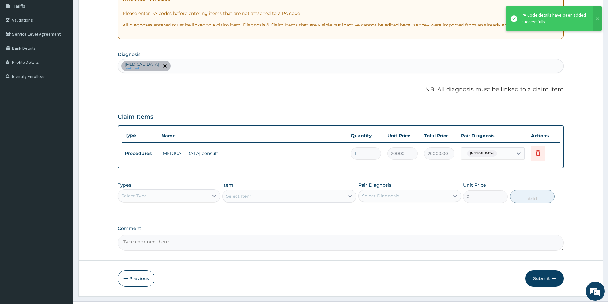
scroll to position [119, 0]
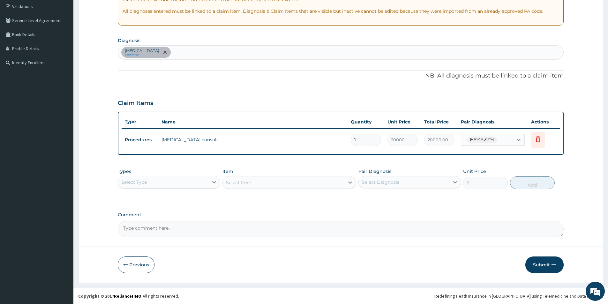
click at [548, 261] on button "Submit" at bounding box center [544, 264] width 38 height 17
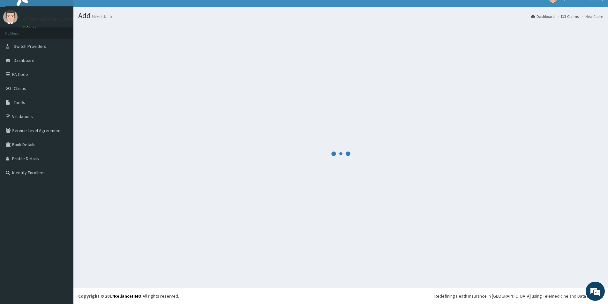
scroll to position [9, 0]
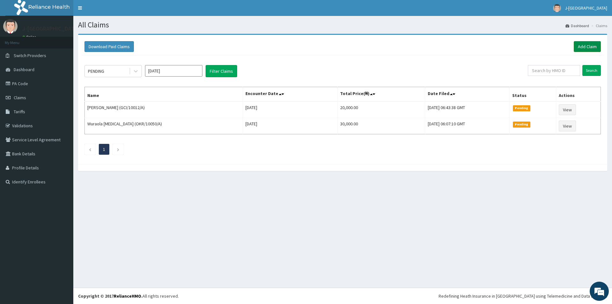
click at [582, 45] on link "Add Claim" at bounding box center [587, 46] width 27 height 11
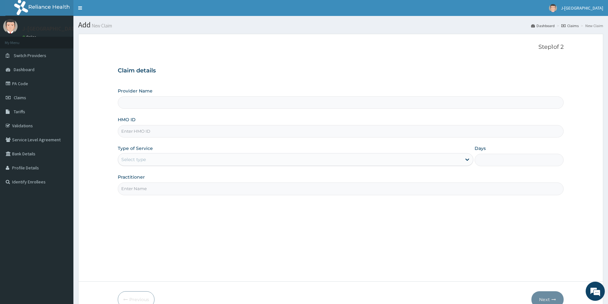
type input "J-[GEOGRAPHIC_DATA]"
click at [188, 133] on input "HMO ID" at bounding box center [341, 131] width 446 height 12
paste input "GCI/10012/A"
type input "GCI/10012/A"
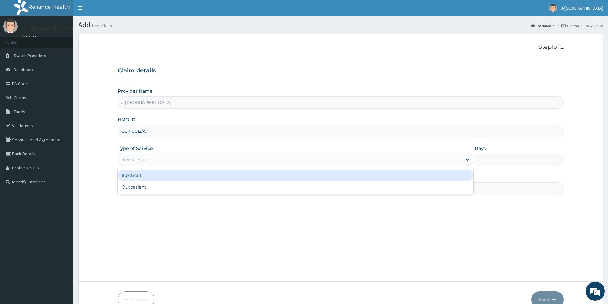
click at [306, 158] on div "Select type" at bounding box center [289, 159] width 343 height 10
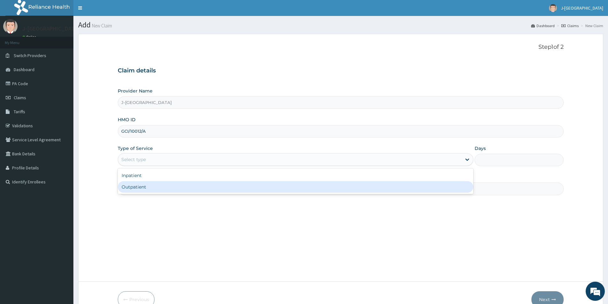
click at [198, 187] on div "Outpatient" at bounding box center [295, 186] width 355 height 11
type input "1"
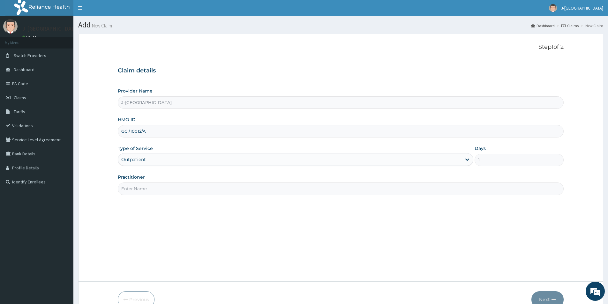
click at [367, 187] on input "Practitioner" at bounding box center [341, 188] width 446 height 12
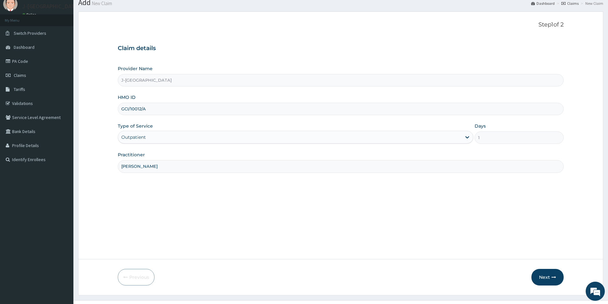
scroll to position [32, 0]
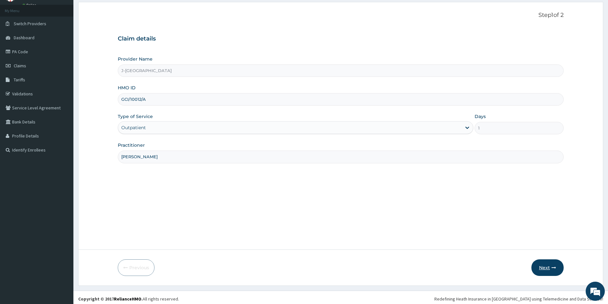
type input "[PERSON_NAME]"
click at [546, 266] on button "Next" at bounding box center [547, 267] width 32 height 17
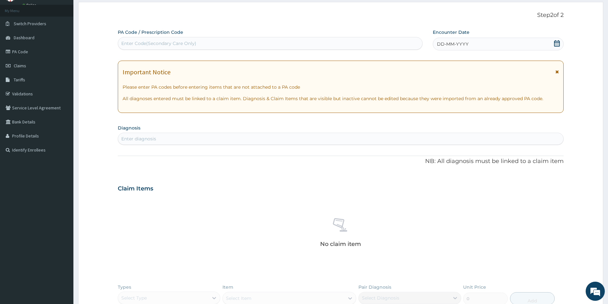
click at [457, 45] on span "DD-MM-YYYY" at bounding box center [453, 44] width 32 height 6
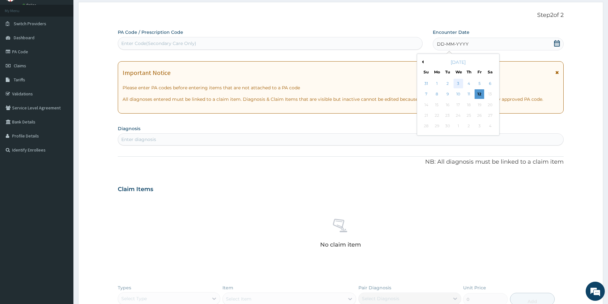
click at [458, 80] on div "3" at bounding box center [458, 84] width 10 height 10
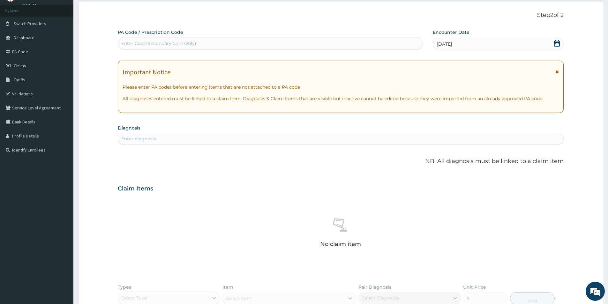
click at [258, 139] on div "Enter diagnosis" at bounding box center [340, 139] width 445 height 10
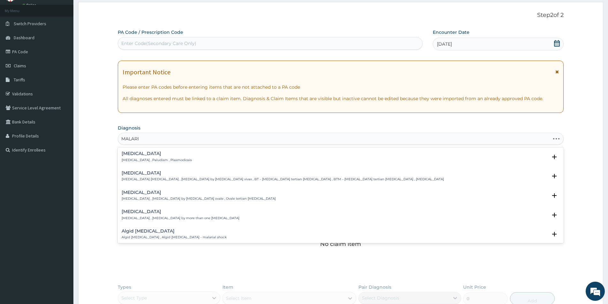
type input "[MEDICAL_DATA]"
click at [171, 153] on h4 "[MEDICAL_DATA]" at bounding box center [157, 153] width 70 height 5
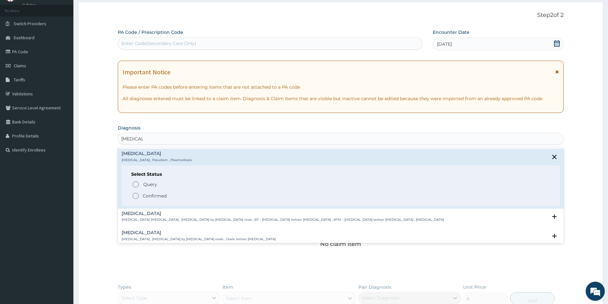
click at [155, 193] on p "Confirmed" at bounding box center [155, 196] width 24 height 6
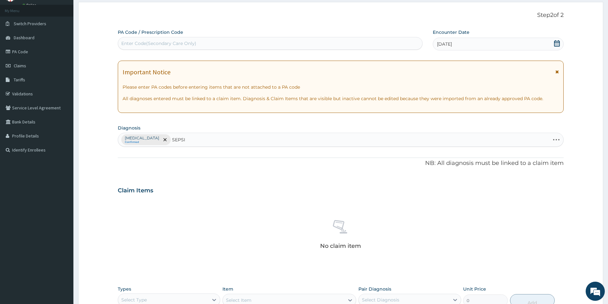
type input "[MEDICAL_DATA]"
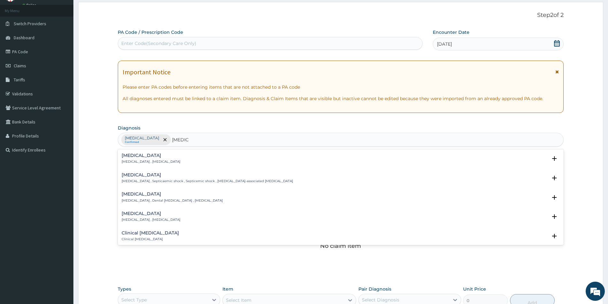
click at [168, 159] on div "[MEDICAL_DATA] [MEDICAL_DATA] , [MEDICAL_DATA]" at bounding box center [341, 158] width 438 height 11
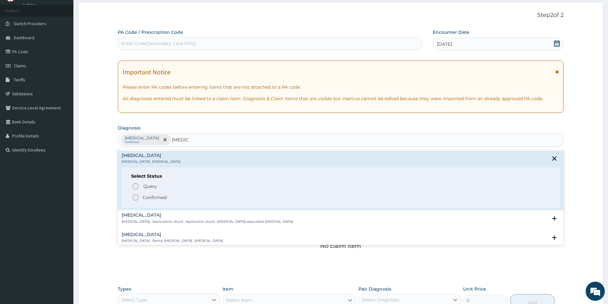
click at [158, 199] on p "Confirmed" at bounding box center [155, 197] width 24 height 6
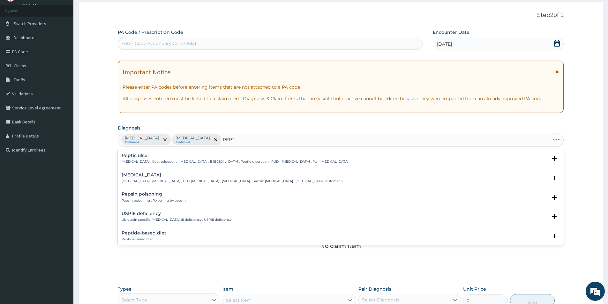
type input "PEPTIC"
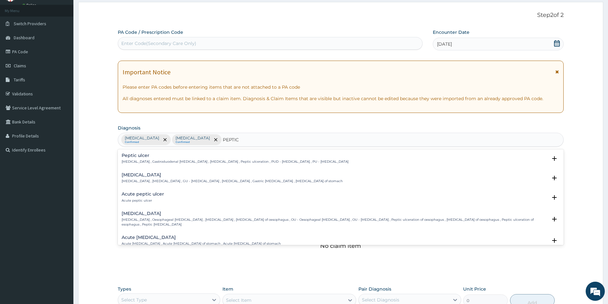
click at [142, 154] on h4 "Peptic ulcer" at bounding box center [235, 155] width 227 height 5
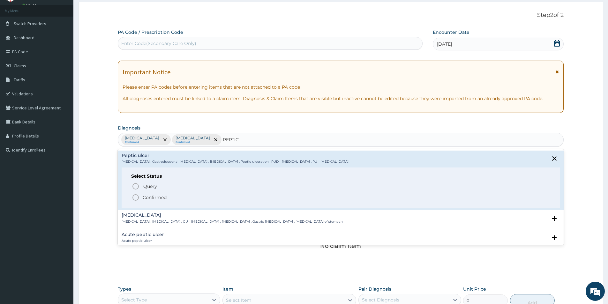
click at [147, 199] on p "Confirmed" at bounding box center [155, 197] width 24 height 6
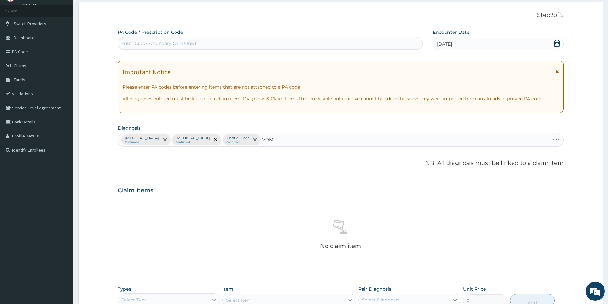
type input "VOMIT"
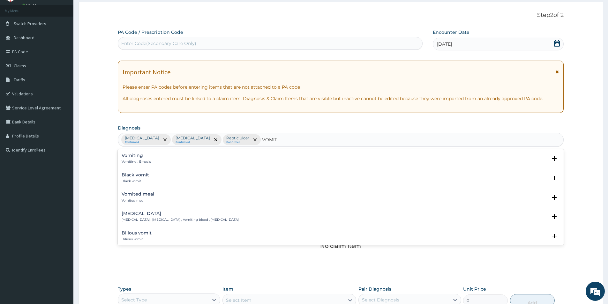
click at [156, 160] on div "Vomiting Vomiting , Emesis" at bounding box center [341, 158] width 438 height 11
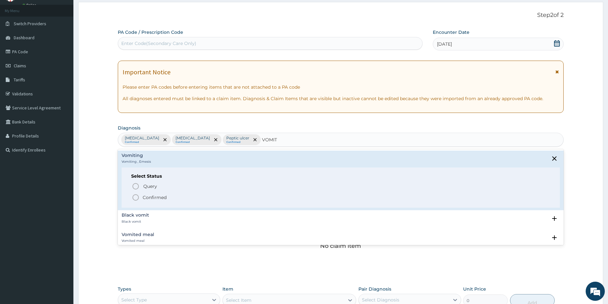
click at [147, 196] on p "Confirmed" at bounding box center [155, 197] width 24 height 6
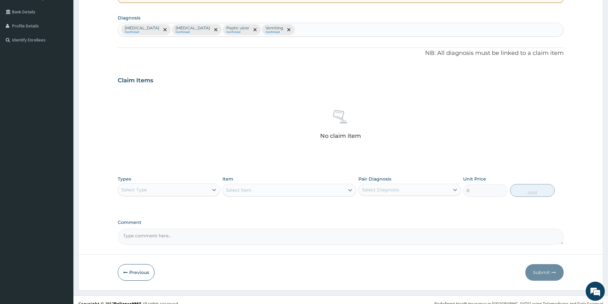
scroll to position [150, 0]
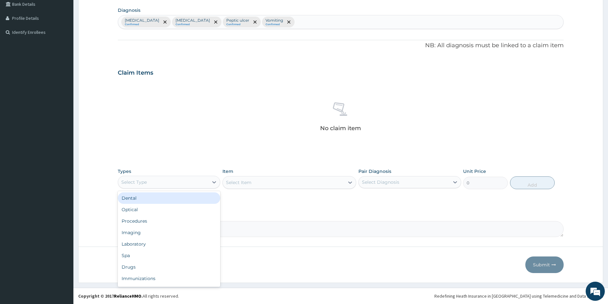
click at [207, 180] on div "Select Type" at bounding box center [163, 182] width 90 height 10
click at [150, 221] on div "Procedures" at bounding box center [169, 220] width 102 height 11
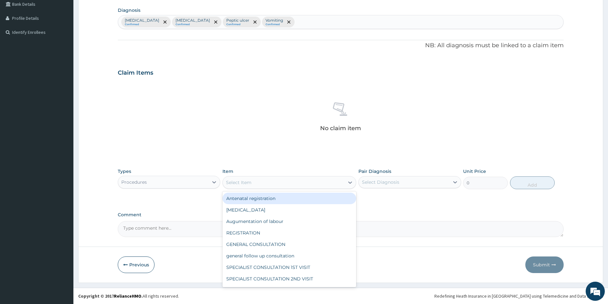
click at [267, 181] on div "Select Item" at bounding box center [284, 182] width 122 height 10
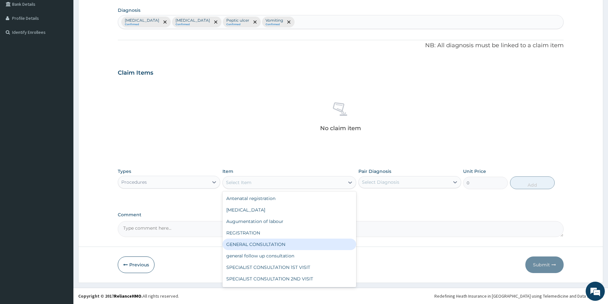
click at [265, 245] on div "GENERAL CONSULTATION" at bounding box center [289, 244] width 134 height 11
type input "1500"
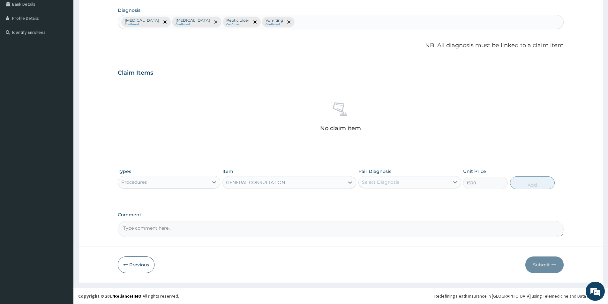
click at [404, 185] on div "Select Diagnosis" at bounding box center [404, 182] width 90 height 10
click at [386, 203] on div "[MEDICAL_DATA]" at bounding box center [409, 198] width 102 height 13
checkbox input "true"
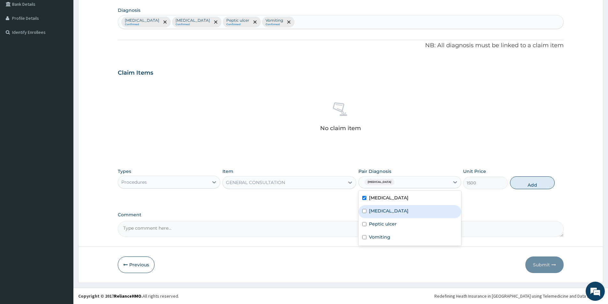
click at [386, 216] on div "[MEDICAL_DATA]" at bounding box center [409, 211] width 102 height 13
checkbox input "true"
click at [391, 225] on label "Peptic ulcer" at bounding box center [383, 224] width 28 height 6
checkbox input "true"
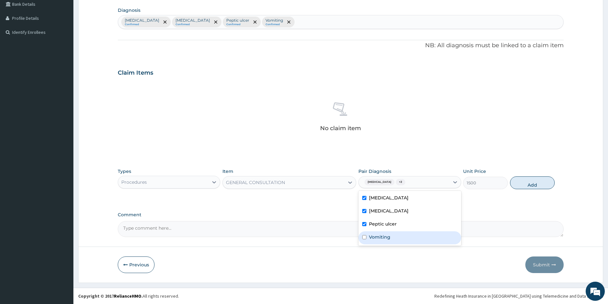
click at [385, 237] on label "Vomiting" at bounding box center [379, 237] width 21 height 6
checkbox input "true"
click at [536, 181] on button "Add" at bounding box center [532, 182] width 45 height 13
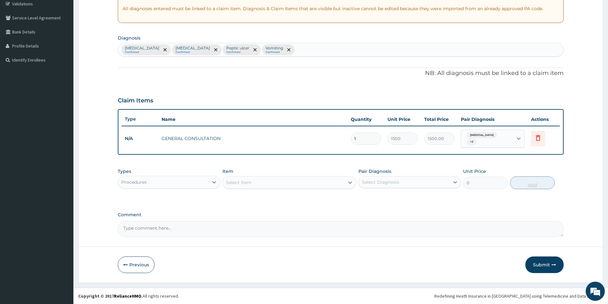
scroll to position [119, 0]
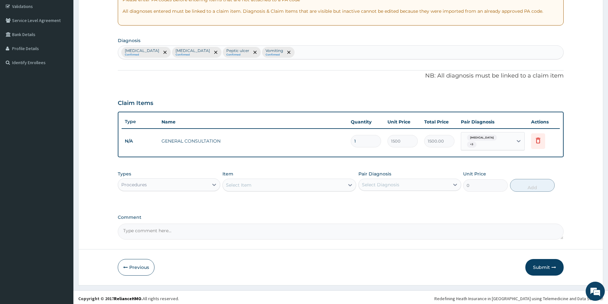
click at [199, 185] on div "Procedures" at bounding box center [163, 185] width 90 height 10
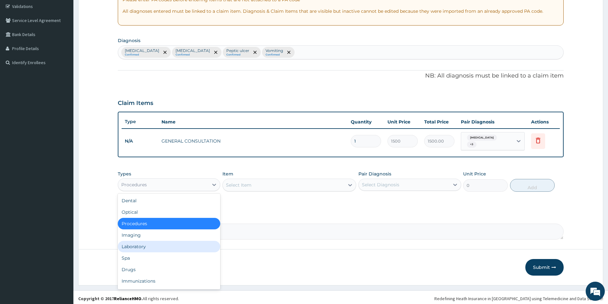
click at [156, 245] on div "Laboratory" at bounding box center [169, 246] width 102 height 11
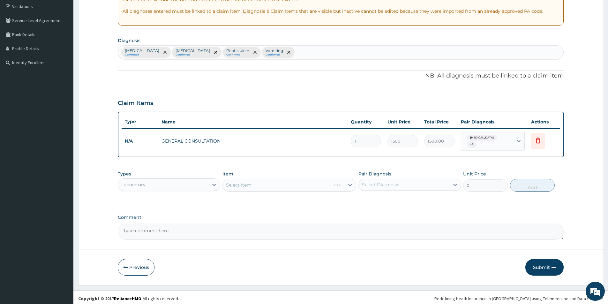
click at [271, 185] on div "Select Item" at bounding box center [289, 185] width 134 height 13
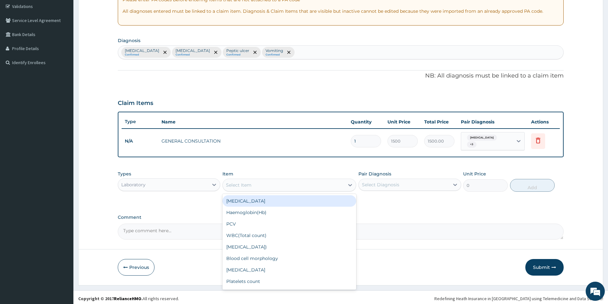
click at [308, 181] on div "Select Item" at bounding box center [284, 185] width 122 height 10
drag, startPoint x: 274, startPoint y: 203, endPoint x: 279, endPoint y: 201, distance: 5.6
click at [275, 203] on div "Full Blood Count" at bounding box center [289, 200] width 134 height 11
type input "2500"
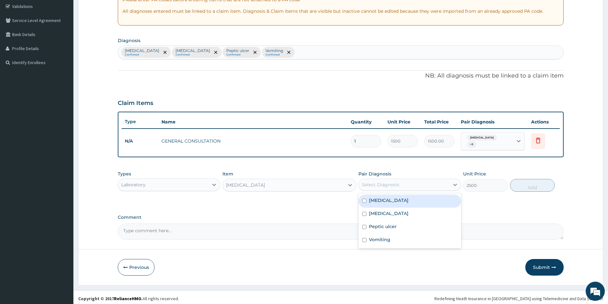
click at [392, 181] on div "Select Diagnosis" at bounding box center [380, 184] width 37 height 6
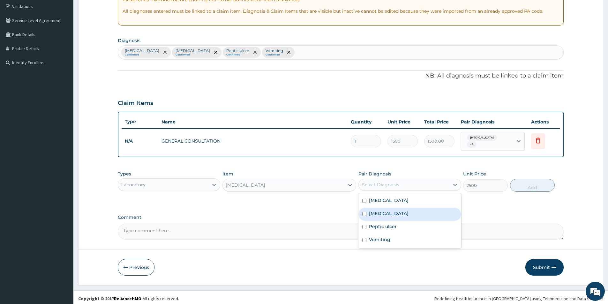
click at [394, 209] on div "Sepsis" at bounding box center [409, 214] width 102 height 13
checkbox input "true"
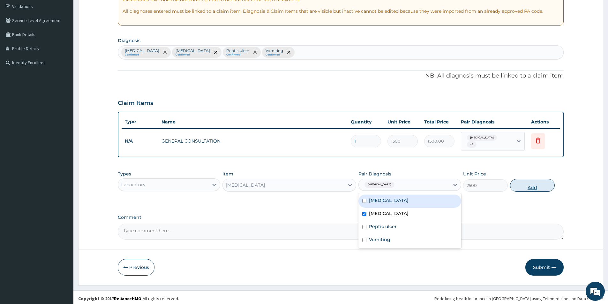
click at [527, 182] on button "Add" at bounding box center [532, 185] width 45 height 13
type input "0"
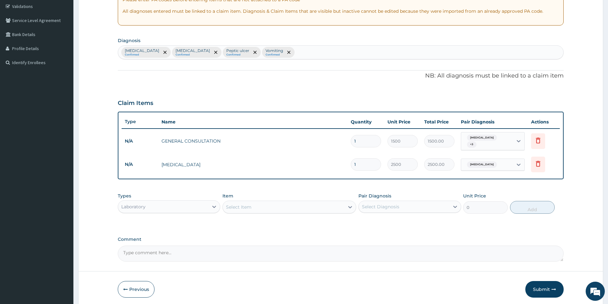
click at [236, 204] on div "Select Item" at bounding box center [239, 207] width 26 height 6
type input "MALARI"
click at [271, 225] on div "Blood Malaria Parasite Test" at bounding box center [289, 222] width 134 height 11
type input "1500"
click at [373, 204] on div "Select Diagnosis" at bounding box center [380, 206] width 37 height 6
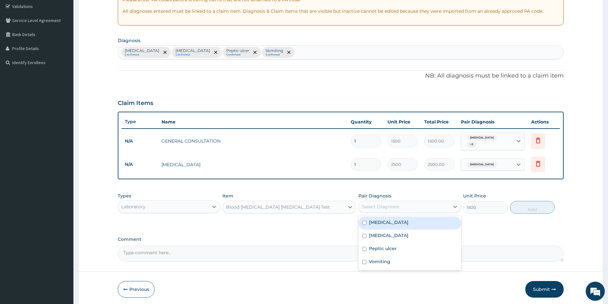
drag, startPoint x: 381, startPoint y: 219, endPoint x: 462, endPoint y: 217, distance: 80.7
click at [383, 219] on label "Malaria" at bounding box center [389, 222] width 40 height 6
checkbox input "true"
click at [530, 203] on button "Add" at bounding box center [532, 207] width 45 height 13
type input "0"
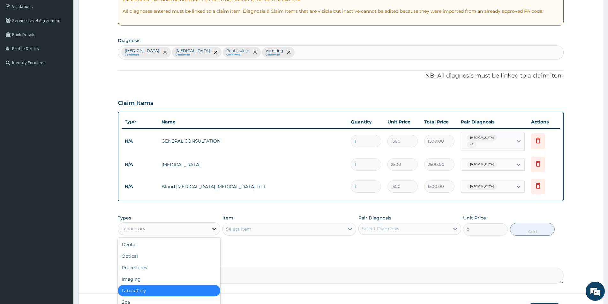
click at [211, 226] on icon at bounding box center [214, 229] width 6 height 6
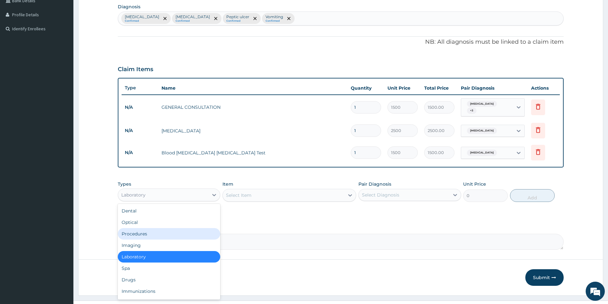
scroll to position [163, 0]
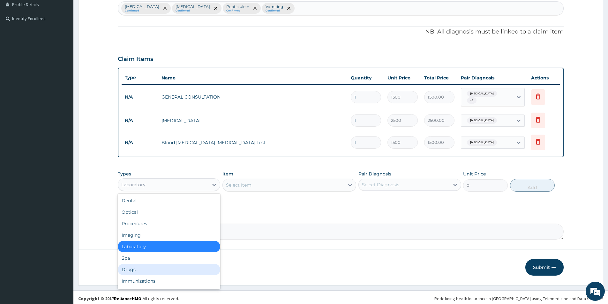
click at [145, 264] on div "Drugs" at bounding box center [169, 269] width 102 height 11
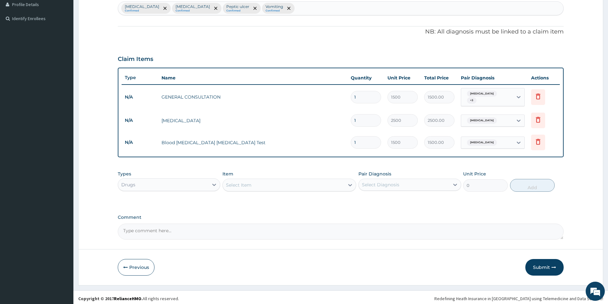
click at [280, 184] on div "Select Item" at bounding box center [284, 185] width 122 height 10
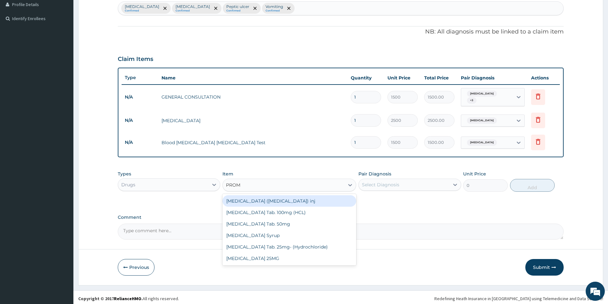
type input "PROME"
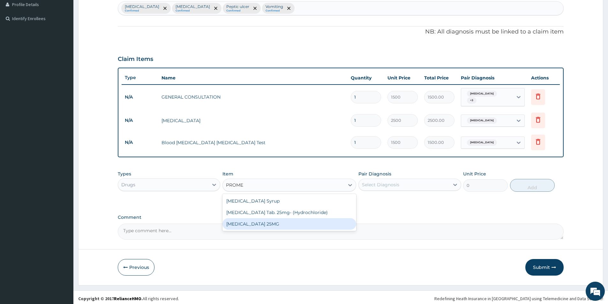
click at [279, 219] on div "[MEDICAL_DATA] 25MG" at bounding box center [289, 223] width 134 height 11
type input "300"
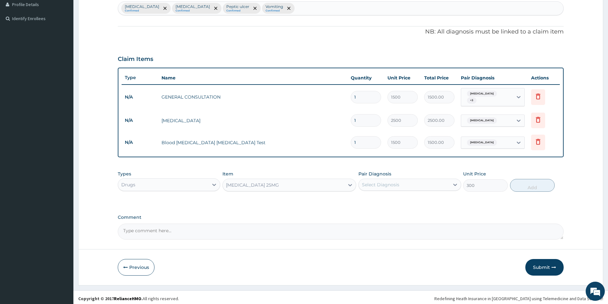
click at [395, 184] on div "Select Diagnosis" at bounding box center [380, 184] width 37 height 6
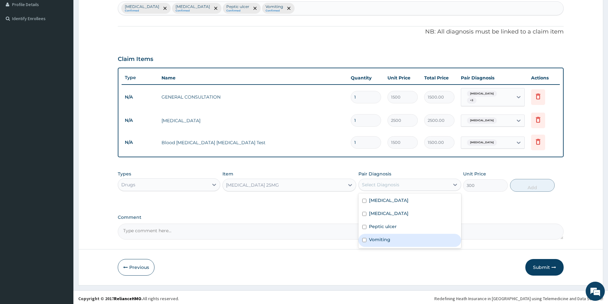
click at [387, 236] on label "Vomiting" at bounding box center [379, 239] width 21 height 6
checkbox input "true"
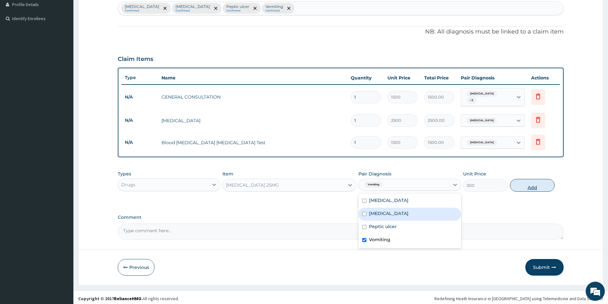
click at [529, 183] on button "Add" at bounding box center [532, 185] width 45 height 13
type input "0"
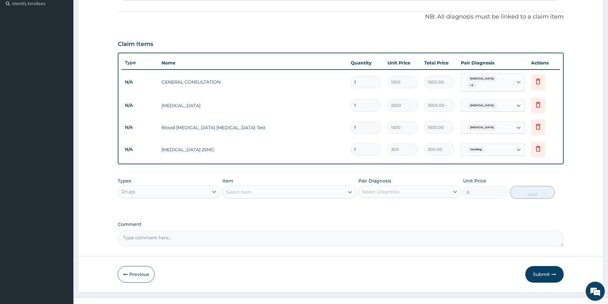
scroll to position [185, 0]
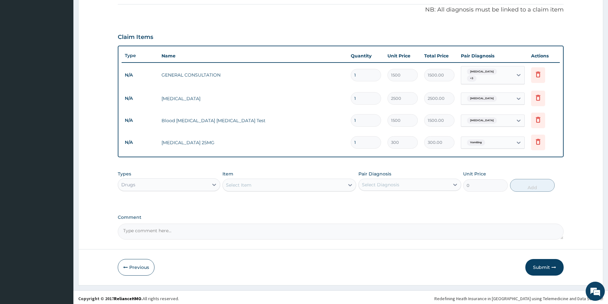
click at [274, 183] on div "Select Item" at bounding box center [284, 185] width 122 height 10
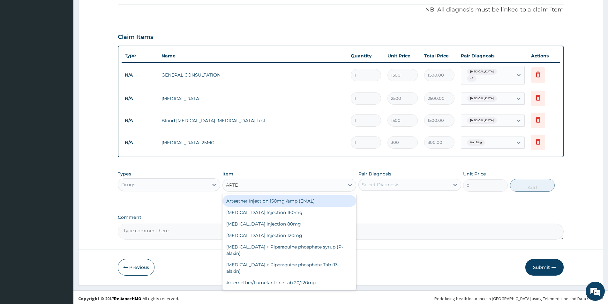
type input "ARTEM"
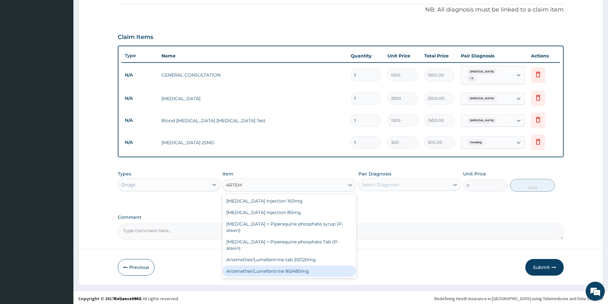
click at [291, 267] on div "Artemether/Lumefantrine 80/480mg" at bounding box center [289, 270] width 134 height 11
type input "2500"
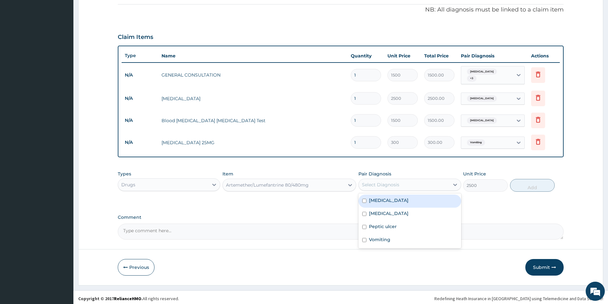
click at [382, 183] on div "Select Diagnosis" at bounding box center [380, 184] width 37 height 6
drag, startPoint x: 379, startPoint y: 197, endPoint x: 496, endPoint y: 190, distance: 116.9
click at [381, 197] on label "Malaria" at bounding box center [389, 200] width 40 height 6
checkbox input "true"
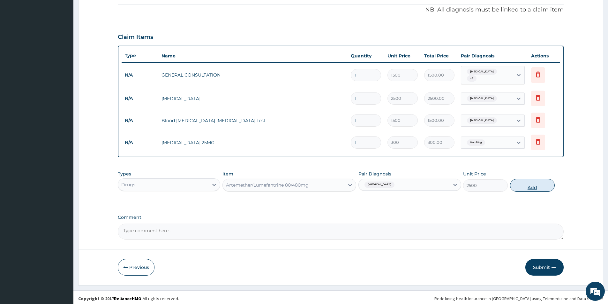
click at [519, 185] on button "Add" at bounding box center [532, 185] width 45 height 13
type input "0"
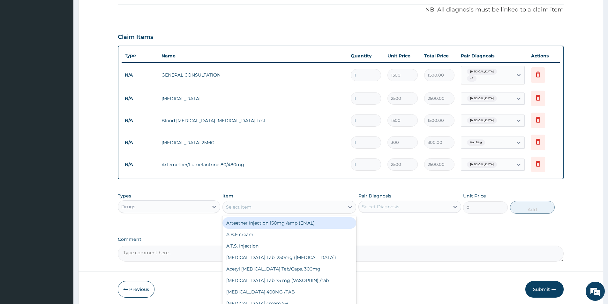
click at [246, 204] on div "Select Item" at bounding box center [239, 207] width 26 height 6
type input "PARACE"
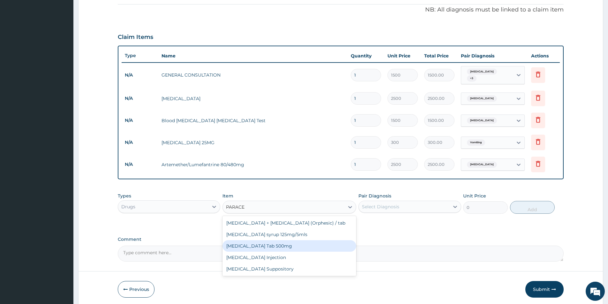
click at [253, 242] on div "[MEDICAL_DATA] Tab 500mg" at bounding box center [289, 245] width 134 height 11
type input "20"
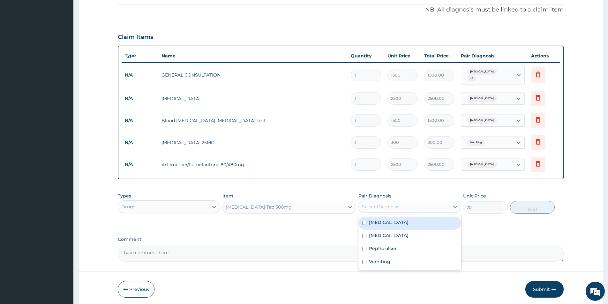
click at [393, 203] on div "Select Diagnosis" at bounding box center [380, 206] width 37 height 6
drag, startPoint x: 388, startPoint y: 218, endPoint x: 422, endPoint y: 221, distance: 34.9
click at [389, 218] on div "Malaria" at bounding box center [409, 223] width 102 height 13
checkbox input "true"
click at [526, 203] on button "Add" at bounding box center [532, 207] width 45 height 13
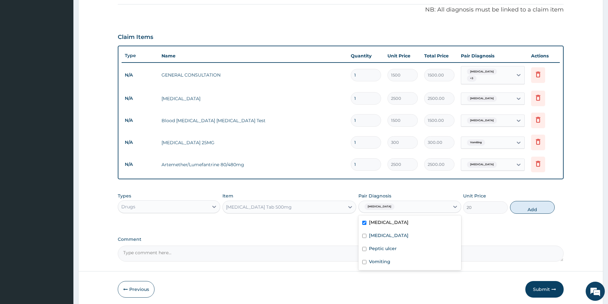
type input "0"
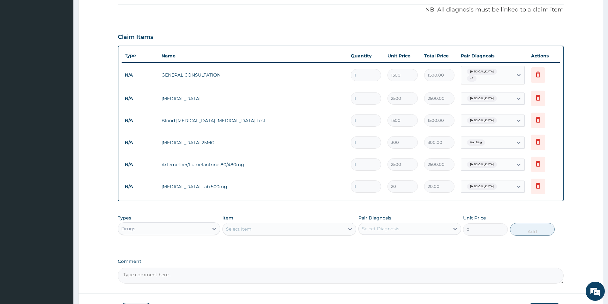
type input "18"
type input "360.00"
type input "18"
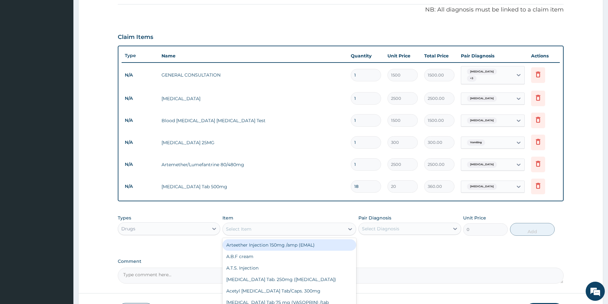
click at [315, 225] on div "Select Item" at bounding box center [284, 229] width 122 height 10
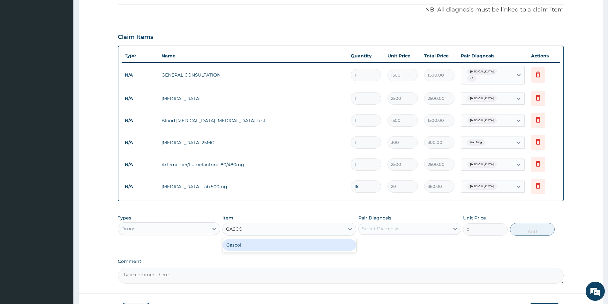
type input "GASCOL"
click at [272, 241] on div "Gascol" at bounding box center [289, 244] width 134 height 11
type input "1500"
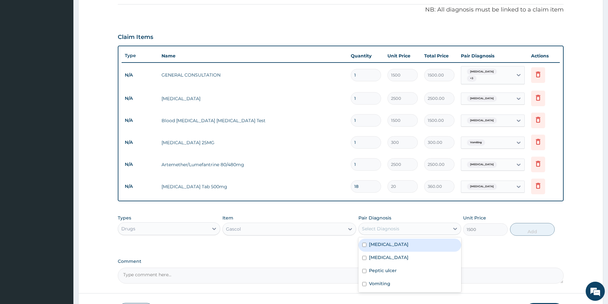
click at [391, 226] on div "Select Diagnosis" at bounding box center [380, 229] width 37 height 6
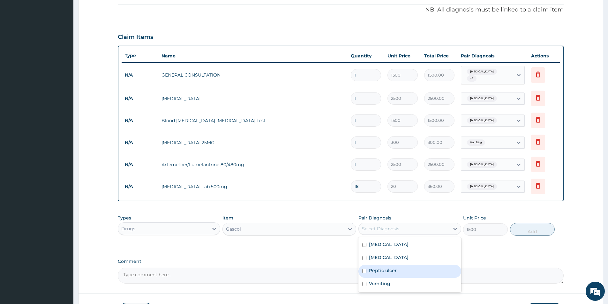
click at [388, 268] on label "Peptic ulcer" at bounding box center [383, 270] width 28 height 6
checkbox input "true"
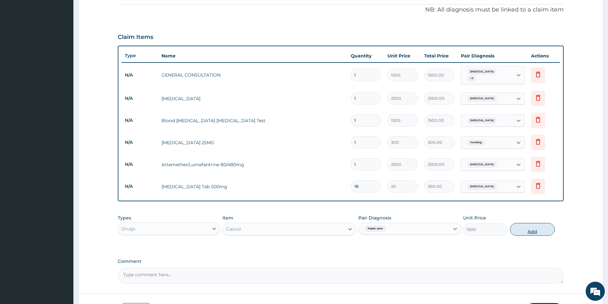
click at [534, 230] on button "Add" at bounding box center [532, 229] width 45 height 13
type input "0"
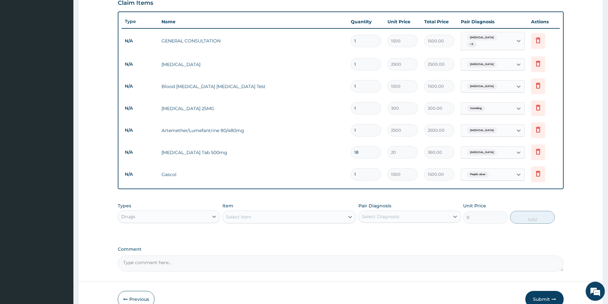
scroll to position [251, 0]
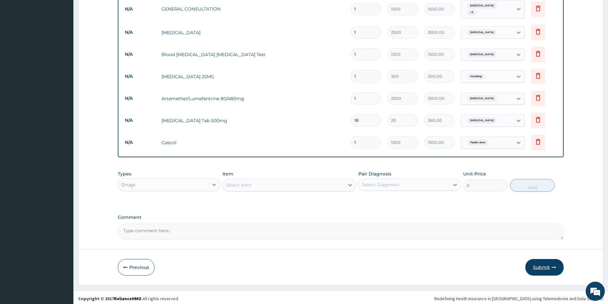
click at [543, 262] on button "Submit" at bounding box center [544, 267] width 38 height 17
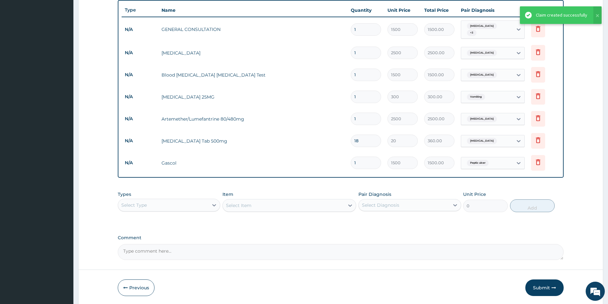
scroll to position [219, 0]
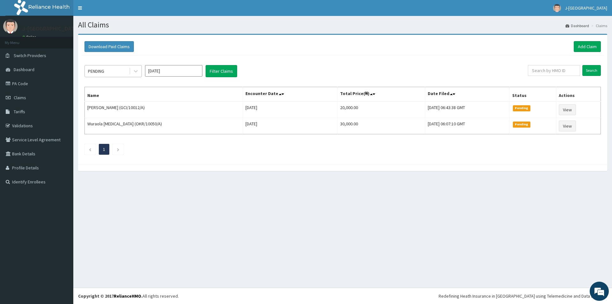
click at [114, 69] on div "PENDING" at bounding box center [107, 71] width 44 height 10
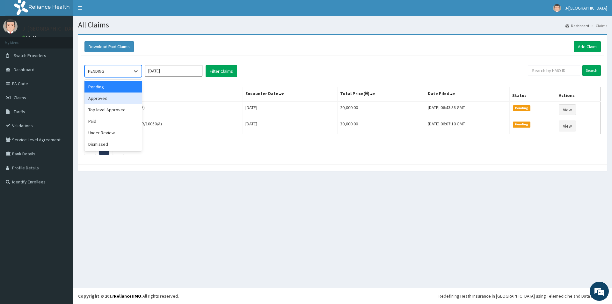
click at [111, 96] on div "Approved" at bounding box center [113, 97] width 57 height 11
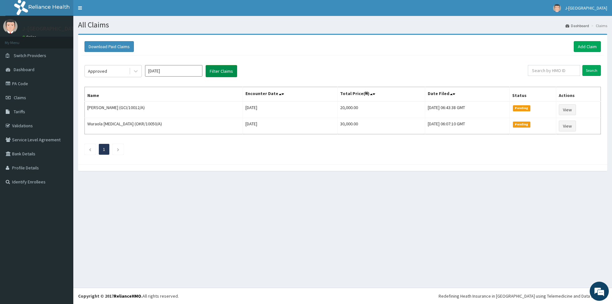
click at [219, 71] on button "Filter Claims" at bounding box center [222, 71] width 32 height 12
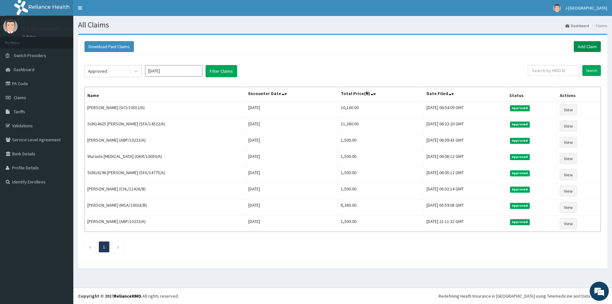
click at [595, 43] on link "Add Claim" at bounding box center [587, 46] width 27 height 11
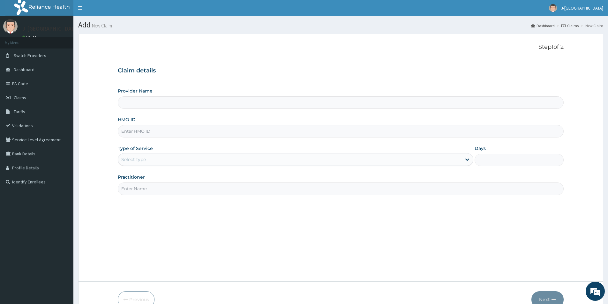
type input "J-[GEOGRAPHIC_DATA]"
click at [157, 132] on input "HMO ID" at bounding box center [341, 131] width 446 height 12
paste input "ZEL/10015/B"
type input "ZEL/10015/B"
drag, startPoint x: 157, startPoint y: 159, endPoint x: 164, endPoint y: 162, distance: 7.4
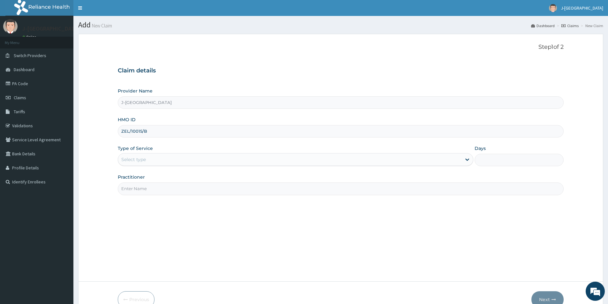
click at [158, 159] on div "Select type" at bounding box center [289, 159] width 343 height 10
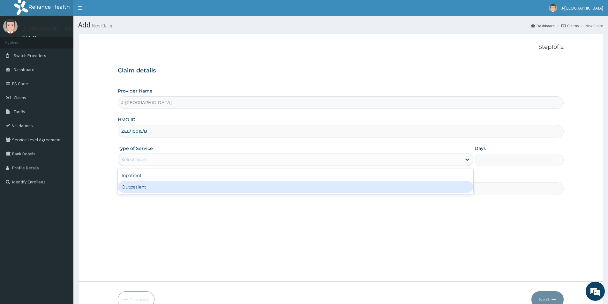
click at [164, 191] on div "Outpatient" at bounding box center [295, 186] width 355 height 11
type input "1"
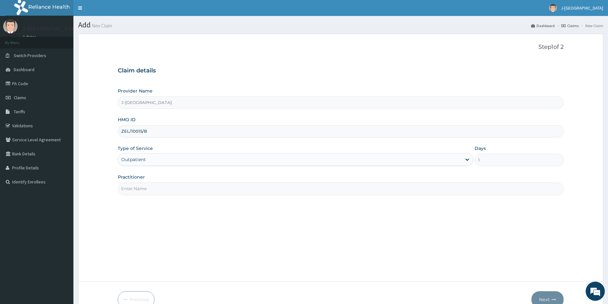
click at [163, 191] on input "Practitioner" at bounding box center [341, 188] width 446 height 12
click at [141, 189] on input "Practitioner" at bounding box center [341, 188] width 446 height 12
type input "DR [PERSON_NAME]"
click at [554, 299] on icon "button" at bounding box center [553, 299] width 4 height 4
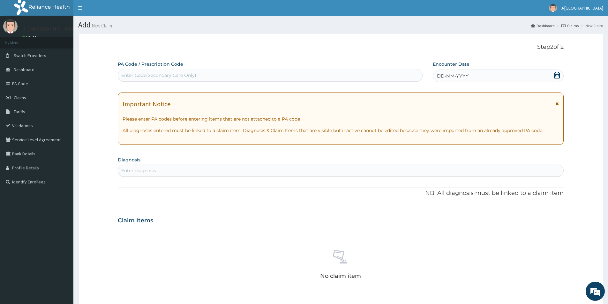
click at [462, 72] on div "DD-MM-YYYY" at bounding box center [498, 76] width 130 height 13
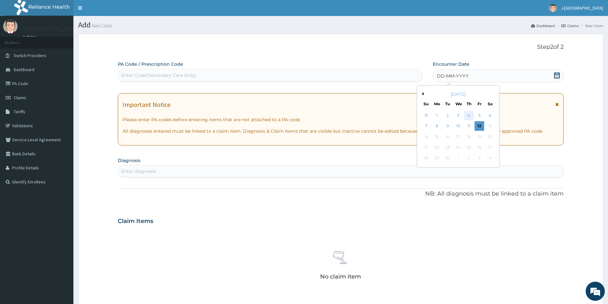
click at [471, 113] on div "4" at bounding box center [469, 116] width 10 height 10
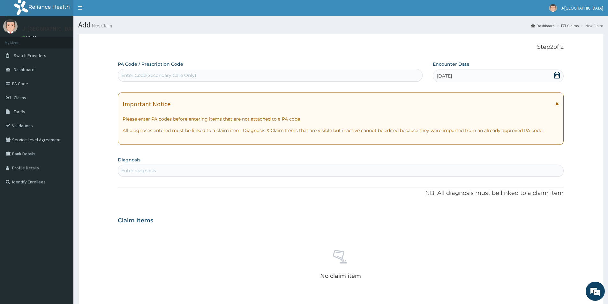
click at [275, 167] on div "Enter diagnosis" at bounding box center [340, 171] width 445 height 10
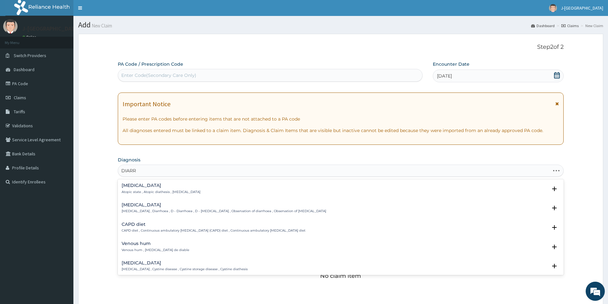
type input "DIARRH"
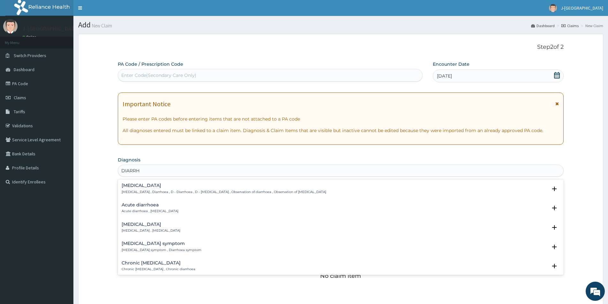
click at [215, 190] on p "[MEDICAL_DATA] , Diarrhoea , D - Diarrhoea , D - [MEDICAL_DATA] , Observation o…" at bounding box center [224, 192] width 204 height 4
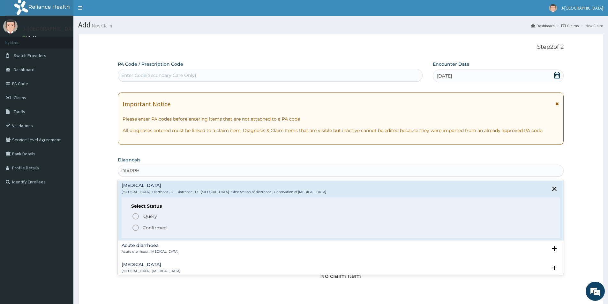
click at [148, 229] on p "Confirmed" at bounding box center [155, 228] width 24 height 6
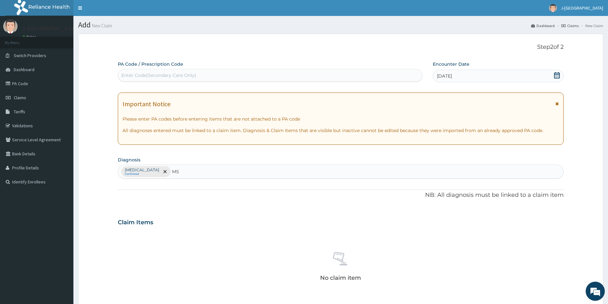
type input "M"
type input "A"
type input "PAIN"
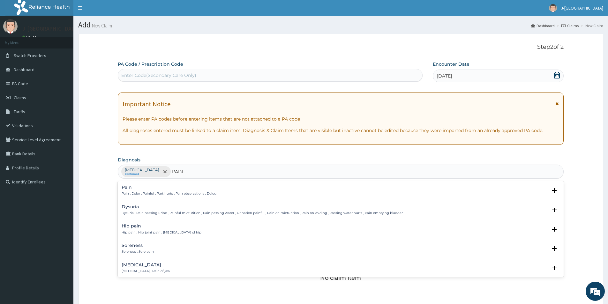
click at [146, 193] on p "Pain , Dolor , Painful , Part hurts , Pain observations , Dolour" at bounding box center [170, 193] width 96 height 4
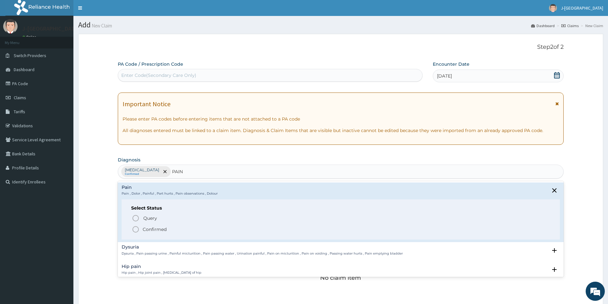
click at [153, 226] on p "Confirmed" at bounding box center [155, 229] width 24 height 6
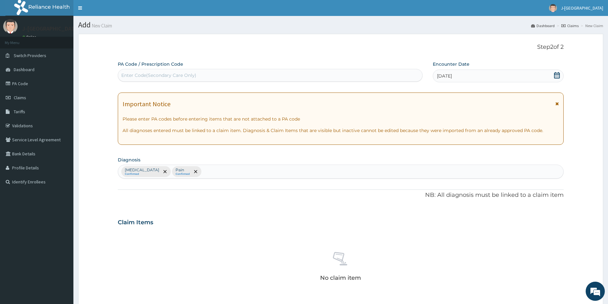
scroll to position [150, 0]
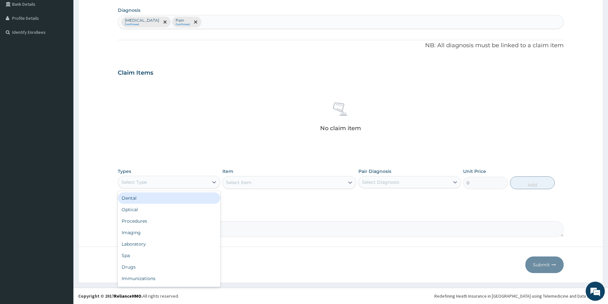
click at [193, 176] on div "Select Type" at bounding box center [169, 182] width 102 height 13
click at [172, 220] on div "Procedures" at bounding box center [169, 220] width 102 height 11
click at [272, 182] on div "Select Item" at bounding box center [284, 182] width 122 height 10
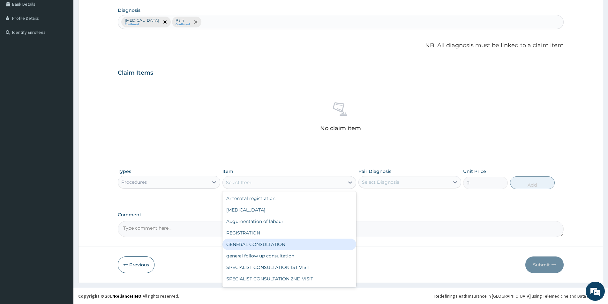
click at [265, 245] on div "GENERAL CONSULTATION" at bounding box center [289, 244] width 134 height 11
type input "1500"
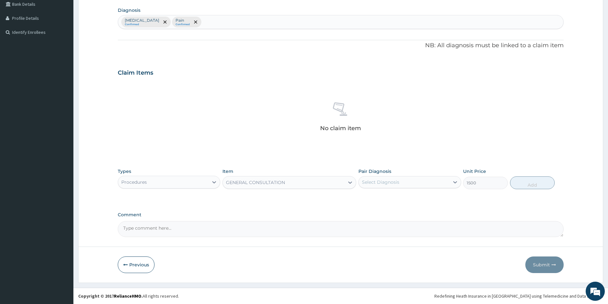
click at [411, 184] on div "Select Diagnosis" at bounding box center [404, 182] width 90 height 10
click at [404, 200] on div "[MEDICAL_DATA]" at bounding box center [409, 198] width 102 height 13
checkbox input "true"
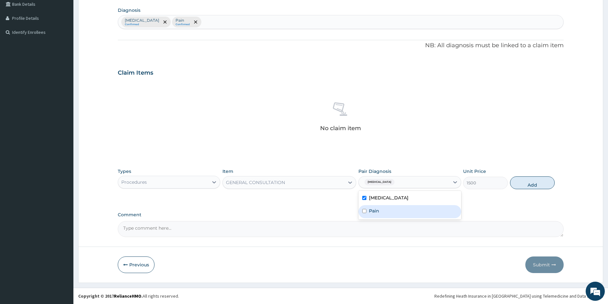
click at [404, 215] on div "Pain" at bounding box center [409, 211] width 102 height 13
checkbox input "true"
click at [528, 183] on button "Add" at bounding box center [532, 182] width 45 height 13
type input "0"
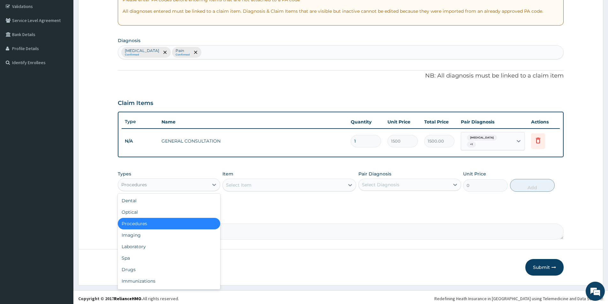
click at [178, 180] on div "Procedures" at bounding box center [163, 185] width 90 height 10
click at [155, 269] on div "Drugs" at bounding box center [169, 269] width 102 height 11
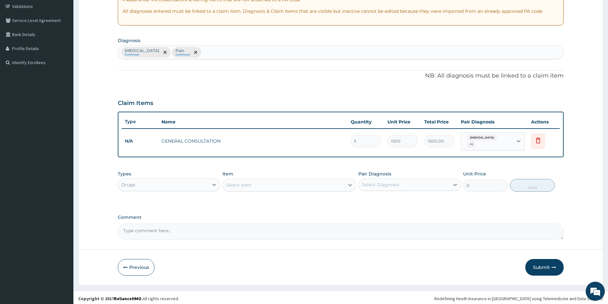
click at [219, 51] on div "[MEDICAL_DATA] Confirmed Pain Confirmed" at bounding box center [340, 52] width 445 height 13
type input "ZINC"
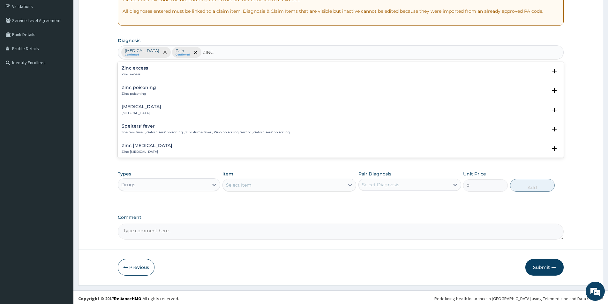
click at [132, 114] on p "[MEDICAL_DATA]" at bounding box center [142, 113] width 40 height 4
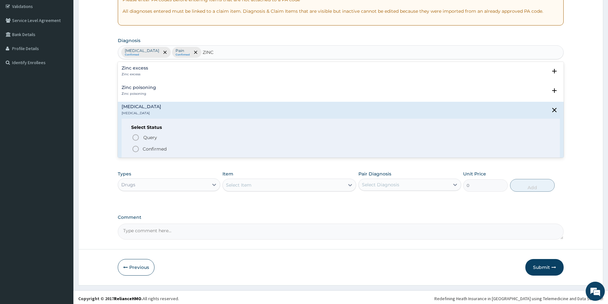
click at [146, 148] on p "Confirmed" at bounding box center [155, 149] width 24 height 6
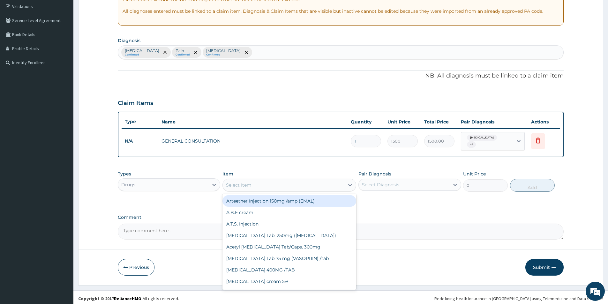
click at [264, 185] on div "Select Item" at bounding box center [284, 185] width 122 height 10
type input "ZINC"
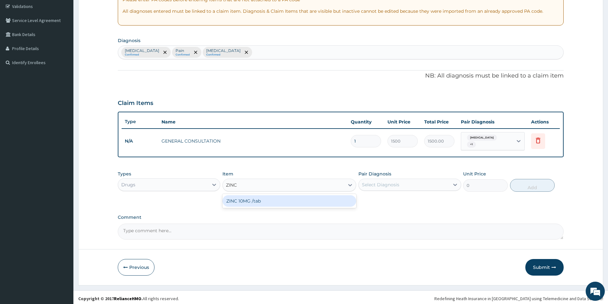
click at [262, 197] on div "ZINC 10MG /tab" at bounding box center [289, 200] width 134 height 11
type input "300"
click at [390, 181] on div "Select Diagnosis" at bounding box center [380, 184] width 37 height 6
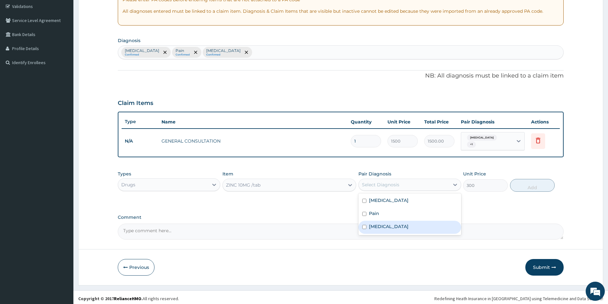
drag, startPoint x: 393, startPoint y: 224, endPoint x: 405, endPoint y: 216, distance: 14.2
click at [394, 223] on label "Zinc deficiency" at bounding box center [389, 226] width 40 height 6
checkbox input "true"
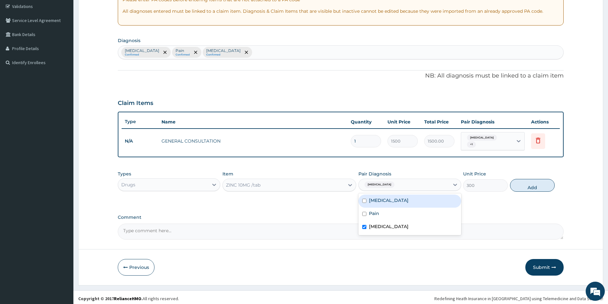
drag, startPoint x: 355, startPoint y: 197, endPoint x: 369, endPoint y: 197, distance: 14.4
click at [360, 197] on div "Types Drugs Item ZINC 10MG /tab Pair Diagnosis option Zinc deficiency, selected…" at bounding box center [341, 185] width 446 height 37
click at [397, 183] on div "Zinc deficiency" at bounding box center [404, 184] width 90 height 11
click at [398, 198] on div "Diarrhea" at bounding box center [409, 201] width 102 height 13
checkbox input "true"
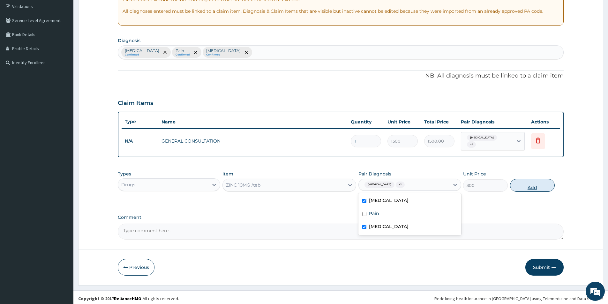
click at [540, 181] on button "Add" at bounding box center [532, 185] width 45 height 13
type input "0"
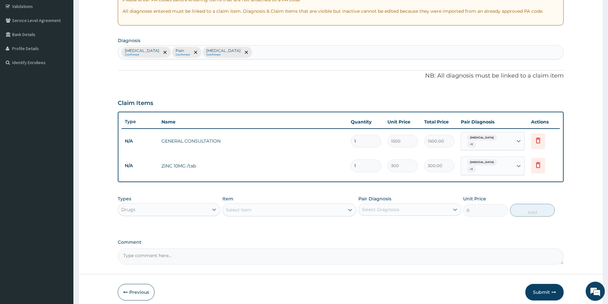
click at [355, 162] on input "1" at bounding box center [366, 165] width 30 height 12
click at [362, 161] on input "1" at bounding box center [366, 165] width 30 height 12
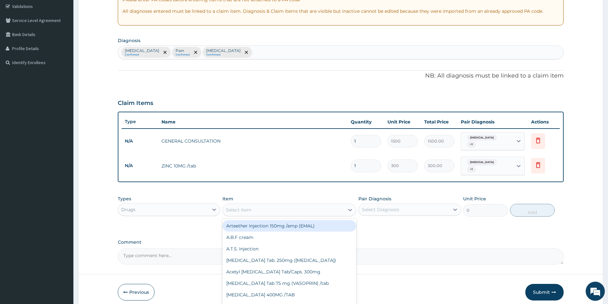
click at [236, 207] on div "Select Item" at bounding box center [239, 210] width 26 height 6
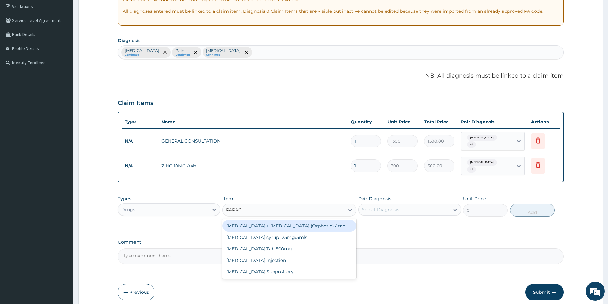
type input "PARACE"
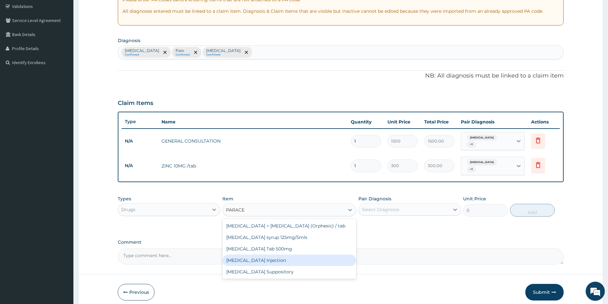
click at [262, 258] on div "[MEDICAL_DATA] Injection" at bounding box center [289, 260] width 134 height 11
type input "200"
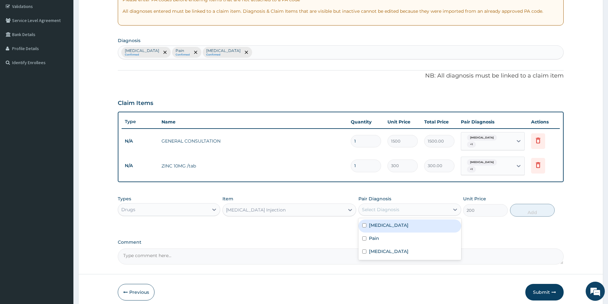
click at [387, 206] on div "Select Diagnosis" at bounding box center [380, 209] width 37 height 6
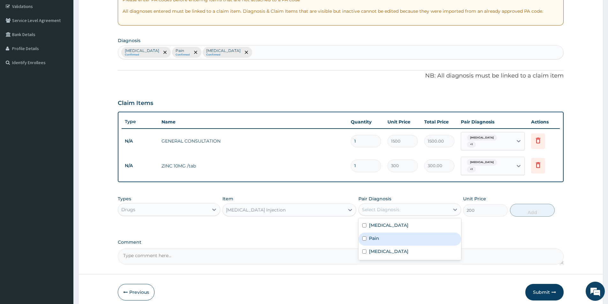
click at [386, 234] on div "Pain" at bounding box center [409, 239] width 102 height 13
checkbox input "true"
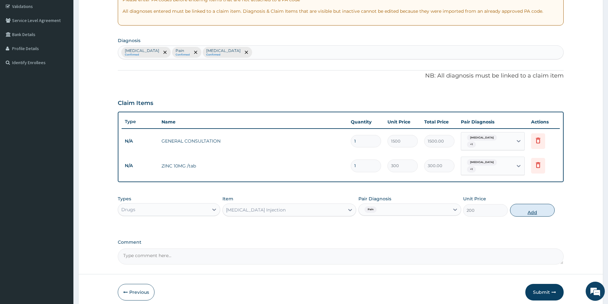
click at [525, 204] on button "Add" at bounding box center [532, 210] width 45 height 13
type input "0"
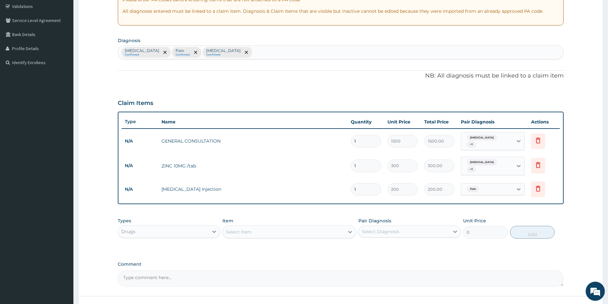
drag, startPoint x: 360, startPoint y: 185, endPoint x: 337, endPoint y: 187, distance: 23.7
click at [337, 187] on tr "N/A Paracetamol Injection 1 200 200.00 Pain Delete" at bounding box center [341, 189] width 438 height 22
type input "9"
type input "1800.00"
type input "9"
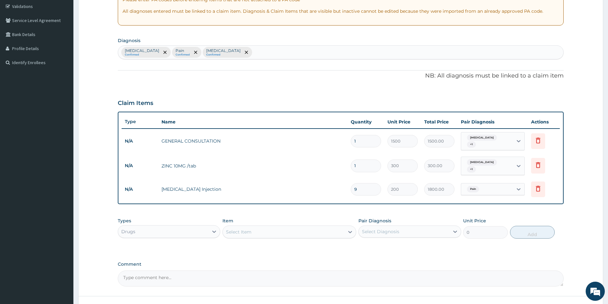
click at [248, 229] on div "Select Item" at bounding box center [239, 232] width 26 height 6
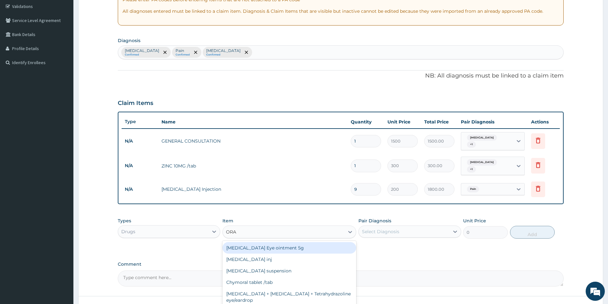
type input "ORAL"
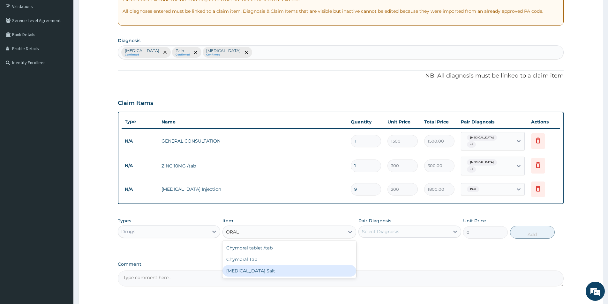
click at [247, 265] on div "[MEDICAL_DATA] Salt" at bounding box center [289, 270] width 134 height 11
type input "250"
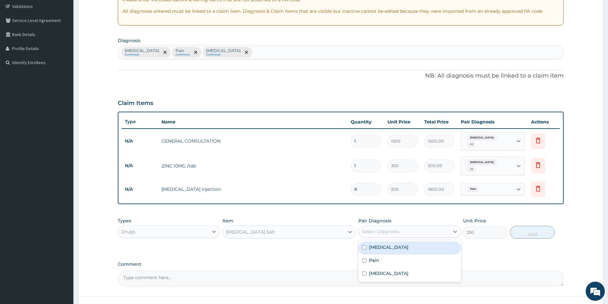
click at [380, 229] on div "Select Diagnosis" at bounding box center [404, 231] width 90 height 10
click at [388, 246] on div "[MEDICAL_DATA]" at bounding box center [409, 247] width 102 height 13
checkbox input "true"
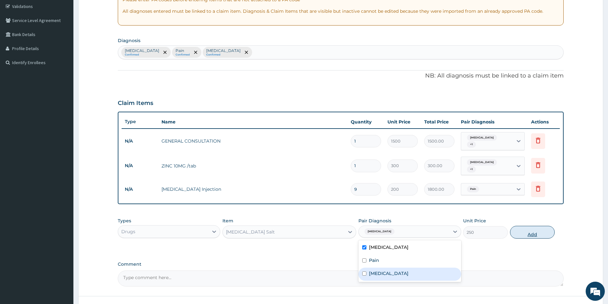
click at [522, 228] on button "Add" at bounding box center [532, 232] width 45 height 13
type input "0"
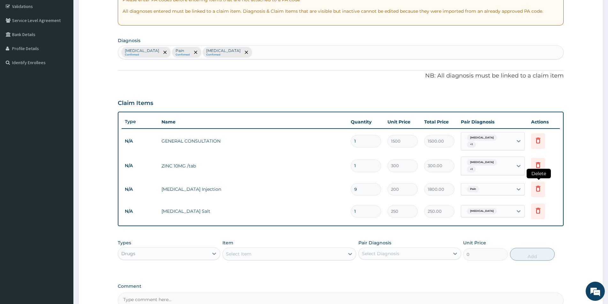
click at [538, 186] on icon at bounding box center [538, 189] width 4 height 6
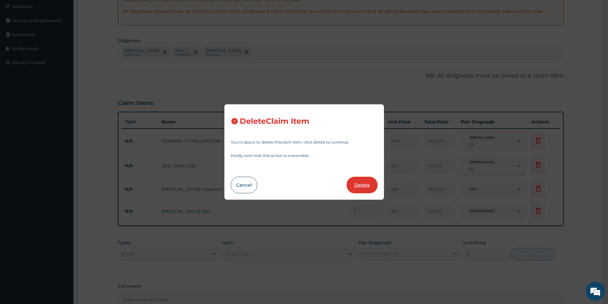
click at [360, 181] on button "Delete" at bounding box center [361, 185] width 31 height 17
type input "1"
type input "250"
type input "250.00"
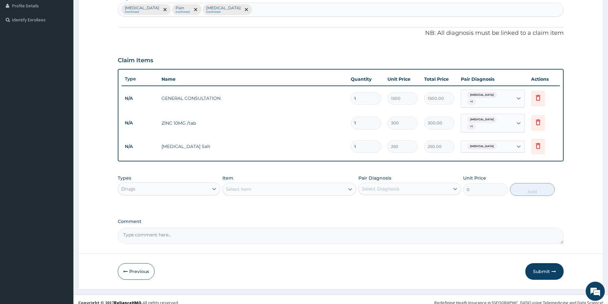
scroll to position [163, 0]
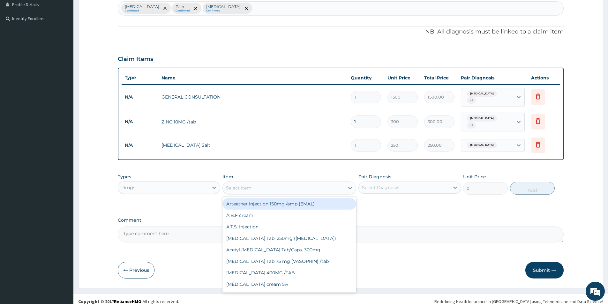
click at [257, 183] on div "Select Item" at bounding box center [284, 188] width 122 height 10
type input "PARACE"
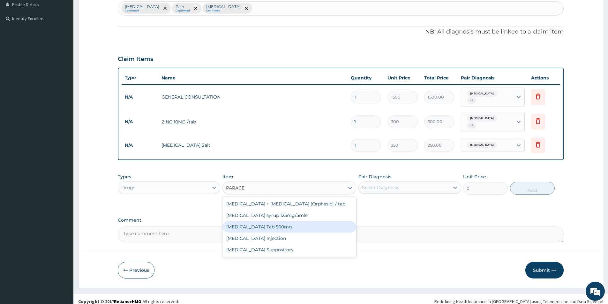
click at [274, 221] on div "[MEDICAL_DATA] Tab 500mg" at bounding box center [289, 226] width 134 height 11
type input "20"
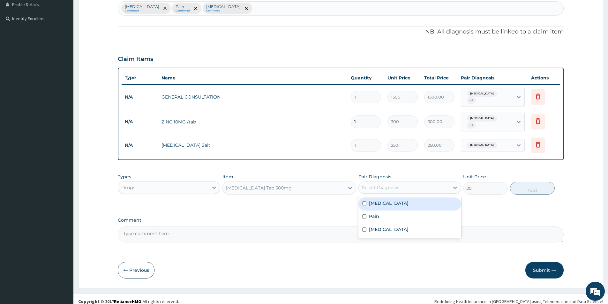
click at [435, 183] on div "Select Diagnosis" at bounding box center [404, 187] width 90 height 10
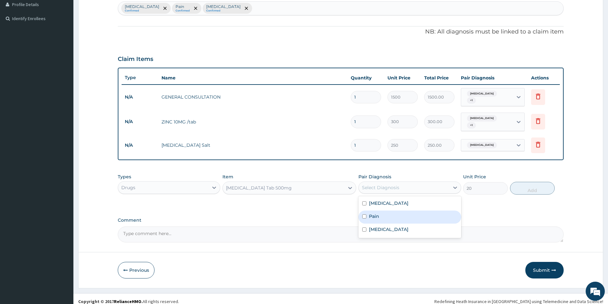
click at [404, 215] on div "Pain" at bounding box center [409, 217] width 102 height 13
checkbox input "true"
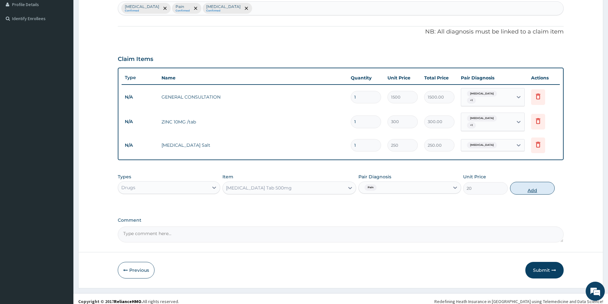
click at [522, 184] on button "Add" at bounding box center [532, 188] width 45 height 13
type input "0"
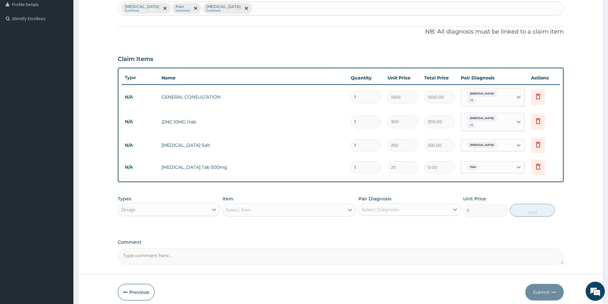
type input "0.00"
type input "9"
type input "180.00"
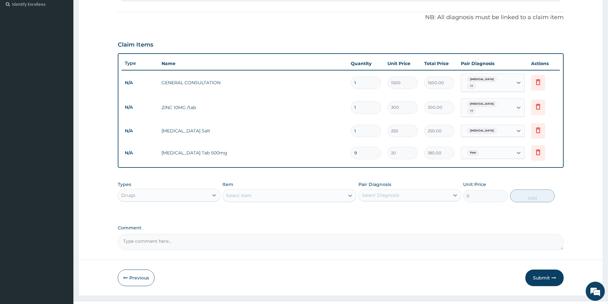
scroll to position [185, 0]
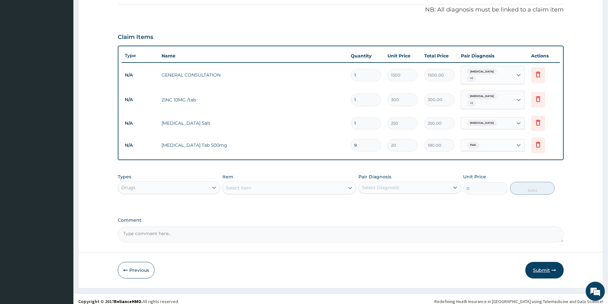
type input "9"
click at [548, 267] on button "Submit" at bounding box center [544, 270] width 38 height 17
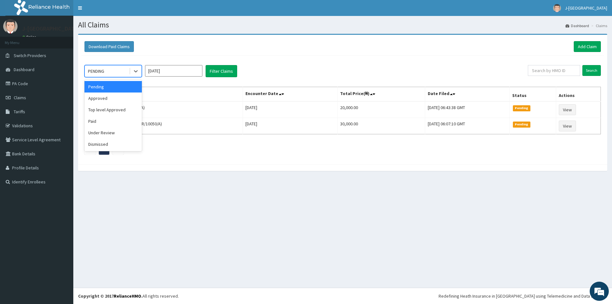
click at [122, 68] on div "PENDING" at bounding box center [107, 71] width 44 height 10
click at [117, 95] on div "Approved" at bounding box center [113, 97] width 57 height 11
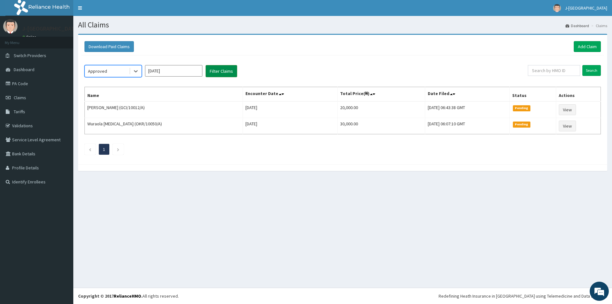
click at [217, 73] on button "Filter Claims" at bounding box center [222, 71] width 32 height 12
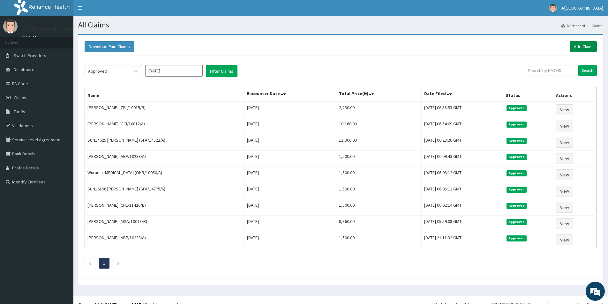
click at [574, 43] on link "Add Claim" at bounding box center [582, 46] width 27 height 11
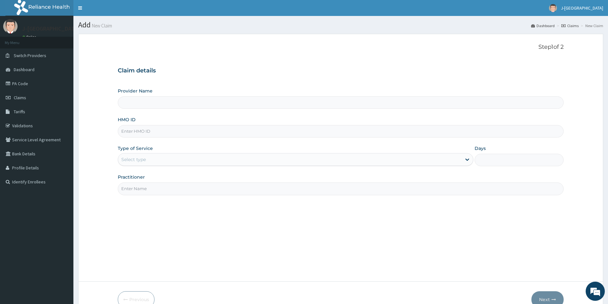
type input "J-[GEOGRAPHIC_DATA]"
click at [145, 129] on input "HMO ID" at bounding box center [341, 131] width 446 height 12
paste input "ZEL/10026/A"
type input "ZEL/10026/A"
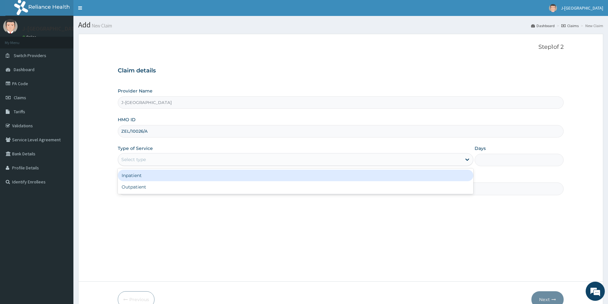
click at [143, 158] on div "Select type" at bounding box center [133, 159] width 25 height 6
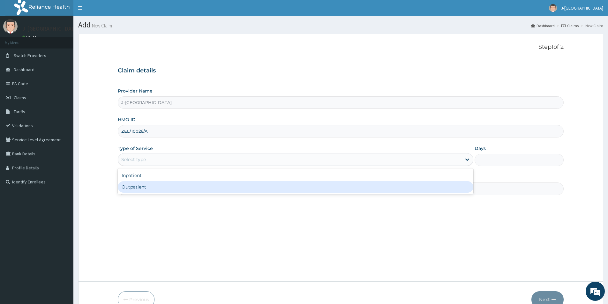
click at [143, 185] on div "Outpatient" at bounding box center [295, 186] width 355 height 11
type input "1"
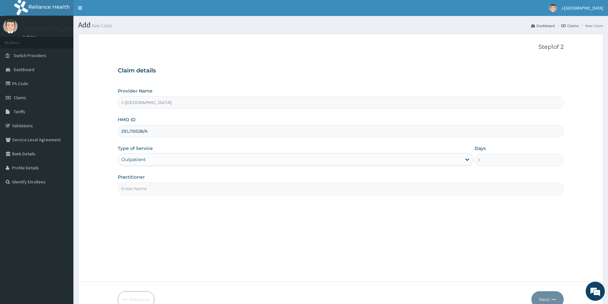
click at [204, 192] on input "Practitioner" at bounding box center [341, 188] width 446 height 12
type input "DR [PERSON_NAME]"
click at [543, 298] on button "Next" at bounding box center [547, 299] width 32 height 17
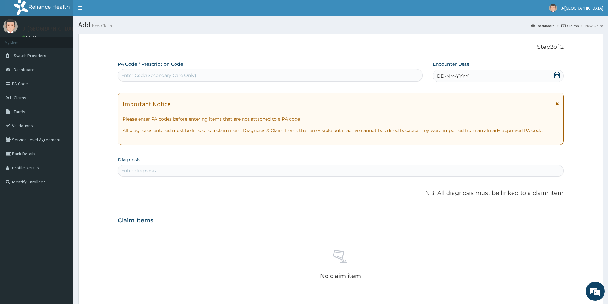
click at [558, 74] on icon at bounding box center [557, 75] width 6 height 6
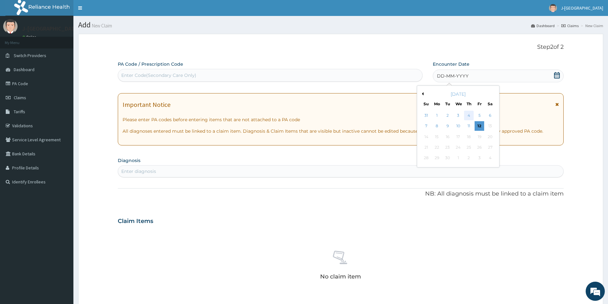
click at [464, 119] on div "4" at bounding box center [469, 116] width 10 height 10
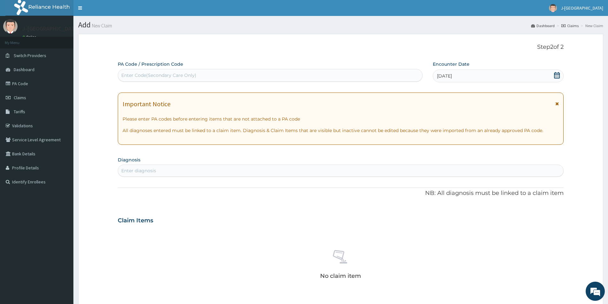
click at [194, 174] on div "Enter diagnosis" at bounding box center [340, 171] width 445 height 10
type input "DIA"
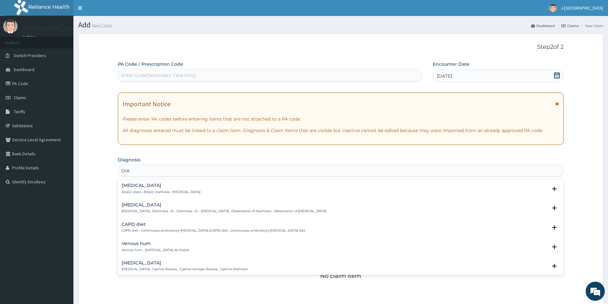
click at [147, 208] on div "[MEDICAL_DATA] [MEDICAL_DATA] , Diarrhoea , D - Diarrhoea , D - [MEDICAL_DATA] …" at bounding box center [224, 208] width 204 height 11
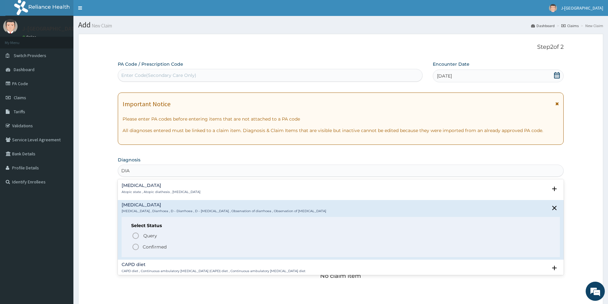
click at [151, 244] on p "Confirmed" at bounding box center [155, 247] width 24 height 6
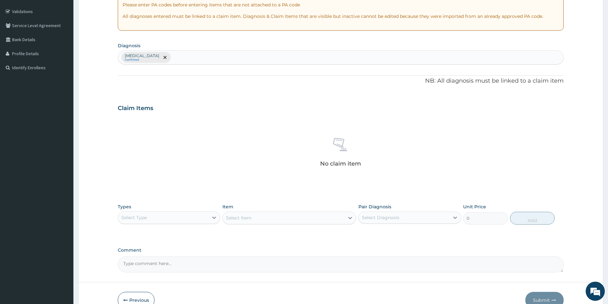
scroll to position [128, 0]
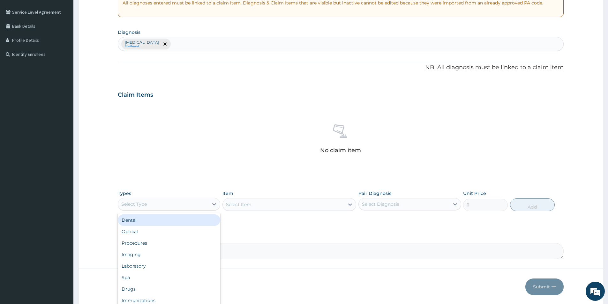
click at [186, 200] on div "Select Type" at bounding box center [163, 204] width 90 height 10
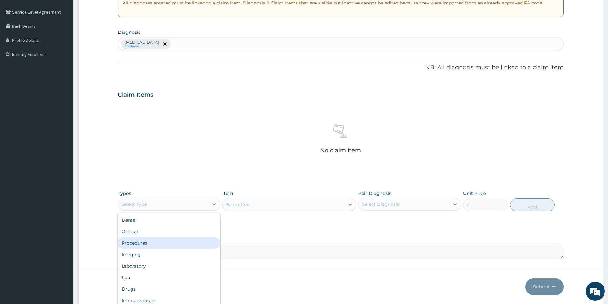
click at [166, 241] on div "Procedures" at bounding box center [169, 242] width 102 height 11
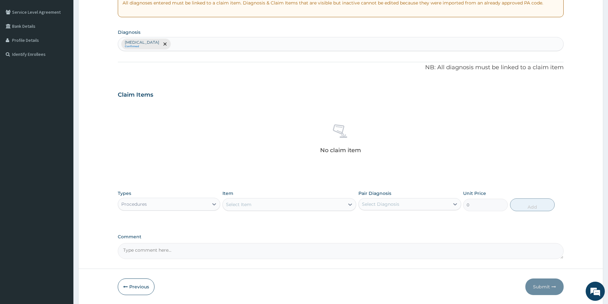
click at [270, 203] on div "Select Item" at bounding box center [284, 204] width 122 height 10
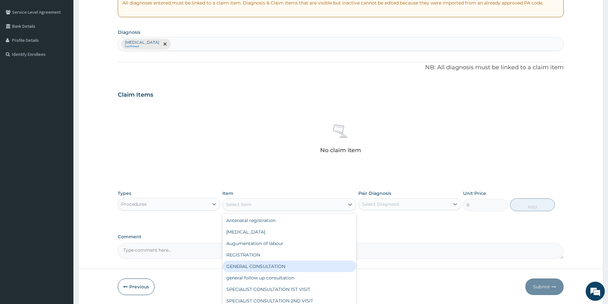
click at [274, 266] on div "GENERAL CONSULTATION" at bounding box center [289, 266] width 134 height 11
type input "1500"
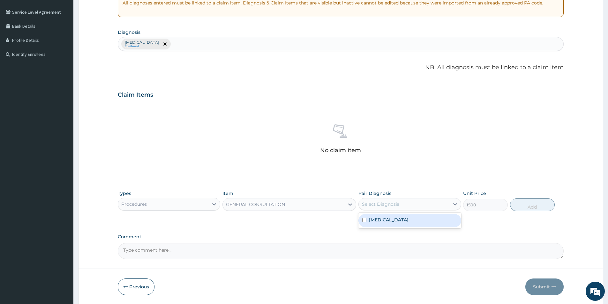
click at [393, 206] on div "Select Diagnosis" at bounding box center [380, 204] width 37 height 6
click at [398, 220] on div "[MEDICAL_DATA]" at bounding box center [409, 220] width 102 height 13
checkbox input "true"
click at [540, 203] on button "Add" at bounding box center [532, 204] width 45 height 13
type input "0"
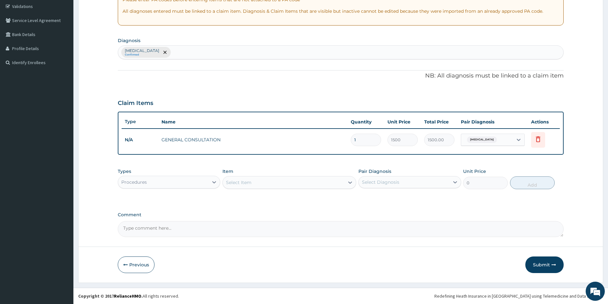
scroll to position [119, 0]
click at [205, 180] on div "Procedures" at bounding box center [163, 182] width 90 height 10
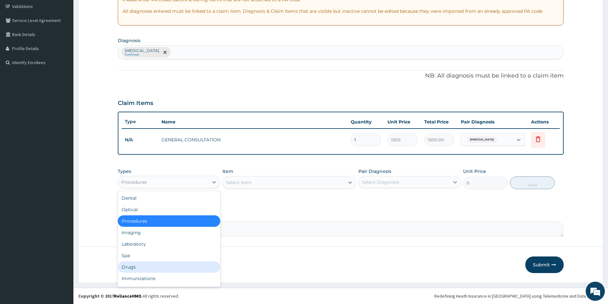
click at [138, 267] on div "Drugs" at bounding box center [169, 266] width 102 height 11
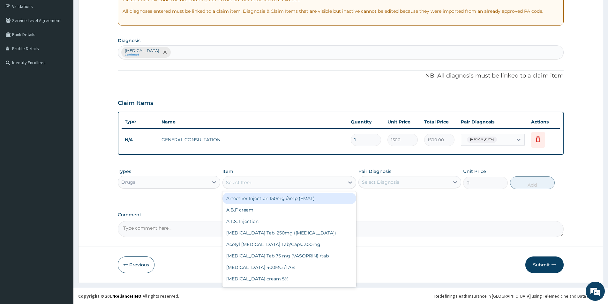
click at [257, 184] on div "Select Item" at bounding box center [284, 182] width 122 height 10
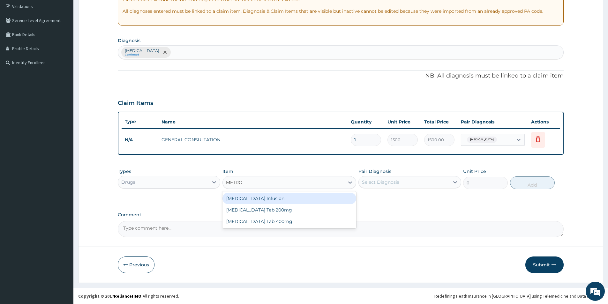
type input "METRON"
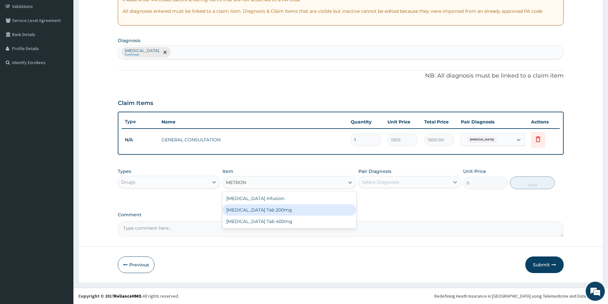
click at [263, 210] on div "[MEDICAL_DATA] Tab 200mg" at bounding box center [289, 209] width 134 height 11
type input "20"
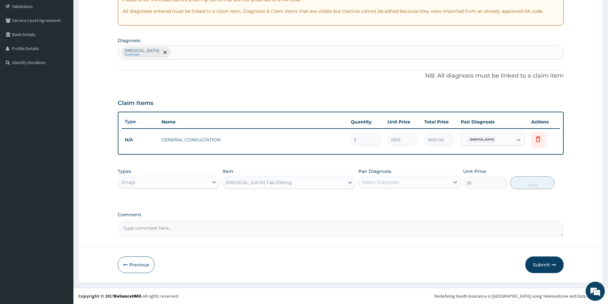
click at [439, 184] on div "Select Diagnosis" at bounding box center [404, 182] width 90 height 10
click at [439, 193] on div "[MEDICAL_DATA]" at bounding box center [409, 198] width 102 height 13
checkbox input "true"
click at [519, 185] on button "Add" at bounding box center [532, 182] width 45 height 13
type input "0"
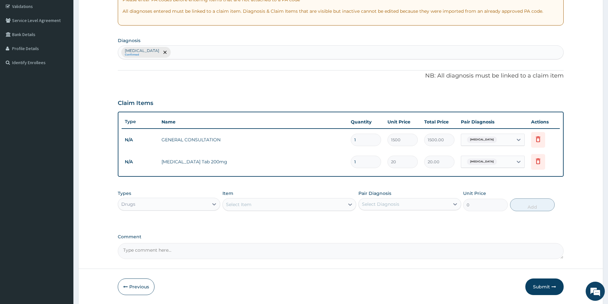
click at [345, 160] on tr "N/A [MEDICAL_DATA] Tab 200mg 1 20 20.00 [MEDICAL_DATA] Delete" at bounding box center [341, 162] width 438 height 22
type input "3"
type input "60.00"
type input "30"
type input "600.00"
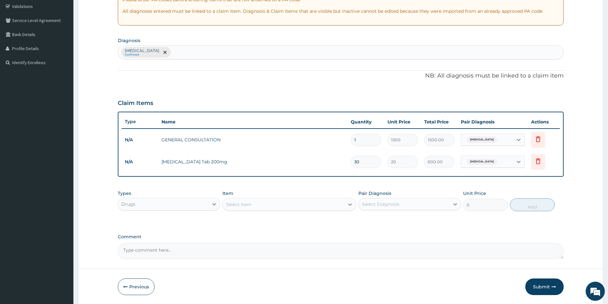
type input "30"
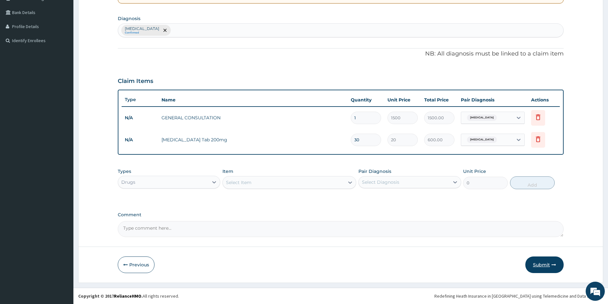
click at [535, 262] on button "Submit" at bounding box center [544, 264] width 38 height 17
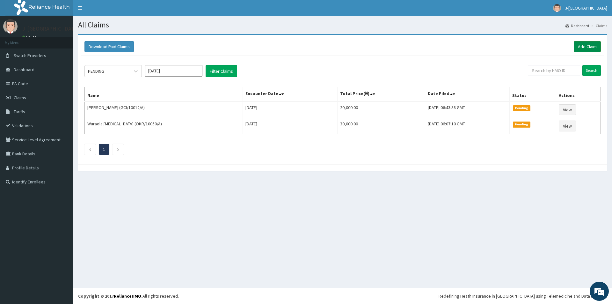
click at [591, 43] on link "Add Claim" at bounding box center [587, 46] width 27 height 11
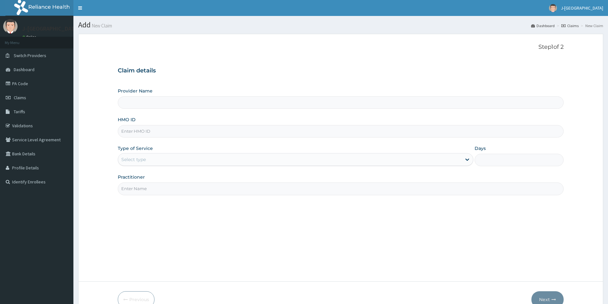
click at [182, 132] on input "HMO ID" at bounding box center [341, 131] width 446 height 12
paste input "HIC/10086/A"
type input "HIC/10086/A"
type input "J-[GEOGRAPHIC_DATA]"
click at [209, 157] on div "Select type" at bounding box center [289, 159] width 343 height 10
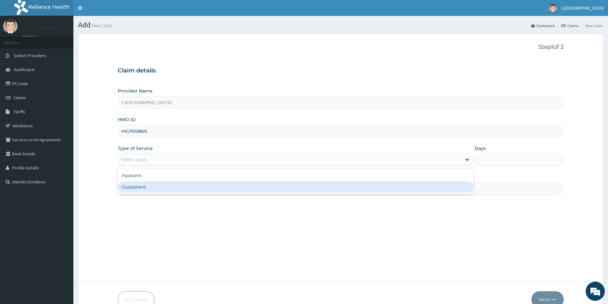
click at [196, 186] on div "Outpatient" at bounding box center [295, 186] width 355 height 11
type input "1"
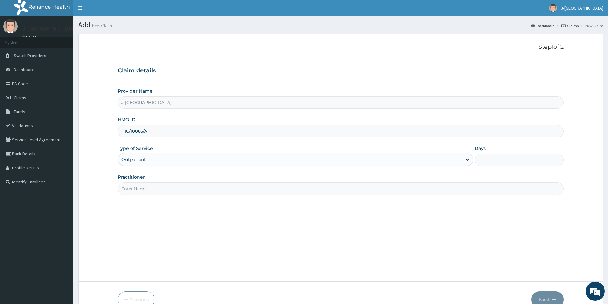
click at [194, 189] on input "Practitioner" at bounding box center [341, 188] width 446 height 12
type input "M"
type input "DR ONYEKA"
click at [549, 299] on button "Next" at bounding box center [547, 299] width 32 height 17
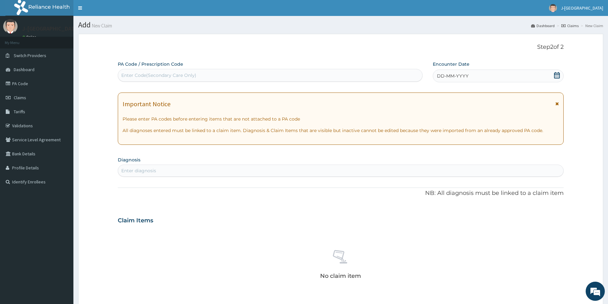
click at [556, 74] on icon at bounding box center [557, 75] width 6 height 6
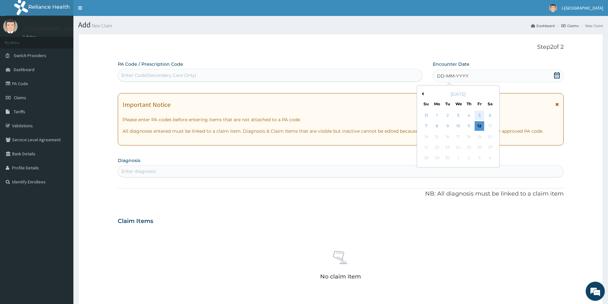
click at [476, 114] on div "5" at bounding box center [480, 116] width 10 height 10
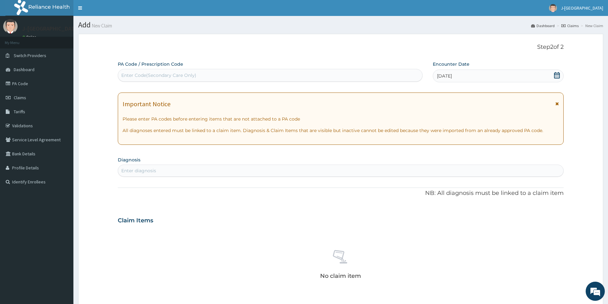
click at [220, 172] on div "Enter diagnosis" at bounding box center [340, 171] width 445 height 10
type input "MALARIA"
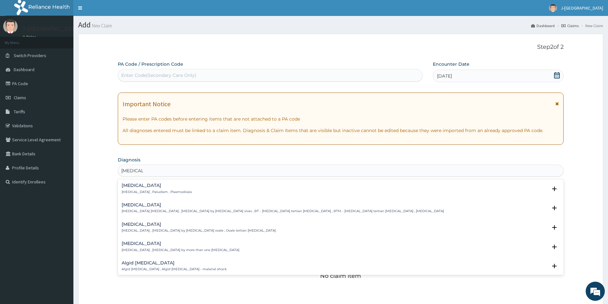
click at [178, 188] on div "Malaria Malaria , Paludism , Plasmodiosis" at bounding box center [341, 188] width 438 height 11
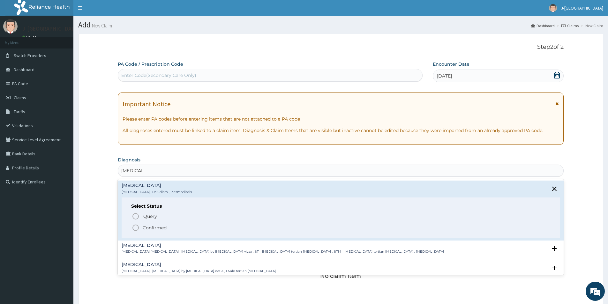
click at [151, 227] on p "Confirmed" at bounding box center [155, 228] width 24 height 6
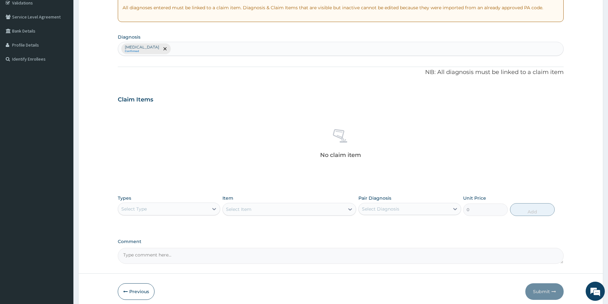
scroll to position [128, 0]
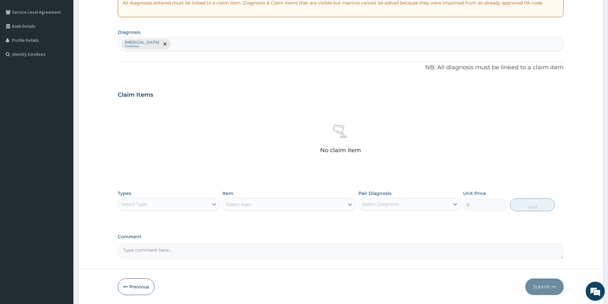
click at [200, 209] on div "Select Type" at bounding box center [169, 204] width 102 height 13
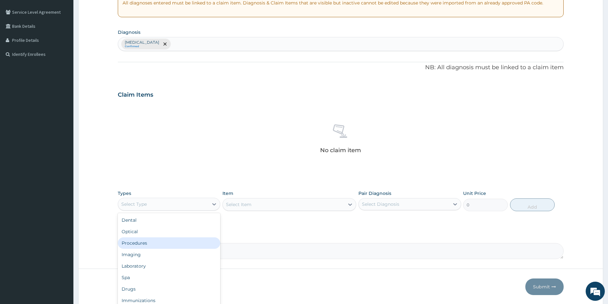
click at [180, 241] on div "Procedures" at bounding box center [169, 242] width 102 height 11
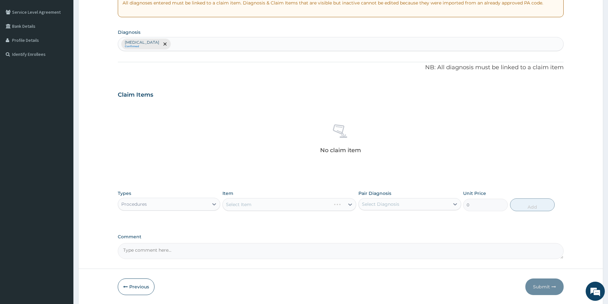
click at [280, 207] on div "Select Item" at bounding box center [289, 204] width 134 height 13
click at [313, 201] on div "Select Item" at bounding box center [284, 204] width 122 height 10
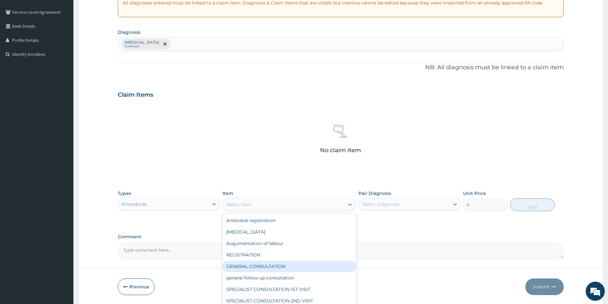
click at [267, 265] on div "GENERAL CONSULTATION" at bounding box center [289, 266] width 134 height 11
type input "1500"
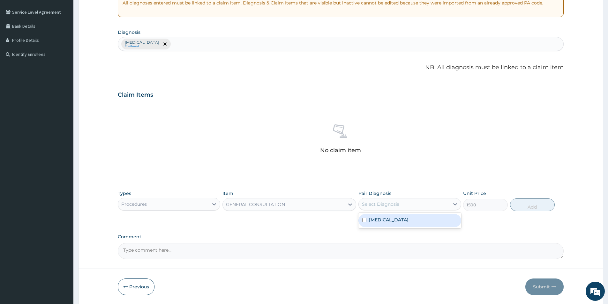
click at [433, 202] on div "Select Diagnosis" at bounding box center [404, 204] width 90 height 10
click at [421, 221] on div "Malaria" at bounding box center [409, 220] width 102 height 13
checkbox input "true"
click at [526, 208] on button "Add" at bounding box center [532, 204] width 45 height 13
type input "0"
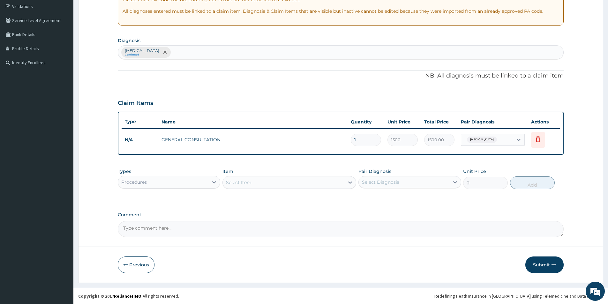
scroll to position [119, 0]
click at [544, 261] on button "Submit" at bounding box center [544, 264] width 38 height 17
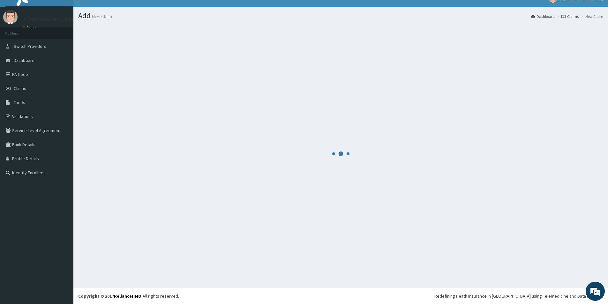
scroll to position [9, 0]
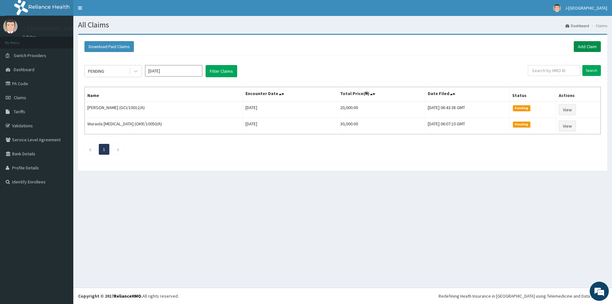
click at [581, 45] on link "Add Claim" at bounding box center [587, 46] width 27 height 11
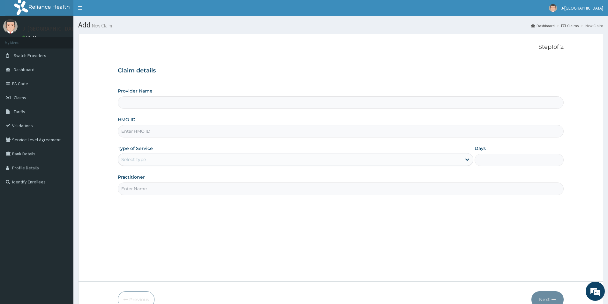
type input "J-[GEOGRAPHIC_DATA]"
click at [160, 131] on input "HMO ID" at bounding box center [341, 131] width 446 height 12
paste input "LRA/10030/A"
type input "LRA/10030/A"
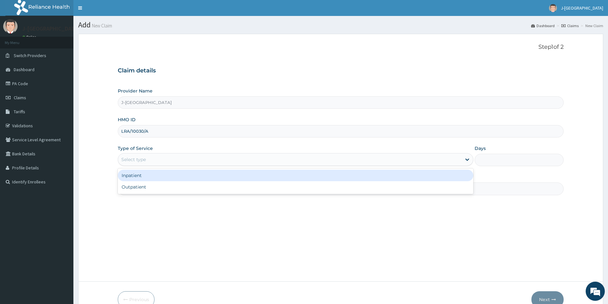
click at [154, 160] on div "Select type" at bounding box center [289, 159] width 343 height 10
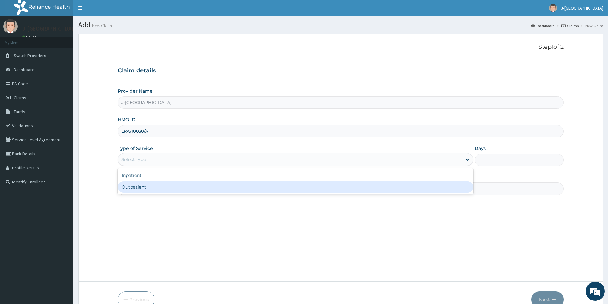
click at [138, 186] on div "Outpatient" at bounding box center [295, 186] width 355 height 11
type input "1"
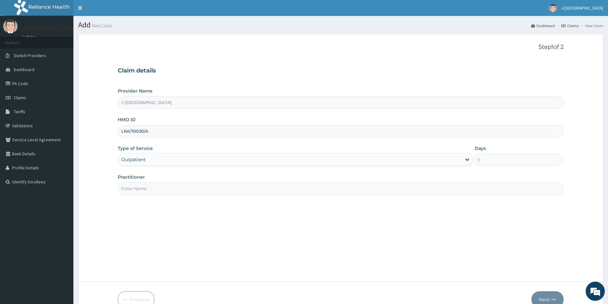
click at [154, 187] on input "Practitioner" at bounding box center [341, 188] width 446 height 12
click at [163, 184] on input "Practitioner" at bounding box center [341, 188] width 446 height 12
type input "DR. BOLARINWA"
click at [544, 299] on button "Next" at bounding box center [547, 299] width 32 height 17
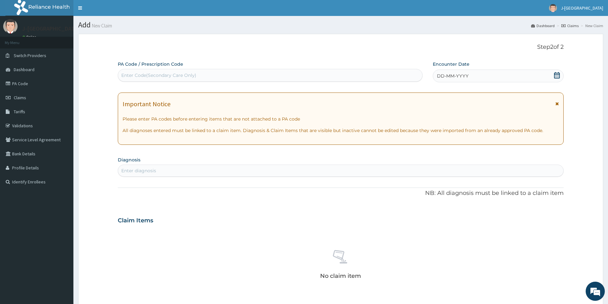
click at [557, 76] on icon at bounding box center [556, 75] width 6 height 6
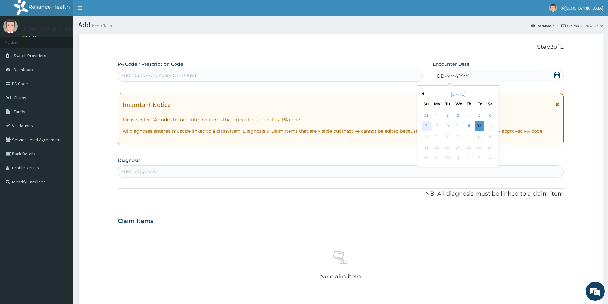
click at [427, 124] on div "7" at bounding box center [426, 127] width 10 height 10
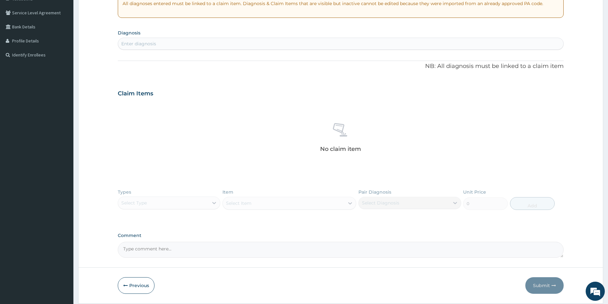
scroll to position [128, 0]
click at [167, 45] on div "Enter diagnosis" at bounding box center [340, 43] width 445 height 10
type input "MALARIA"
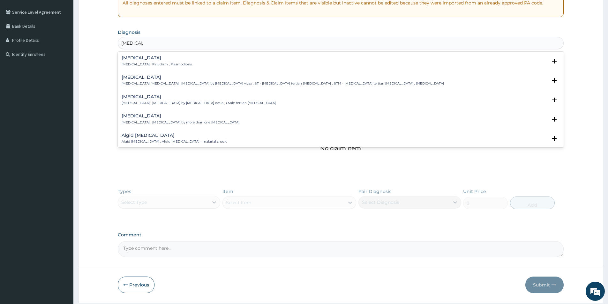
click at [144, 59] on h4 "Malaria" at bounding box center [157, 57] width 70 height 5
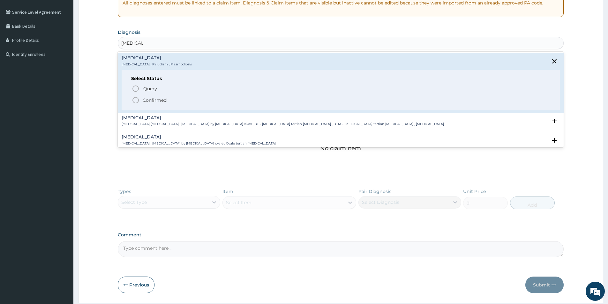
click at [135, 100] on icon "status option filled" at bounding box center [136, 100] width 8 height 8
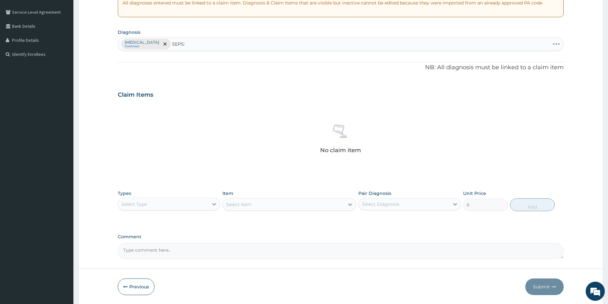
type input "SEPSIS"
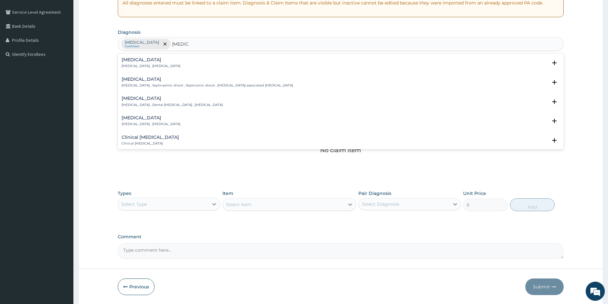
click at [140, 64] on p "Systemic infection , Sepsis" at bounding box center [151, 66] width 59 height 4
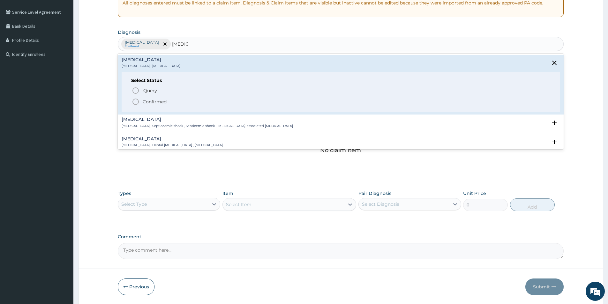
click at [136, 100] on icon "status option filled" at bounding box center [136, 102] width 8 height 8
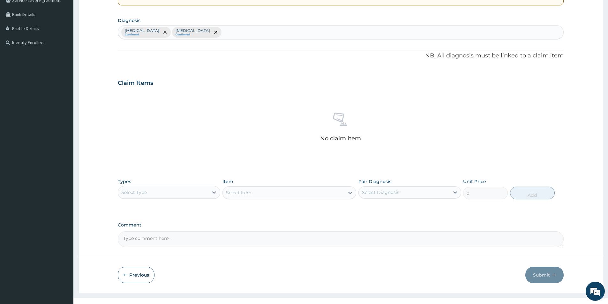
scroll to position [150, 0]
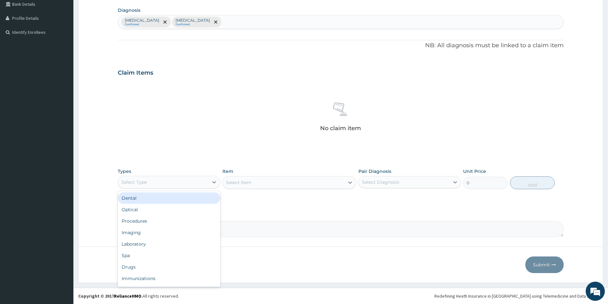
click at [188, 182] on div "Select Type" at bounding box center [163, 182] width 90 height 10
click at [165, 217] on div "Procedures" at bounding box center [169, 220] width 102 height 11
click at [288, 183] on div "Select Item" at bounding box center [284, 182] width 122 height 10
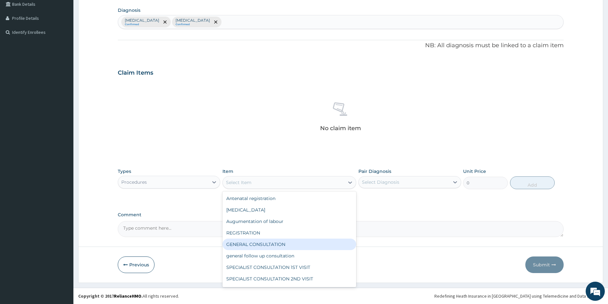
click at [269, 245] on div "GENERAL CONSULTATION" at bounding box center [289, 244] width 134 height 11
type input "1500"
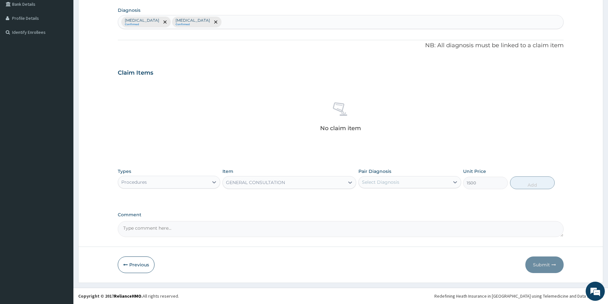
click at [442, 180] on div "Select Diagnosis" at bounding box center [404, 182] width 90 height 10
click at [420, 197] on div "Malaria" at bounding box center [409, 198] width 102 height 13
checkbox input "true"
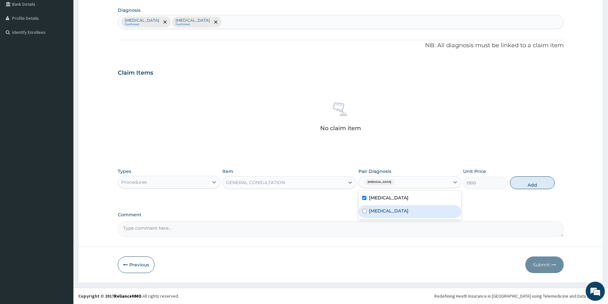
click at [419, 209] on div "Sepsis" at bounding box center [409, 211] width 102 height 13
checkbox input "true"
click at [531, 182] on button "Add" at bounding box center [532, 182] width 45 height 13
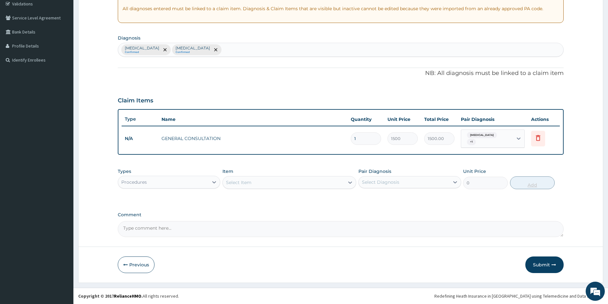
scroll to position [119, 0]
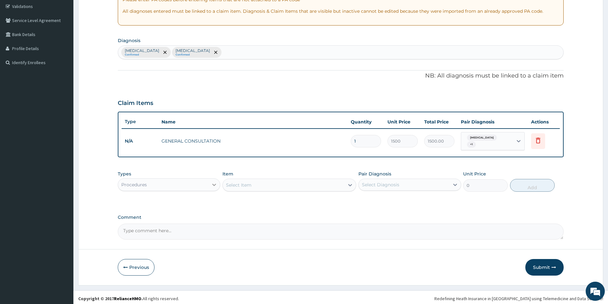
click at [215, 183] on icon at bounding box center [214, 184] width 6 height 6
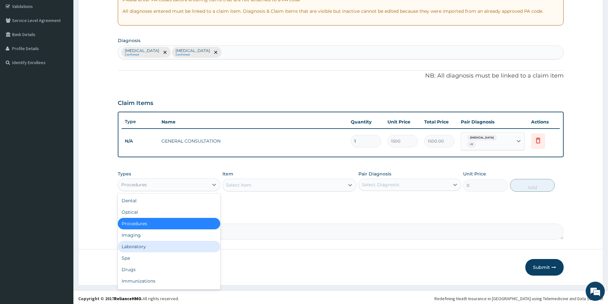
click at [186, 242] on div "Laboratory" at bounding box center [169, 246] width 102 height 11
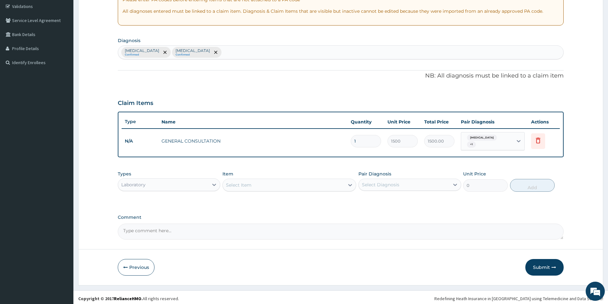
click at [298, 179] on div "Select Item" at bounding box center [289, 185] width 134 height 13
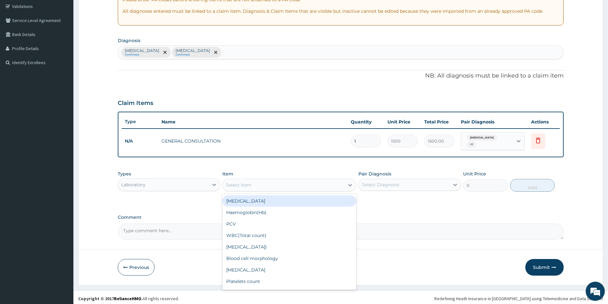
click at [267, 198] on div "Full Blood Count" at bounding box center [289, 200] width 134 height 11
type input "2500"
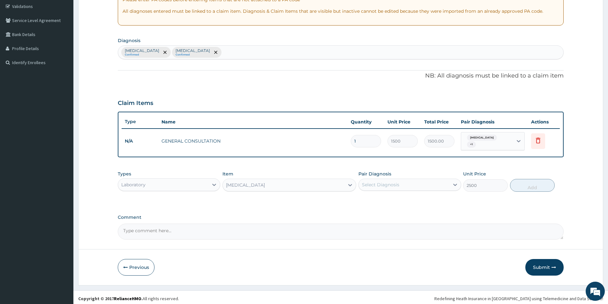
click at [399, 180] on div "Select Diagnosis" at bounding box center [404, 185] width 90 height 10
click at [385, 216] on div "Sepsis" at bounding box center [409, 214] width 102 height 13
checkbox input "true"
click at [525, 179] on button "Add" at bounding box center [532, 185] width 45 height 13
type input "0"
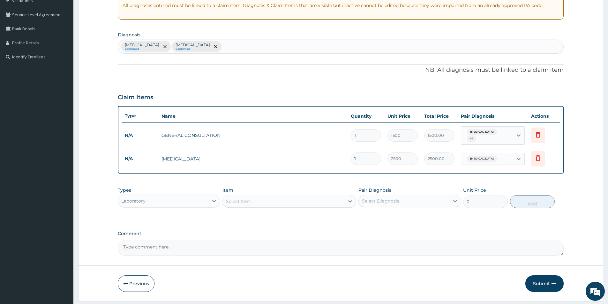
scroll to position [141, 0]
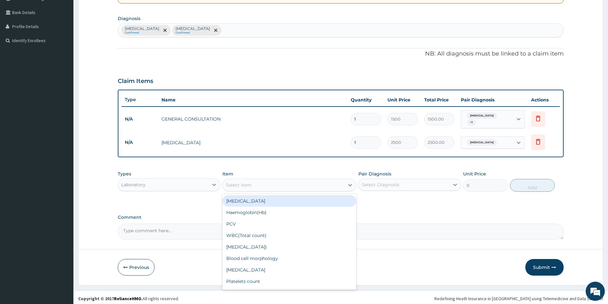
click at [261, 182] on div "Select Item" at bounding box center [284, 185] width 122 height 10
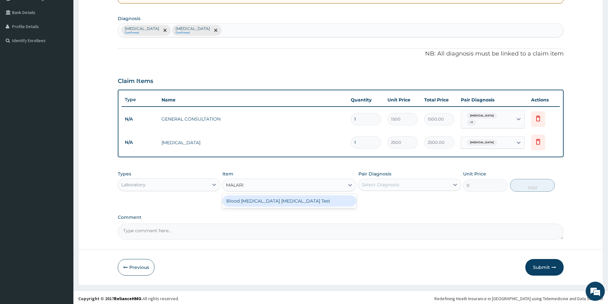
type input "MALARIA"
drag, startPoint x: 273, startPoint y: 197, endPoint x: 400, endPoint y: 199, distance: 127.0
click at [274, 197] on div "Blood Malaria Parasite Test" at bounding box center [289, 200] width 134 height 11
type input "1500"
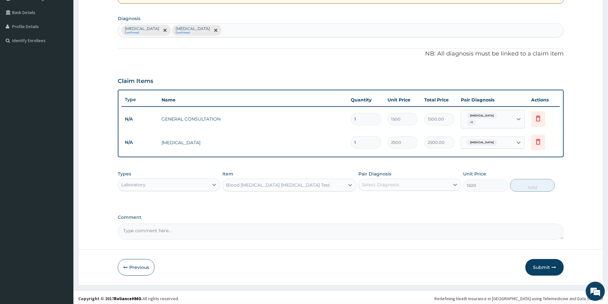
click at [411, 181] on div "Select Diagnosis" at bounding box center [404, 185] width 90 height 10
click at [400, 198] on div "Malaria" at bounding box center [409, 201] width 102 height 13
checkbox input "true"
click at [528, 182] on button "Add" at bounding box center [532, 185] width 45 height 13
type input "0"
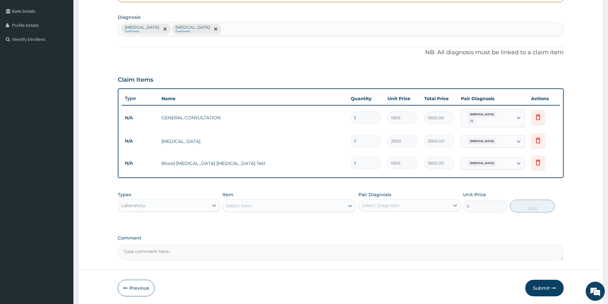
scroll to position [163, 0]
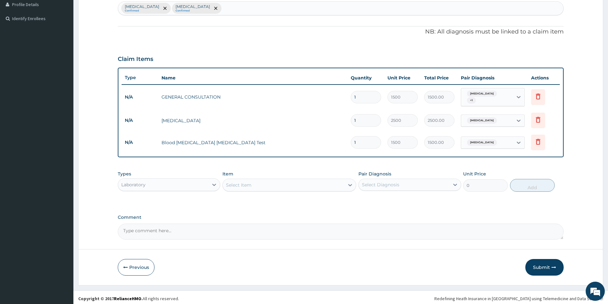
click at [177, 181] on div "Laboratory" at bounding box center [163, 185] width 90 height 10
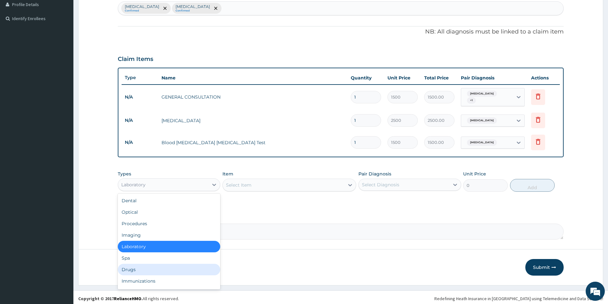
click at [153, 265] on div "Drugs" at bounding box center [169, 269] width 102 height 11
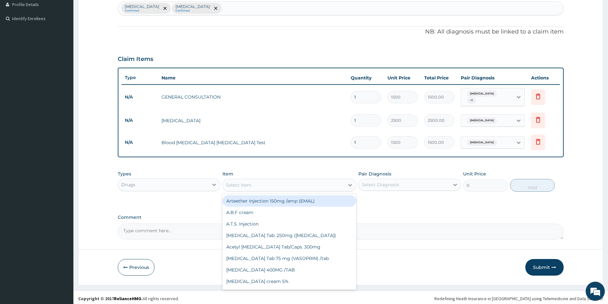
click at [259, 185] on div "Select Item" at bounding box center [284, 185] width 122 height 10
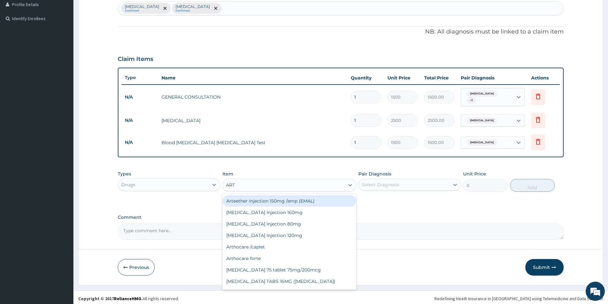
type input "ARTE"
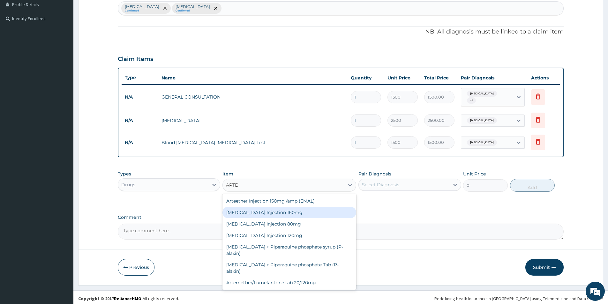
click at [269, 213] on div "Artemether Injection 160mg" at bounding box center [289, 212] width 134 height 11
type input "1000"
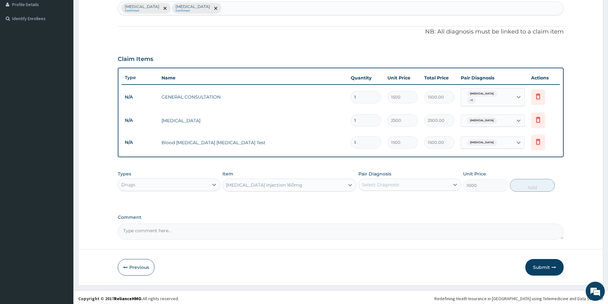
drag, startPoint x: 403, startPoint y: 181, endPoint x: 403, endPoint y: 188, distance: 6.7
click at [403, 185] on div "Select Diagnosis" at bounding box center [404, 185] width 90 height 10
drag, startPoint x: 399, startPoint y: 198, endPoint x: 477, endPoint y: 184, distance: 79.1
click at [418, 196] on div "Malaria" at bounding box center [409, 201] width 102 height 13
checkbox input "true"
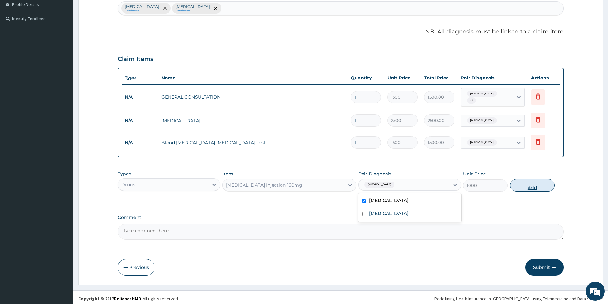
click at [531, 184] on button "Add" at bounding box center [532, 185] width 45 height 13
type input "0"
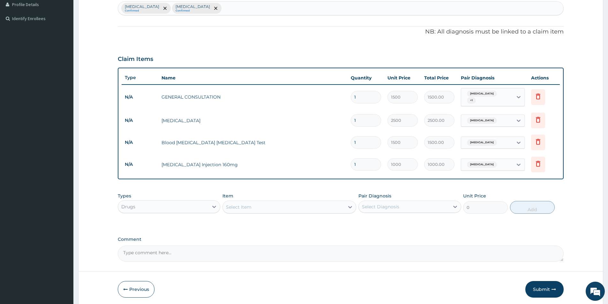
click at [325, 201] on div "Select Item" at bounding box center [289, 207] width 134 height 13
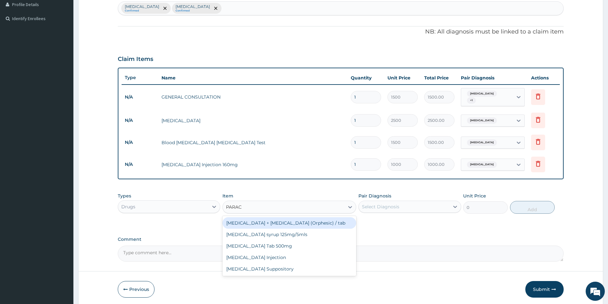
type input "PARACE"
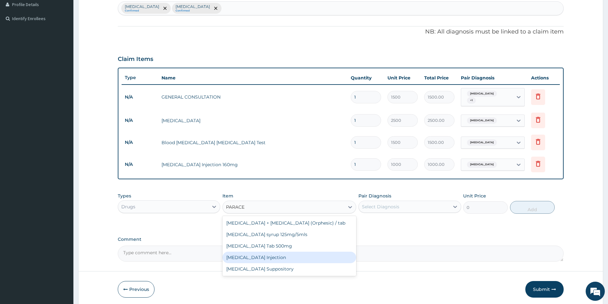
click at [267, 256] on div "Paracetamol Injection" at bounding box center [289, 257] width 134 height 11
type input "200"
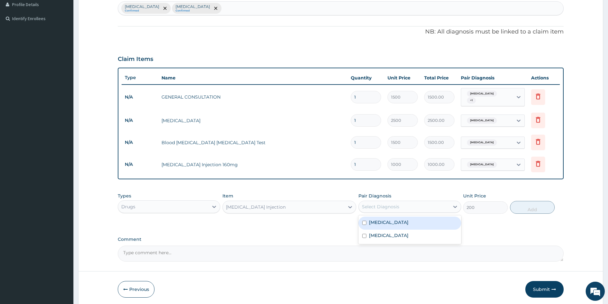
drag, startPoint x: 404, startPoint y: 202, endPoint x: 405, endPoint y: 210, distance: 8.4
click at [405, 203] on div "Select Diagnosis" at bounding box center [404, 207] width 90 height 10
drag, startPoint x: 395, startPoint y: 220, endPoint x: 474, endPoint y: 220, distance: 78.8
click at [404, 220] on div "Malaria" at bounding box center [409, 223] width 102 height 13
checkbox input "true"
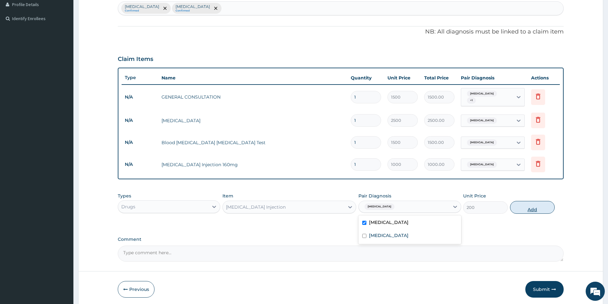
click at [534, 209] on button "Add" at bounding box center [532, 207] width 45 height 13
type input "0"
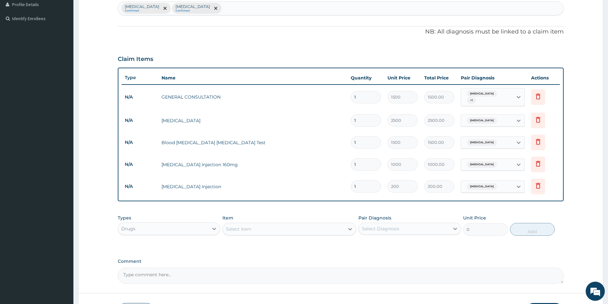
drag, startPoint x: 376, startPoint y: 186, endPoint x: 331, endPoint y: 187, distance: 44.3
click at [331, 187] on tr "N/A Paracetamol Injection 1 200 200.00 Malaria Delete" at bounding box center [341, 186] width 438 height 22
type input "4"
type input "800.00"
type input "4"
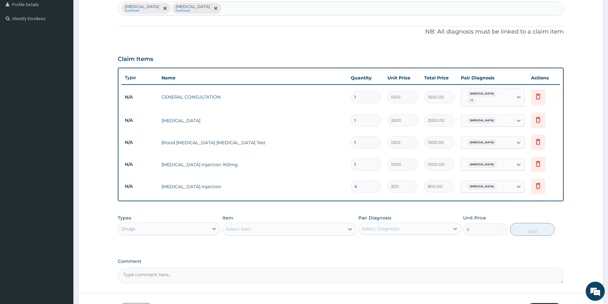
click at [402, 246] on div "Types Drugs Item Select Item Pair Diagnosis Select Diagnosis Unit Price 0 Add" at bounding box center [341, 229] width 446 height 37
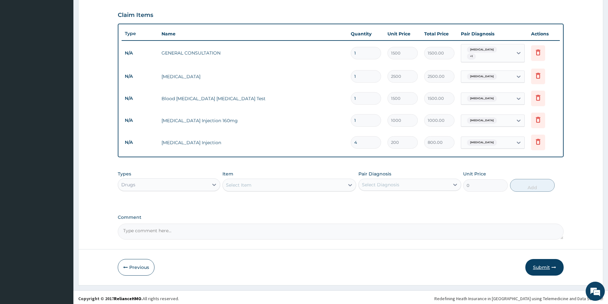
click at [549, 263] on button "Submit" at bounding box center [544, 267] width 38 height 17
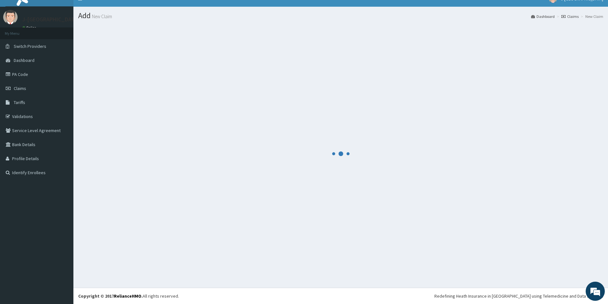
scroll to position [207, 0]
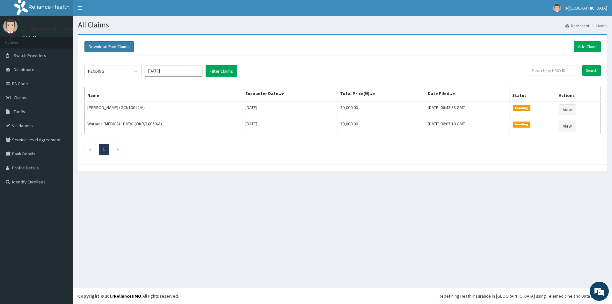
click at [126, 45] on button "Download Paid Claims" at bounding box center [109, 46] width 49 height 11
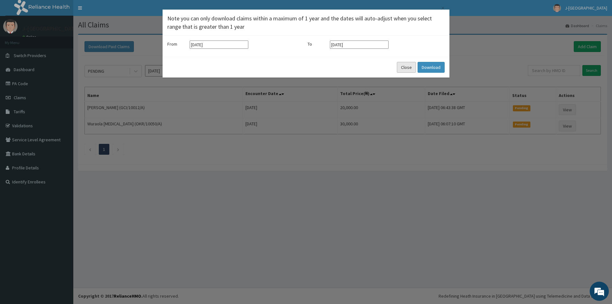
click at [410, 67] on button "Close" at bounding box center [406, 67] width 19 height 11
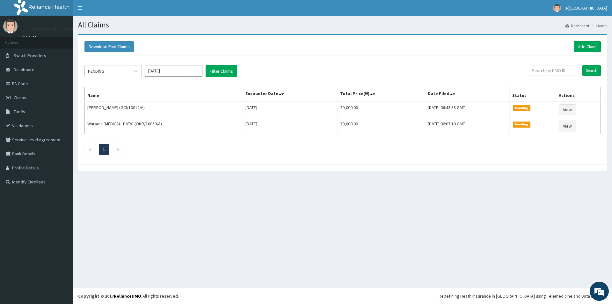
click at [121, 68] on div "PENDING" at bounding box center [107, 71] width 44 height 10
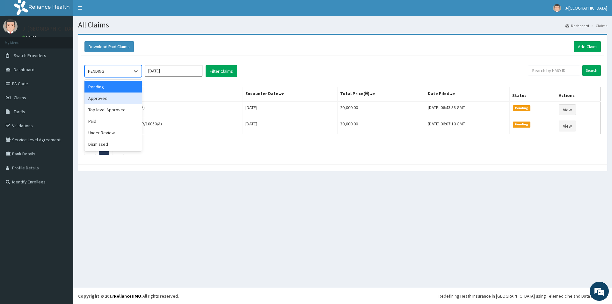
click at [115, 97] on div "Approved" at bounding box center [113, 97] width 57 height 11
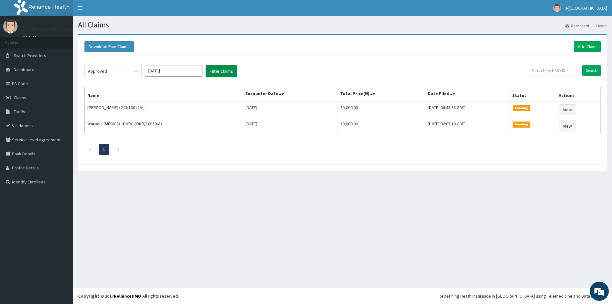
click at [215, 69] on button "Filter Claims" at bounding box center [222, 71] width 32 height 12
